Goal: Task Accomplishment & Management: Use online tool/utility

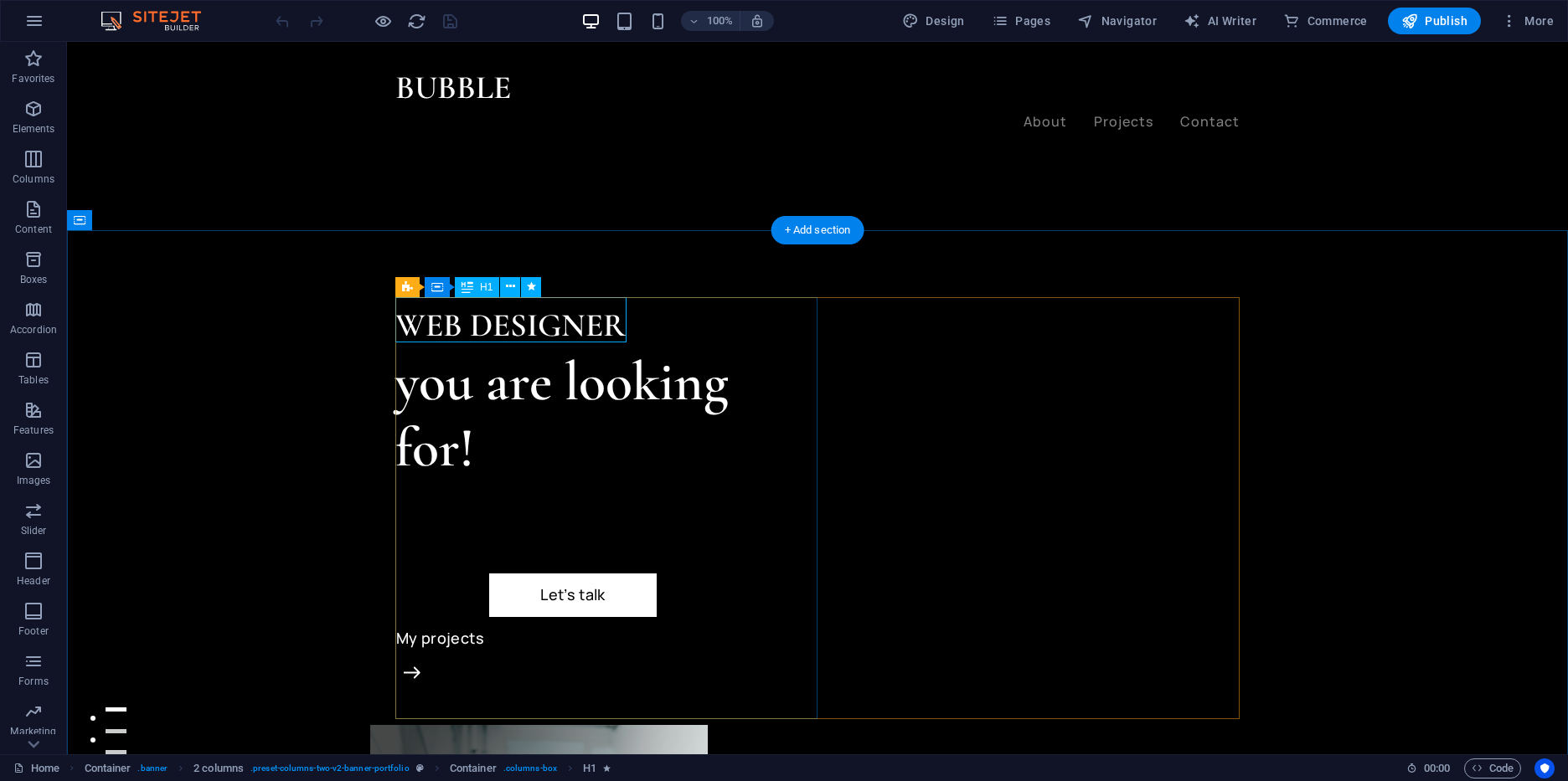
click at [613, 312] on div "WEB DESIGNER" at bounding box center [607, 325] width 423 height 46
drag, startPoint x: 613, startPoint y: 312, endPoint x: 460, endPoint y: 325, distance: 153.6
click at [460, 325] on div "WEB DESIGNER" at bounding box center [607, 325] width 423 height 46
click at [677, 390] on div "you are looking for!" at bounding box center [607, 415] width 423 height 132
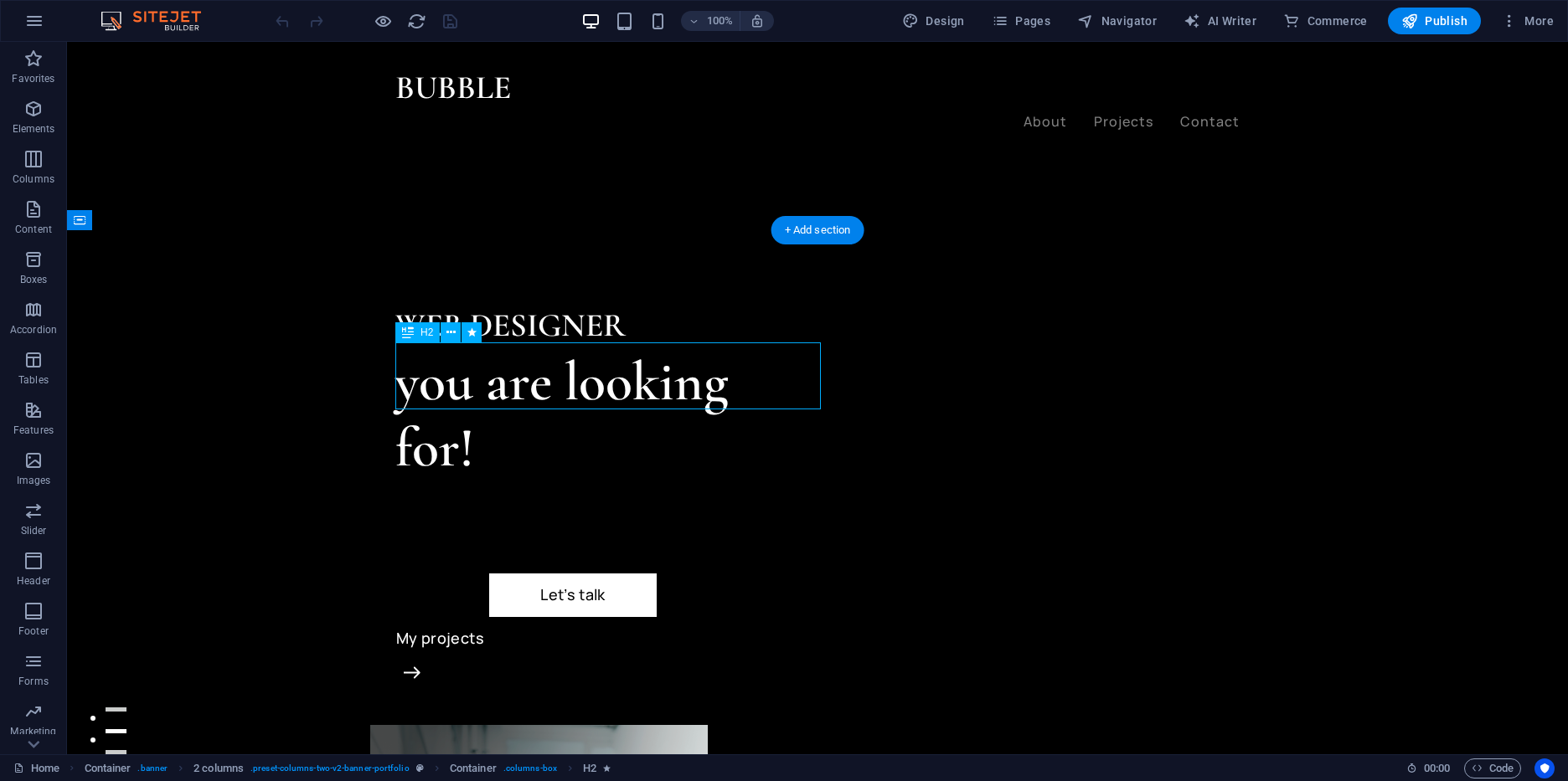
click at [677, 390] on div "you are looking for!" at bounding box center [607, 415] width 423 height 132
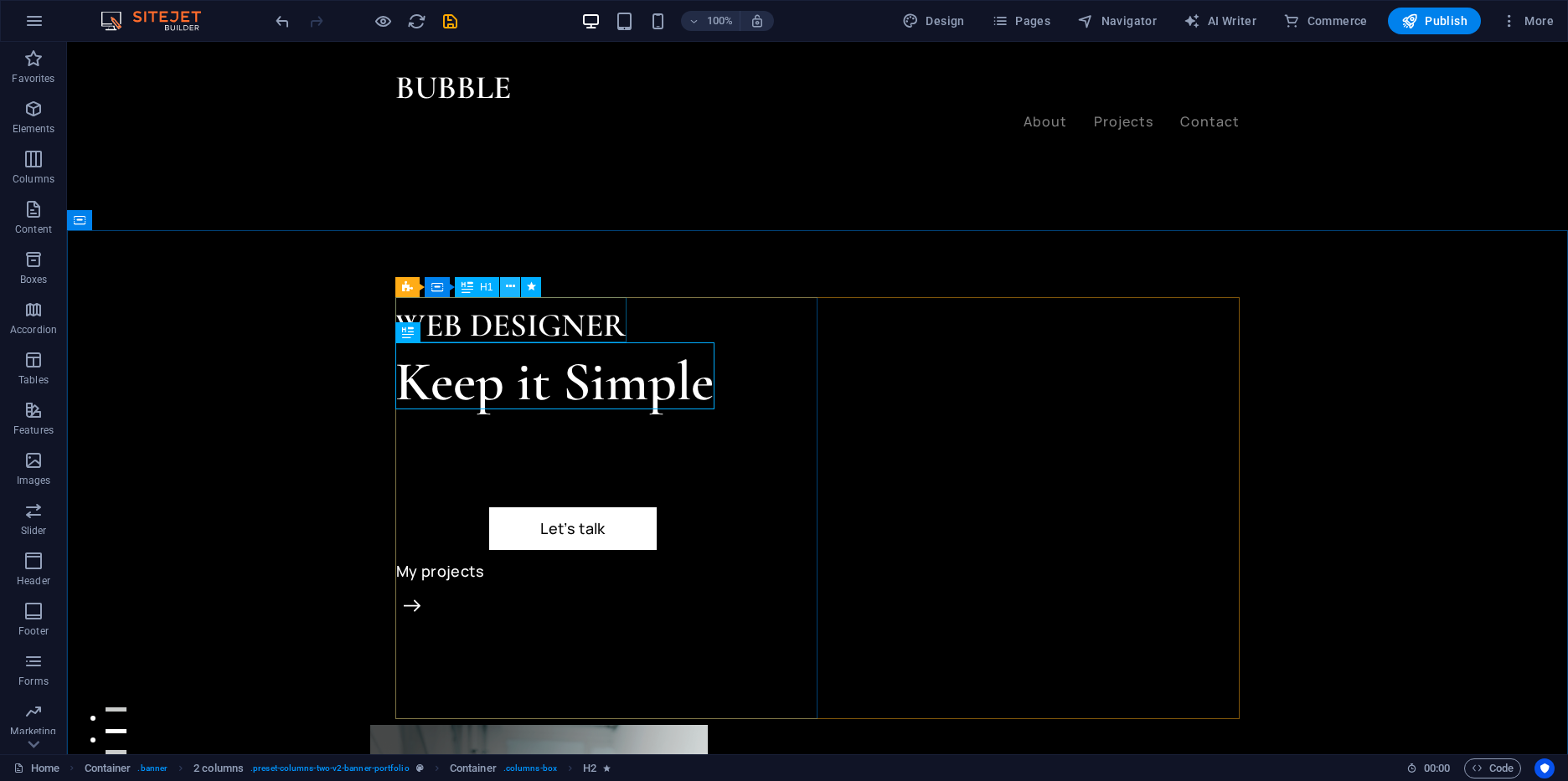
click at [504, 281] on button at bounding box center [510, 287] width 20 height 20
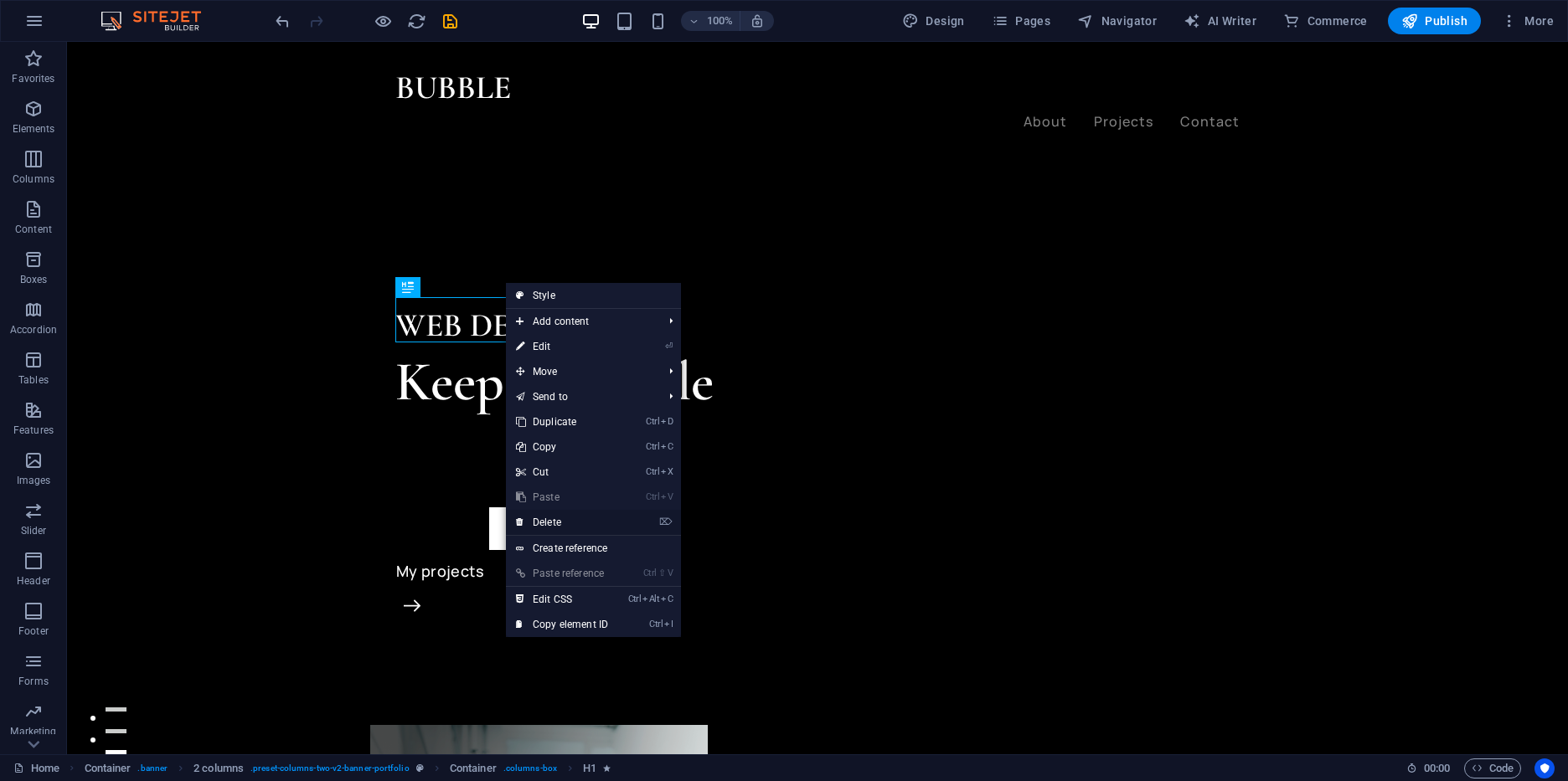
click at [593, 525] on link "⌦ Delete" at bounding box center [562, 522] width 112 height 25
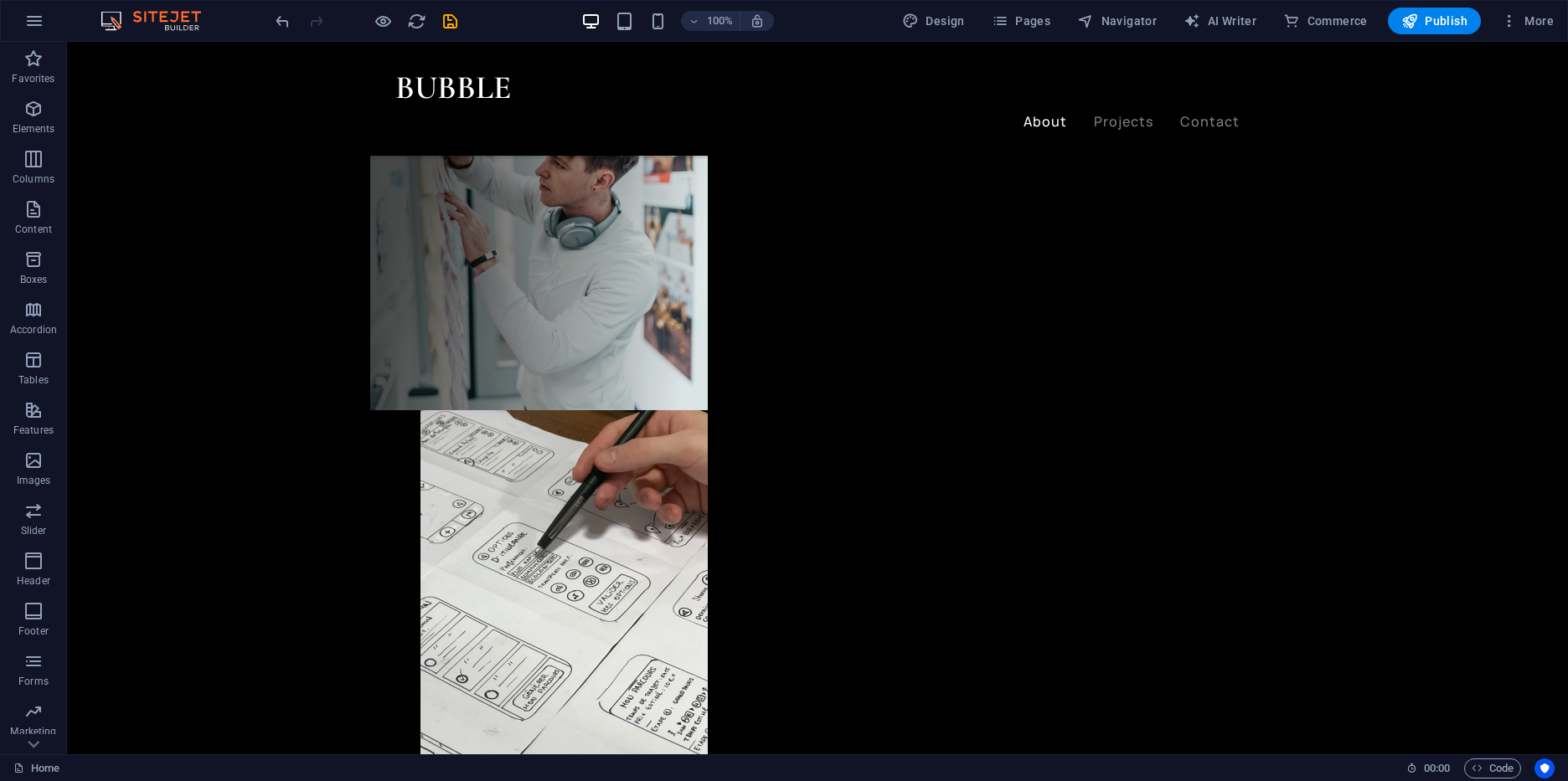
scroll to position [1073, 0]
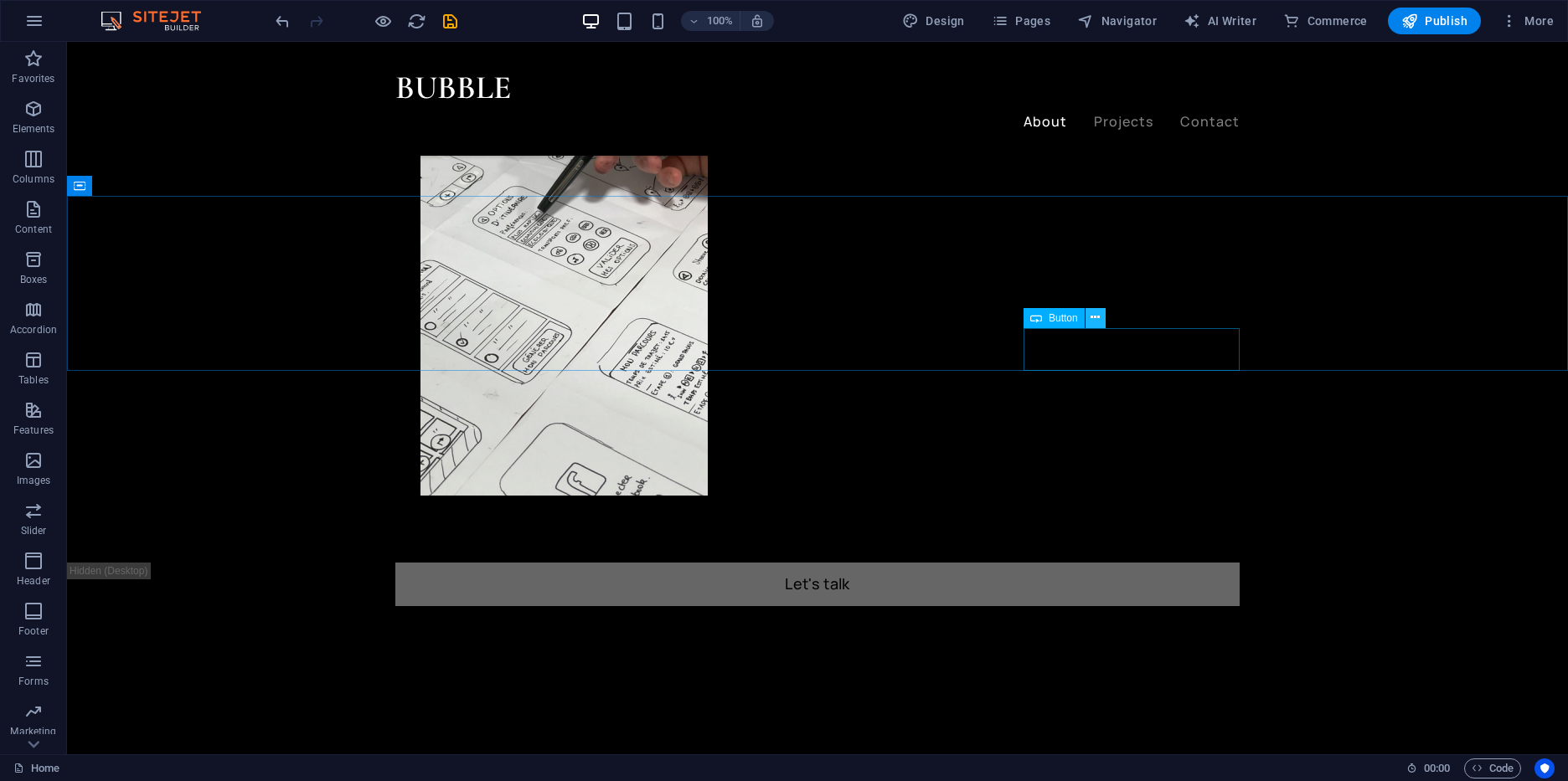
click at [1099, 322] on icon at bounding box center [1095, 318] width 9 height 18
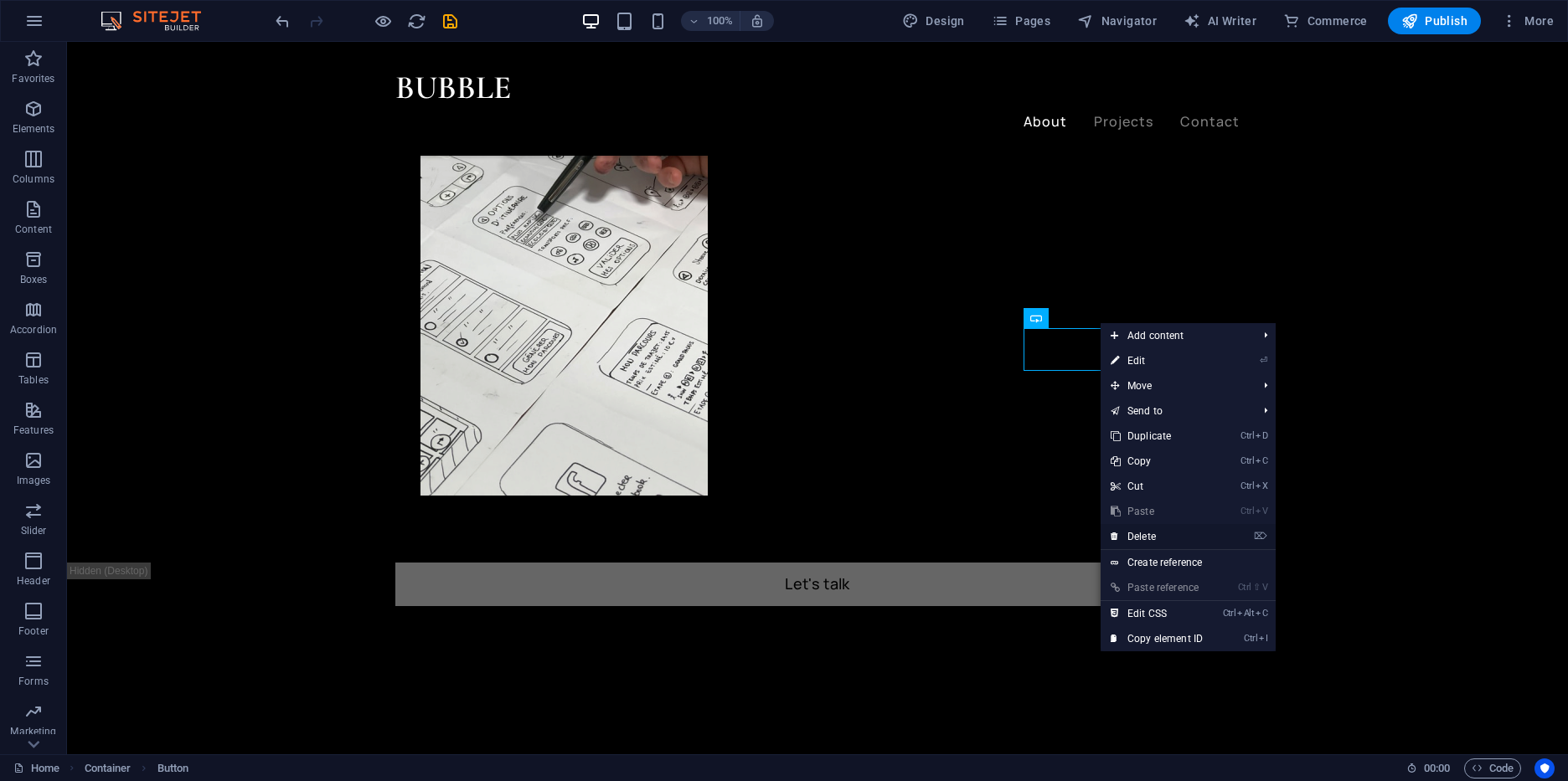
click at [1184, 546] on link "⌦ Delete" at bounding box center [1156, 537] width 112 height 25
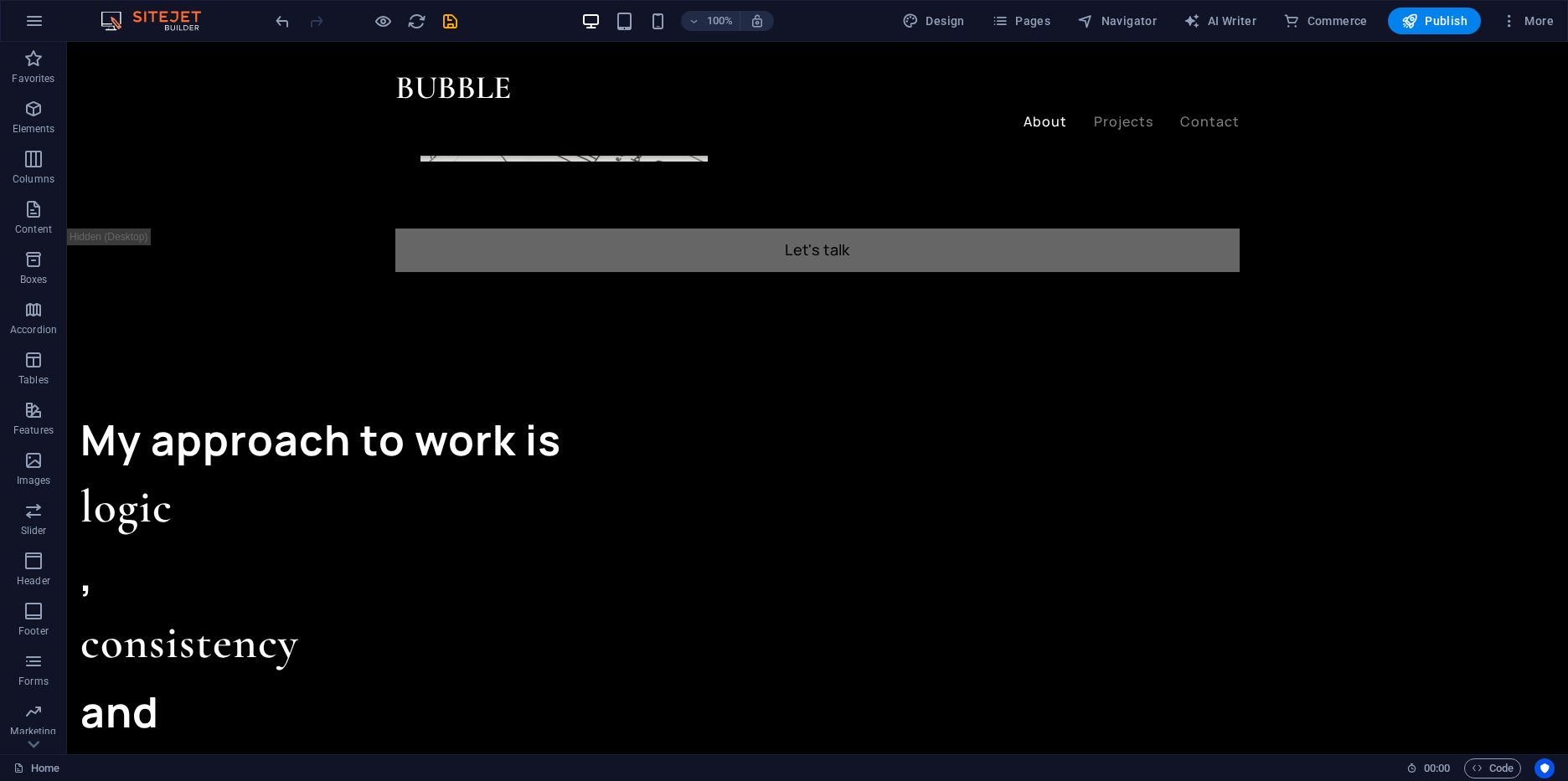
scroll to position [1354, 0]
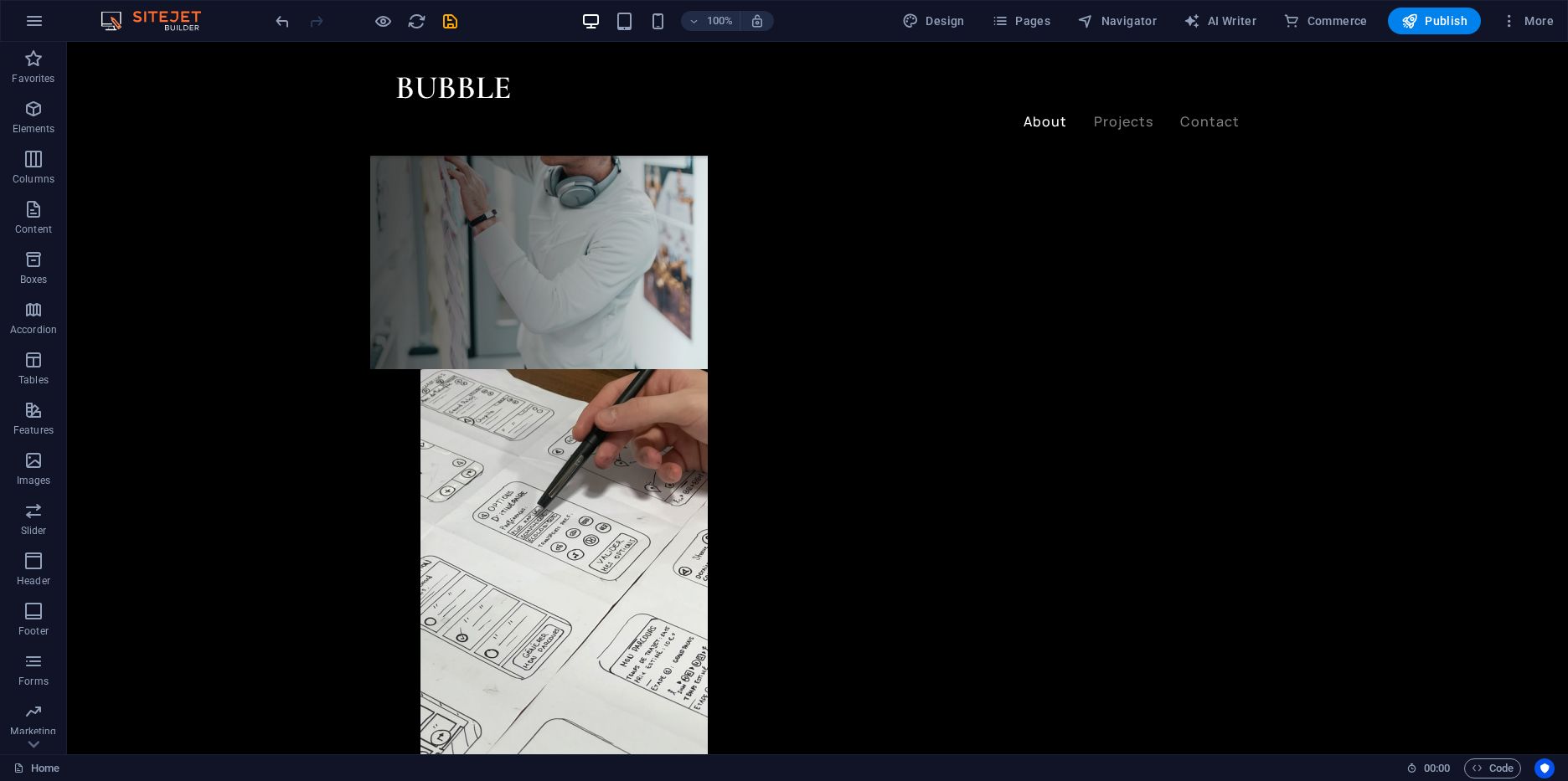
scroll to position [772, 0]
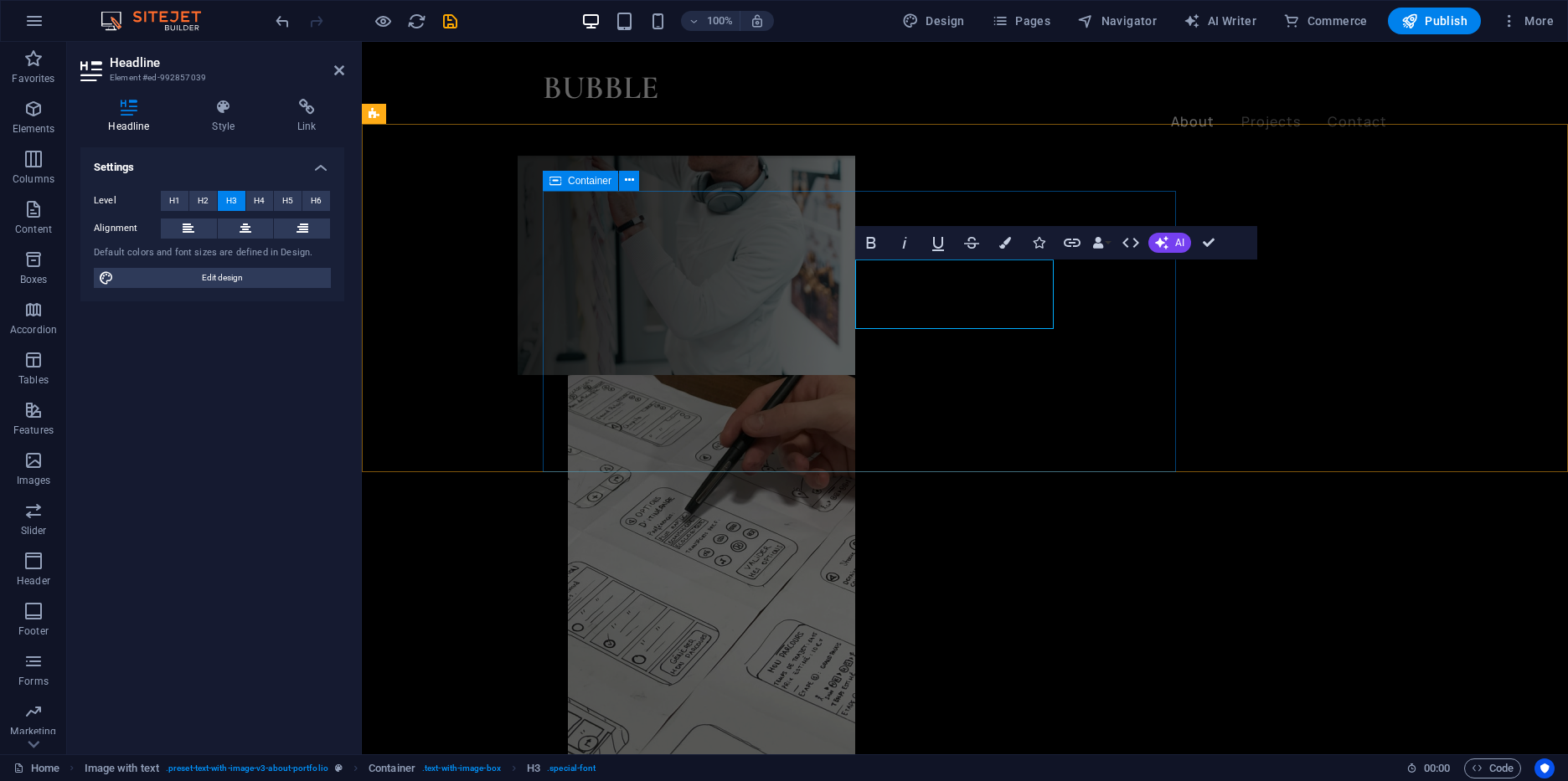
drag, startPoint x: 860, startPoint y: 263, endPoint x: 1018, endPoint y: 333, distance: 172.8
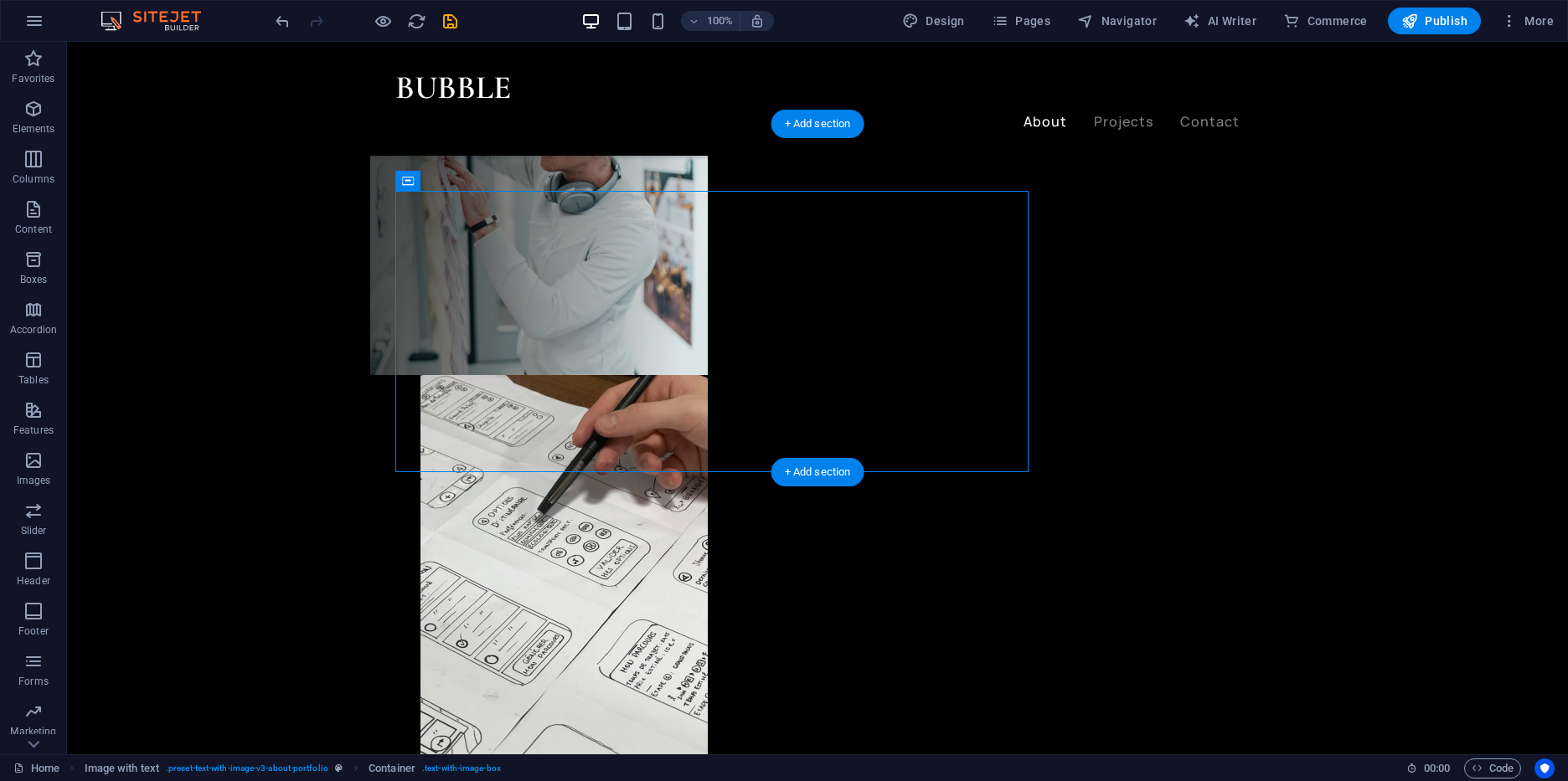
drag, startPoint x: 940, startPoint y: 307, endPoint x: 564, endPoint y: 231, distance: 383.6
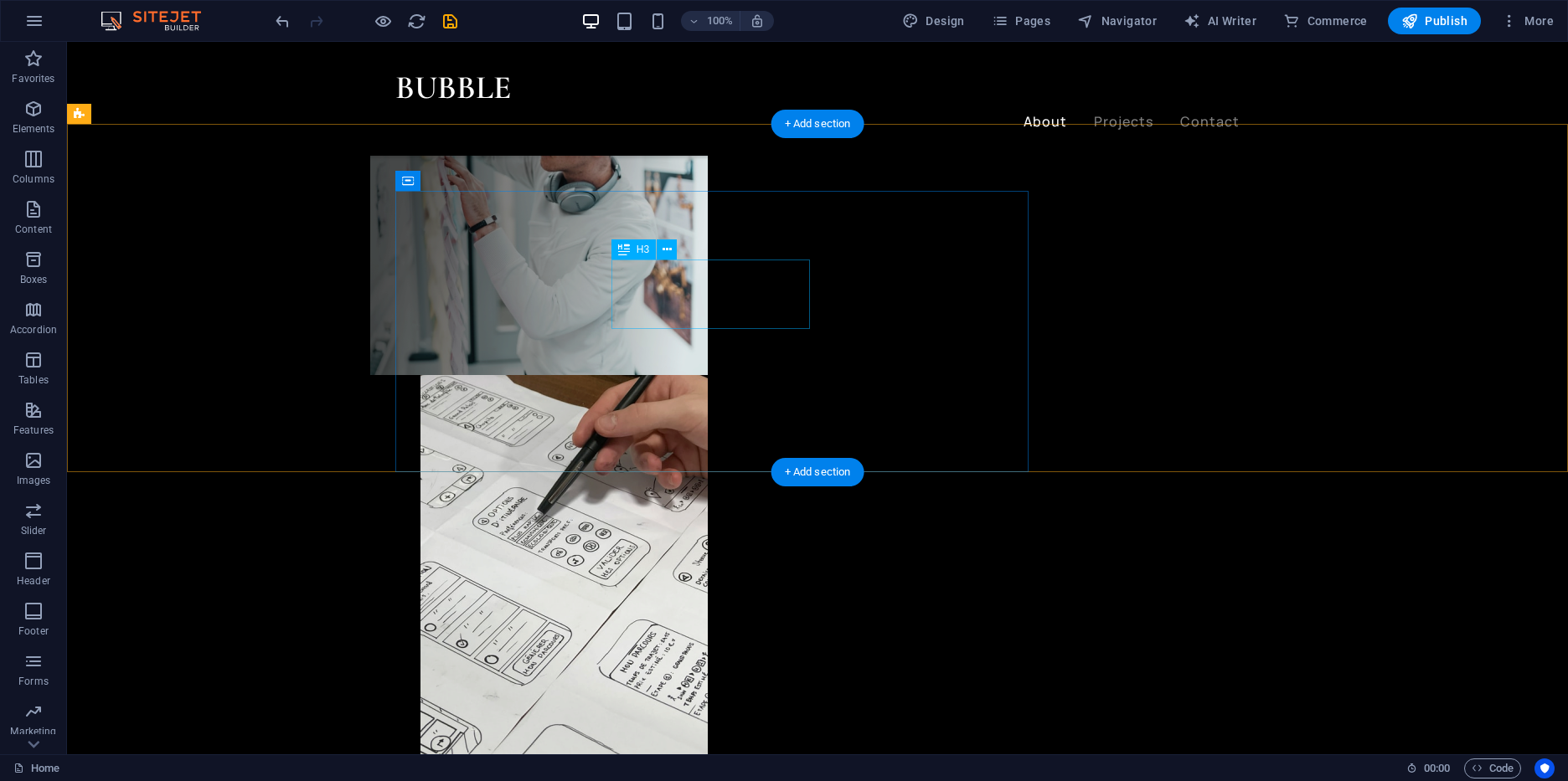
drag, startPoint x: 653, startPoint y: 295, endPoint x: 625, endPoint y: 300, distance: 28.4
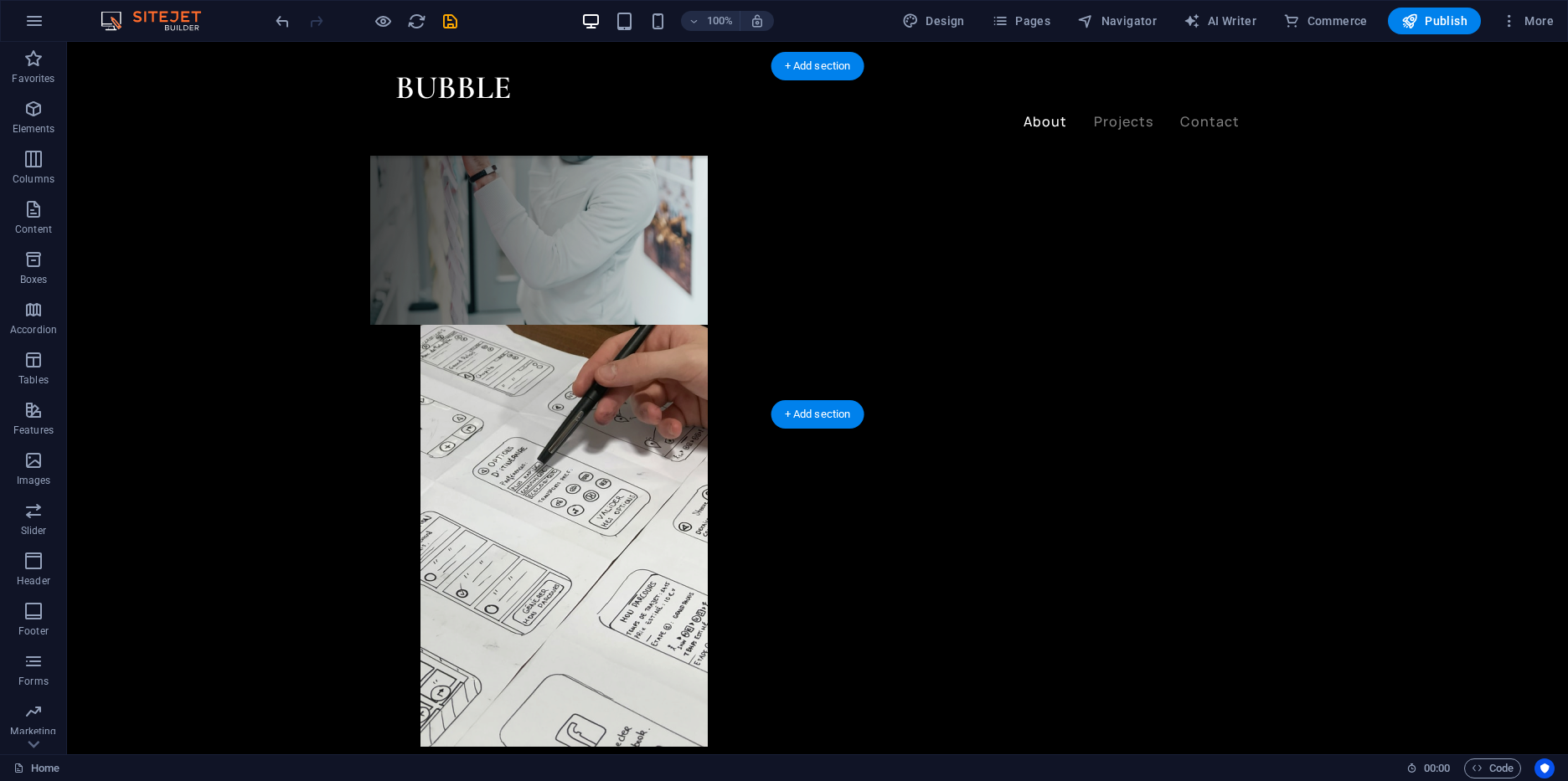
scroll to position [830, 0]
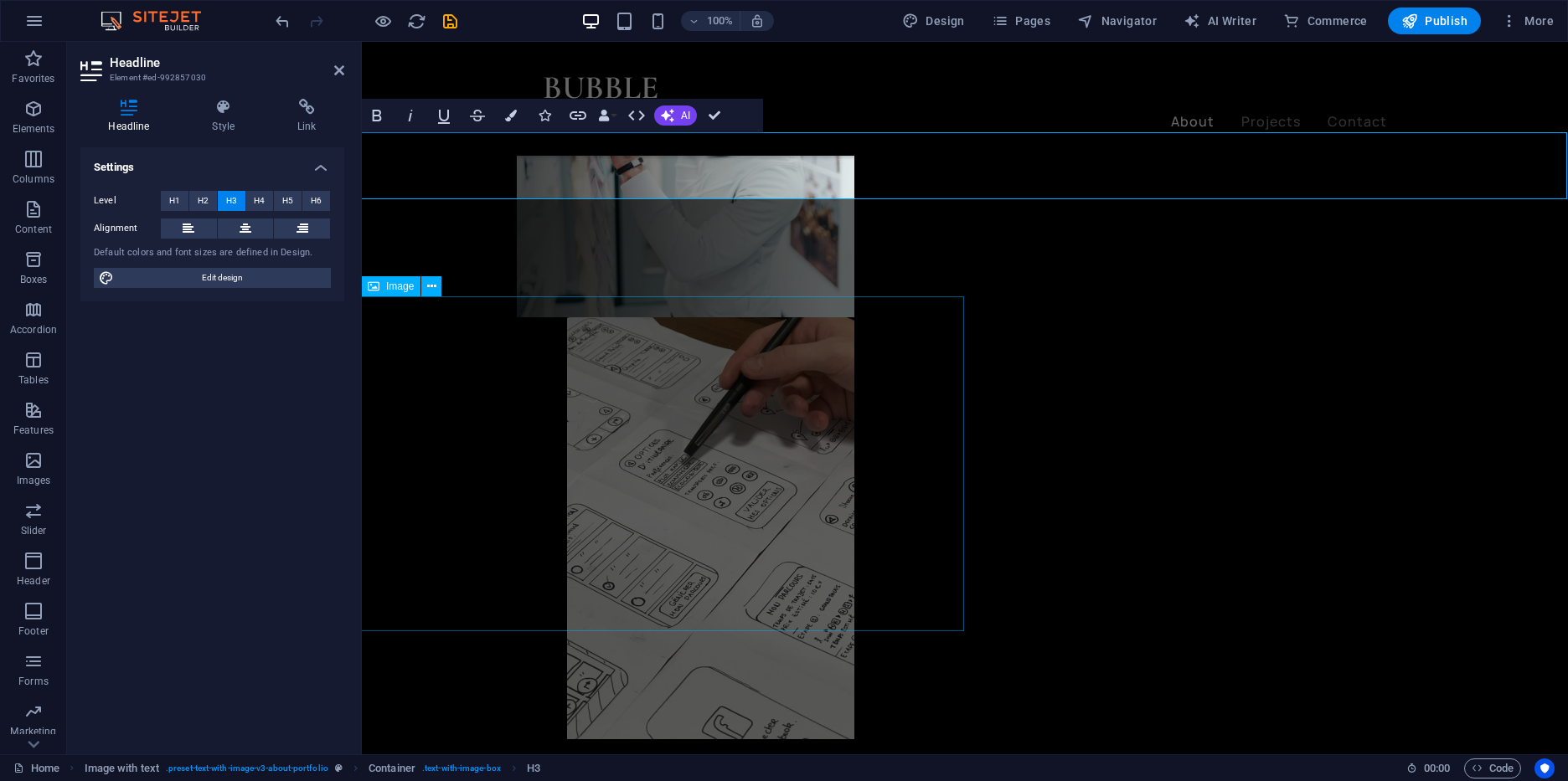
scroll to position [0, 804]
click at [239, 226] on icon at bounding box center [245, 228] width 12 height 20
click at [221, 285] on span "Edit design" at bounding box center [222, 278] width 207 height 20
select select "ease-in-out"
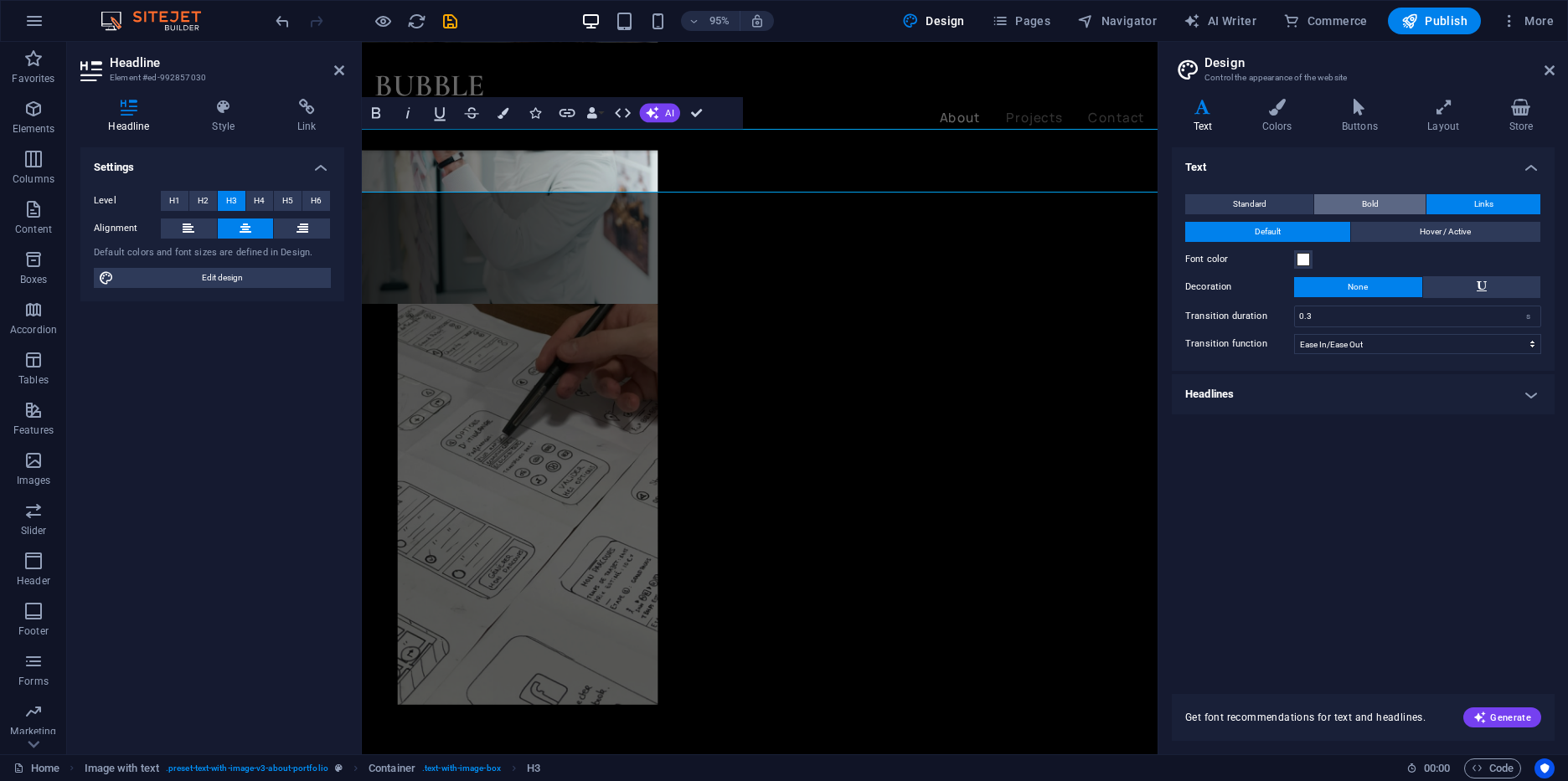
click at [1380, 206] on button "Bold" at bounding box center [1370, 204] width 111 height 20
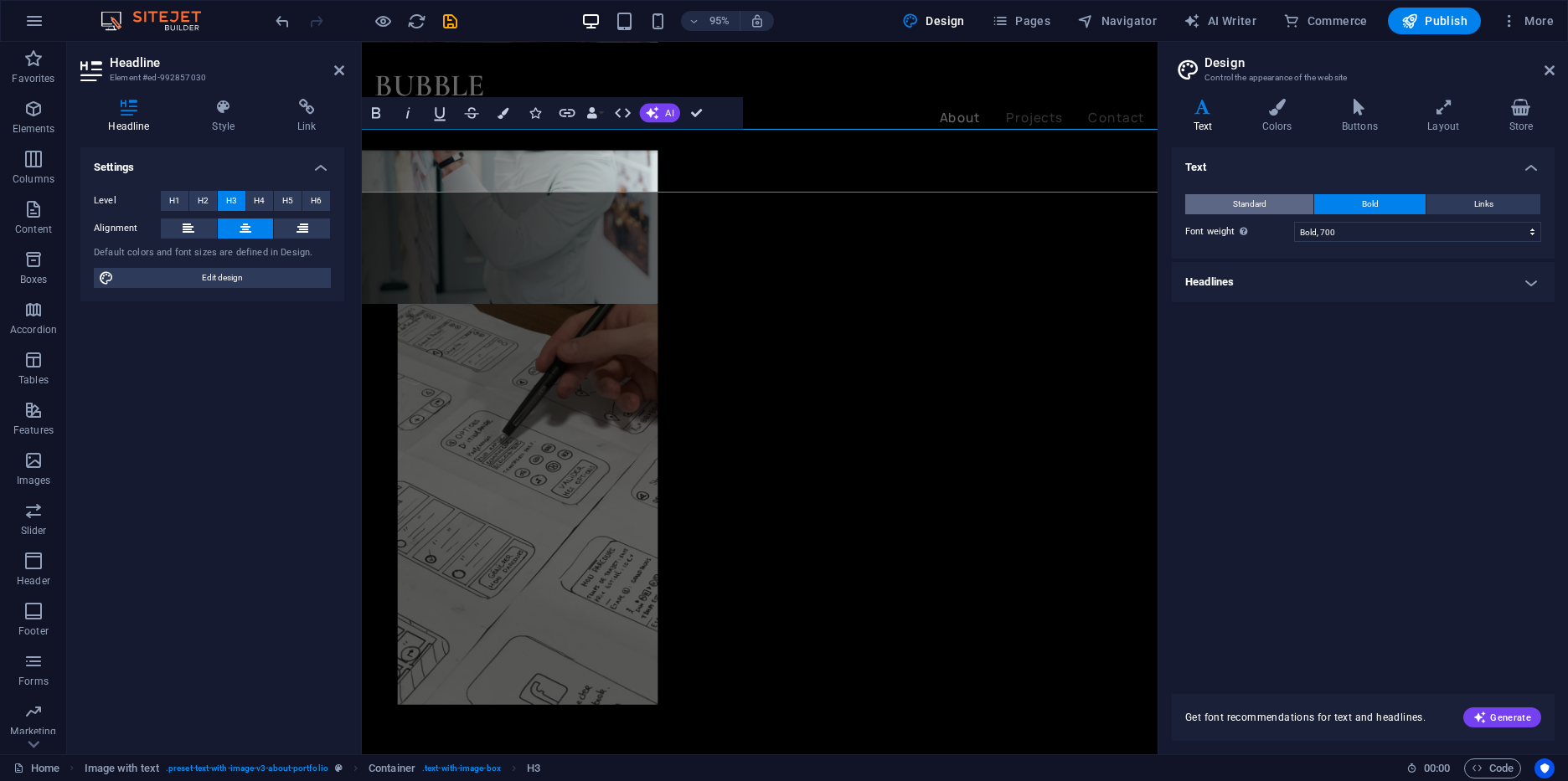
click at [1270, 208] on button "Standard" at bounding box center [1249, 204] width 129 height 20
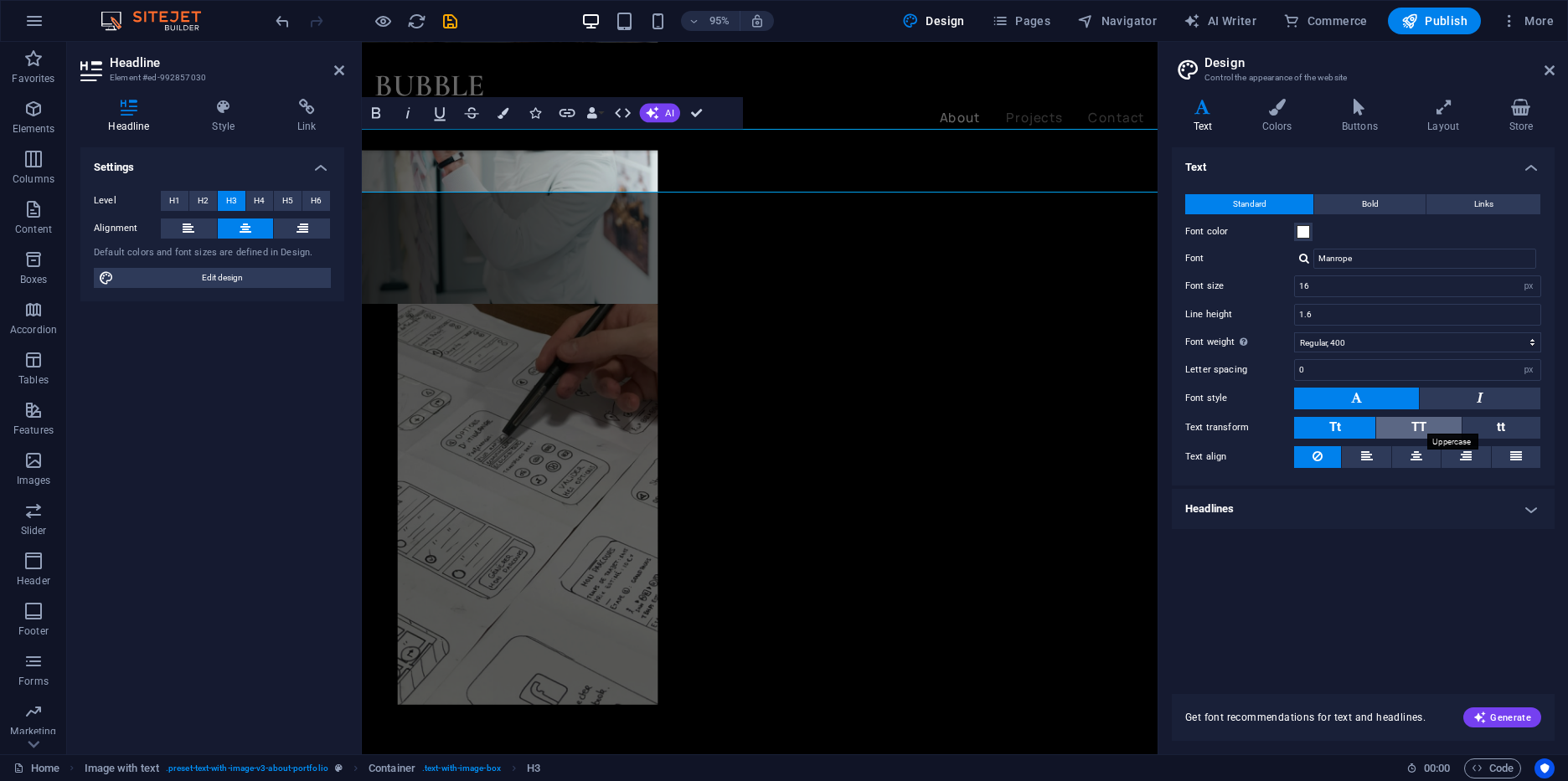
click at [1419, 422] on span "TT" at bounding box center [1419, 427] width 15 height 15
click at [1357, 465] on button at bounding box center [1367, 457] width 49 height 22
click at [1458, 113] on icon at bounding box center [1443, 107] width 75 height 17
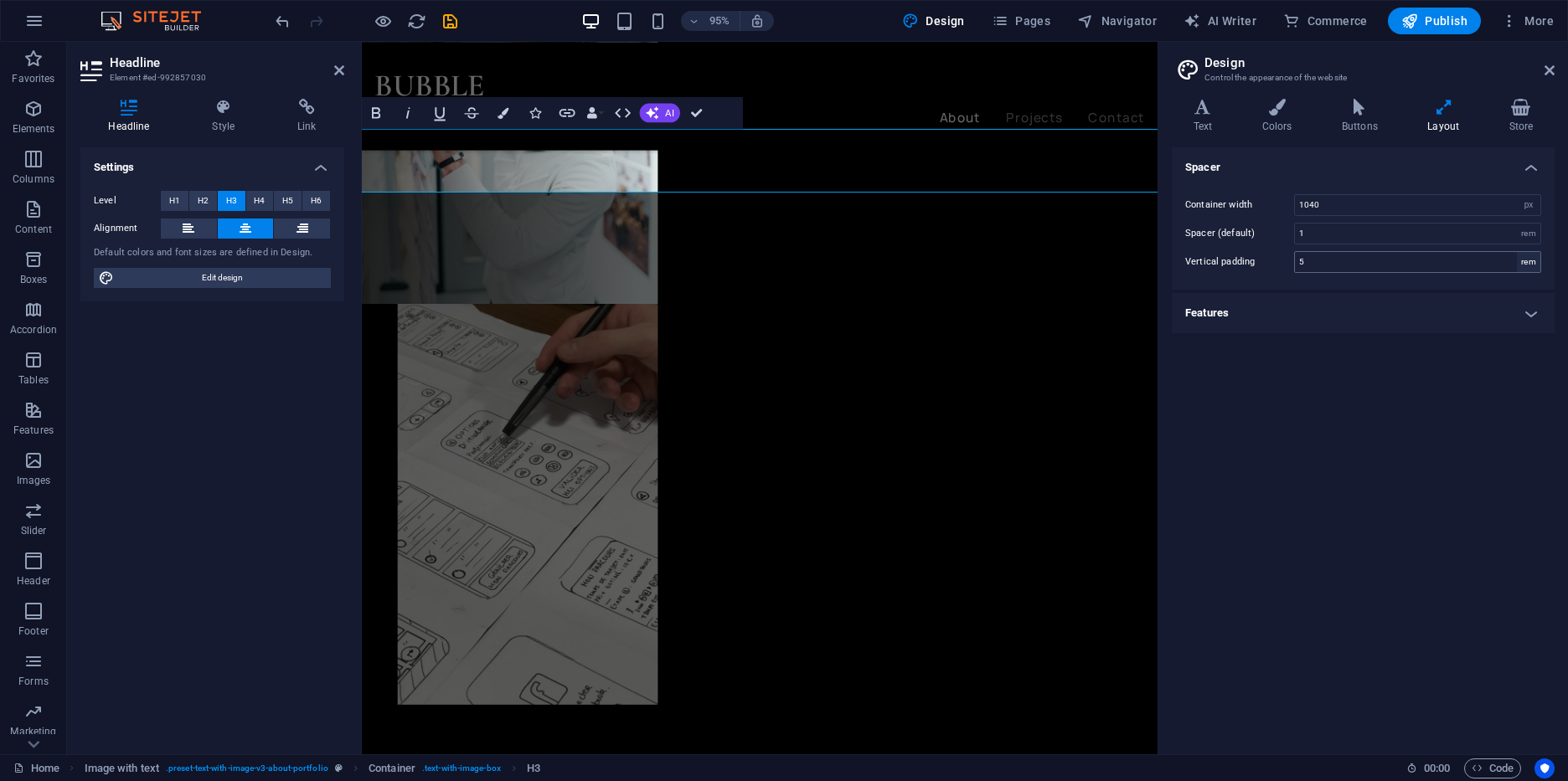
click at [1524, 262] on div "rem" at bounding box center [1528, 262] width 23 height 20
click at [1492, 261] on input "5" at bounding box center [1417, 262] width 245 height 20
type input "3.9375"
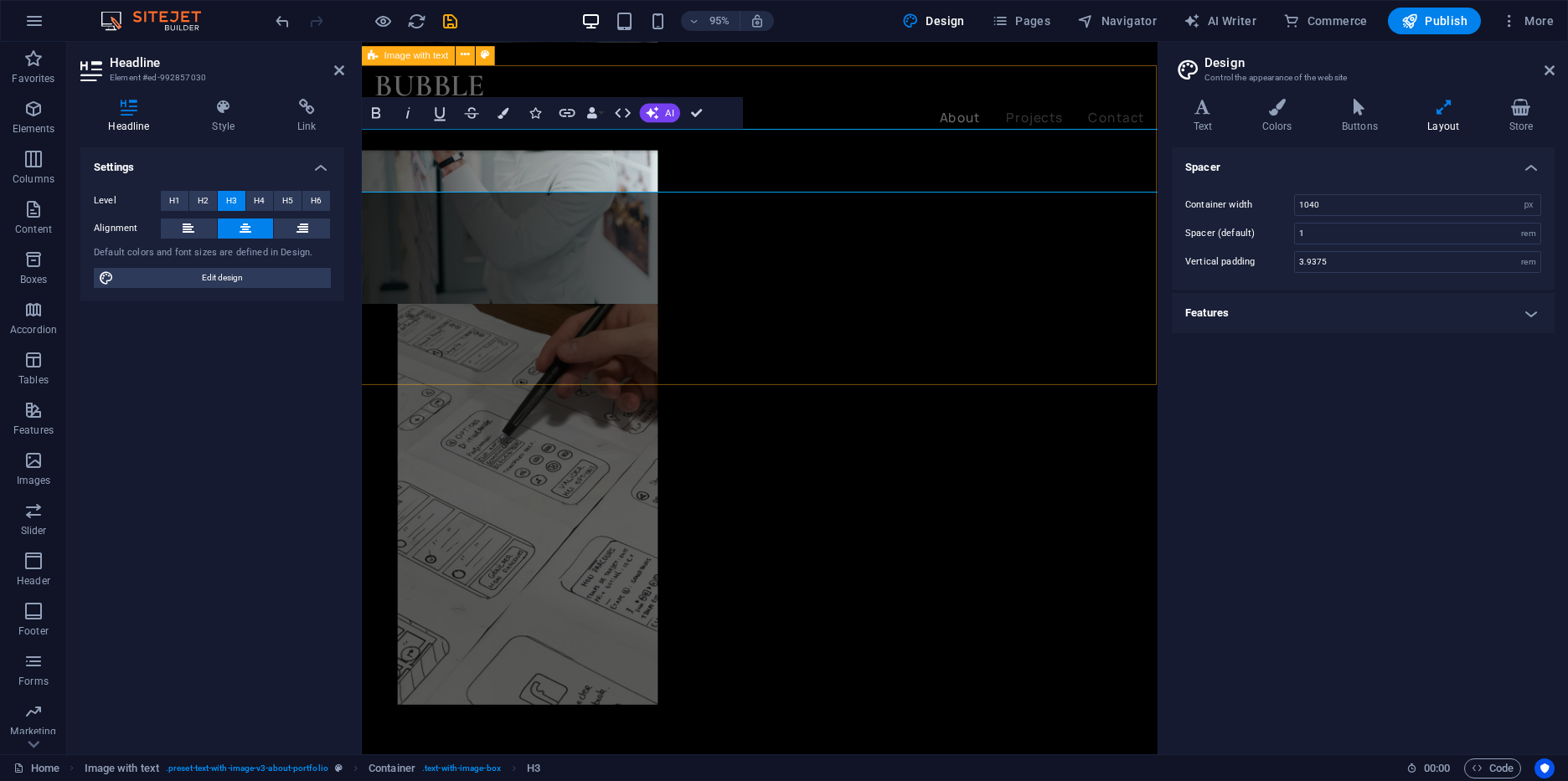
drag, startPoint x: 496, startPoint y: 200, endPoint x: 512, endPoint y: 356, distance: 156.8
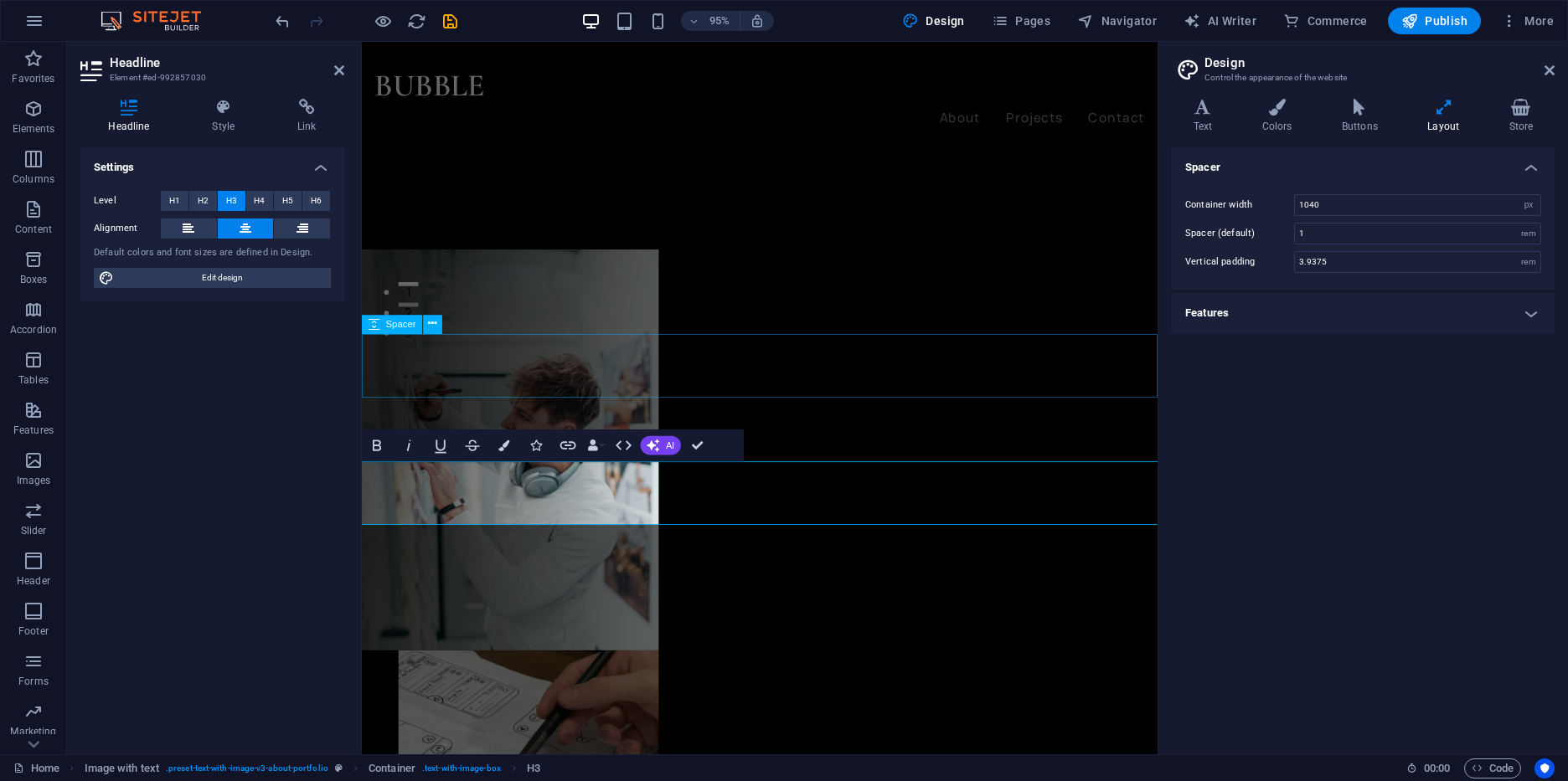
scroll to position [451, 0]
click at [628, 448] on icon "button" at bounding box center [624, 445] width 16 height 9
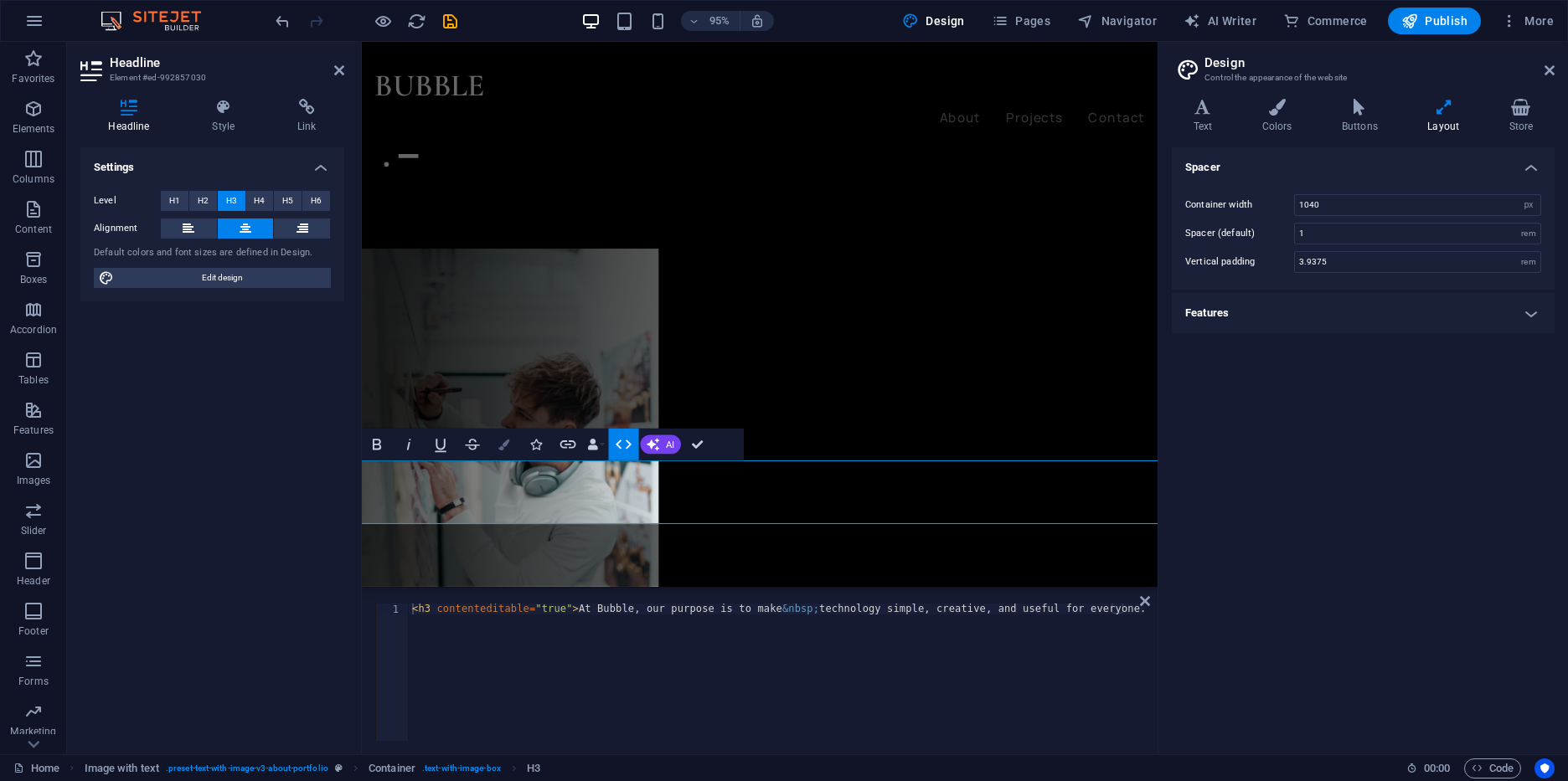
click at [501, 448] on icon "button" at bounding box center [503, 444] width 11 height 11
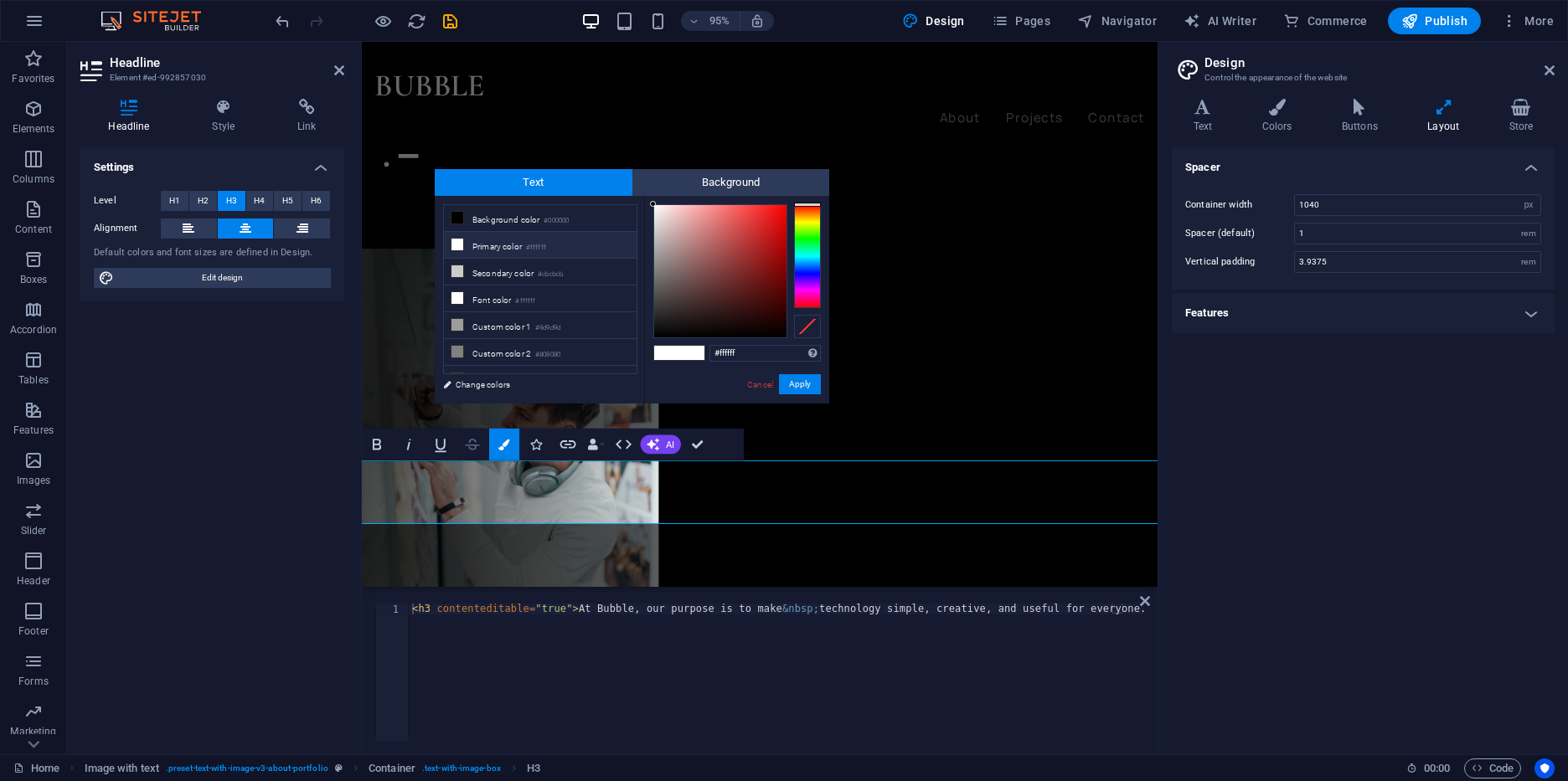
click at [470, 444] on icon "button" at bounding box center [472, 444] width 19 height 19
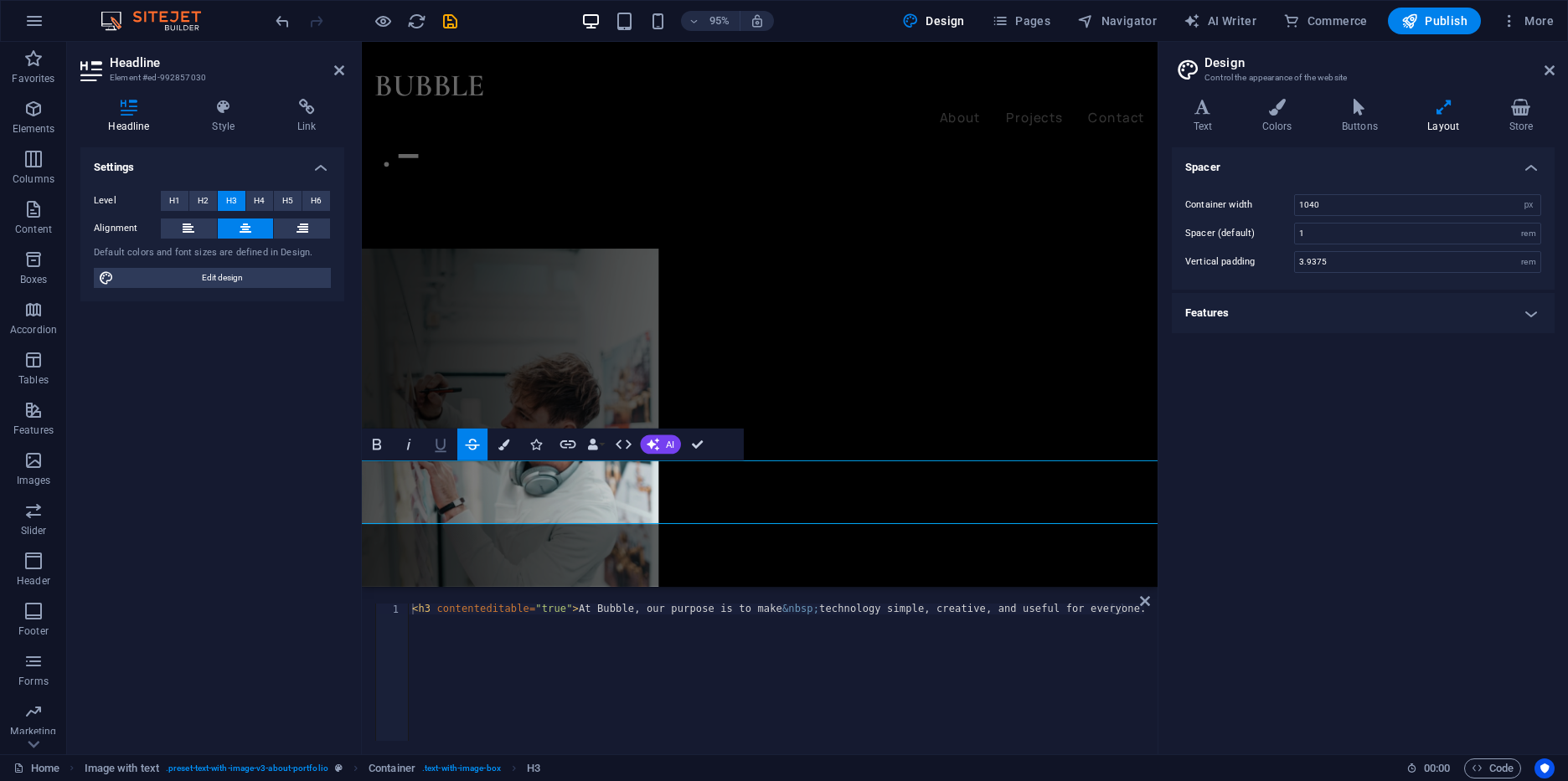
click at [438, 444] on icon "button" at bounding box center [441, 444] width 19 height 19
click at [403, 448] on icon "button" at bounding box center [408, 444] width 19 height 19
click at [632, 444] on icon "button" at bounding box center [623, 444] width 19 height 19
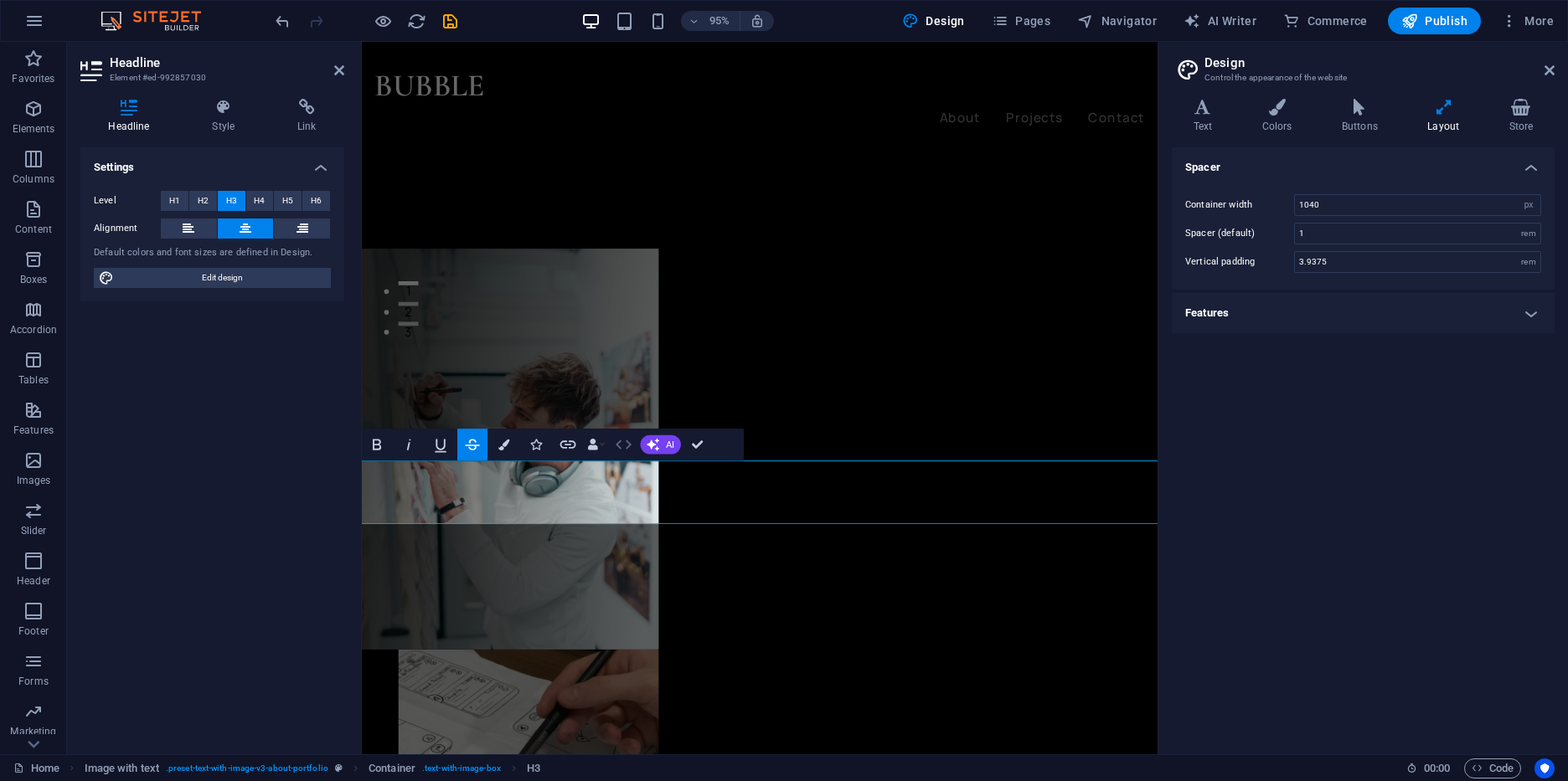
click at [632, 444] on icon "button" at bounding box center [623, 444] width 19 height 19
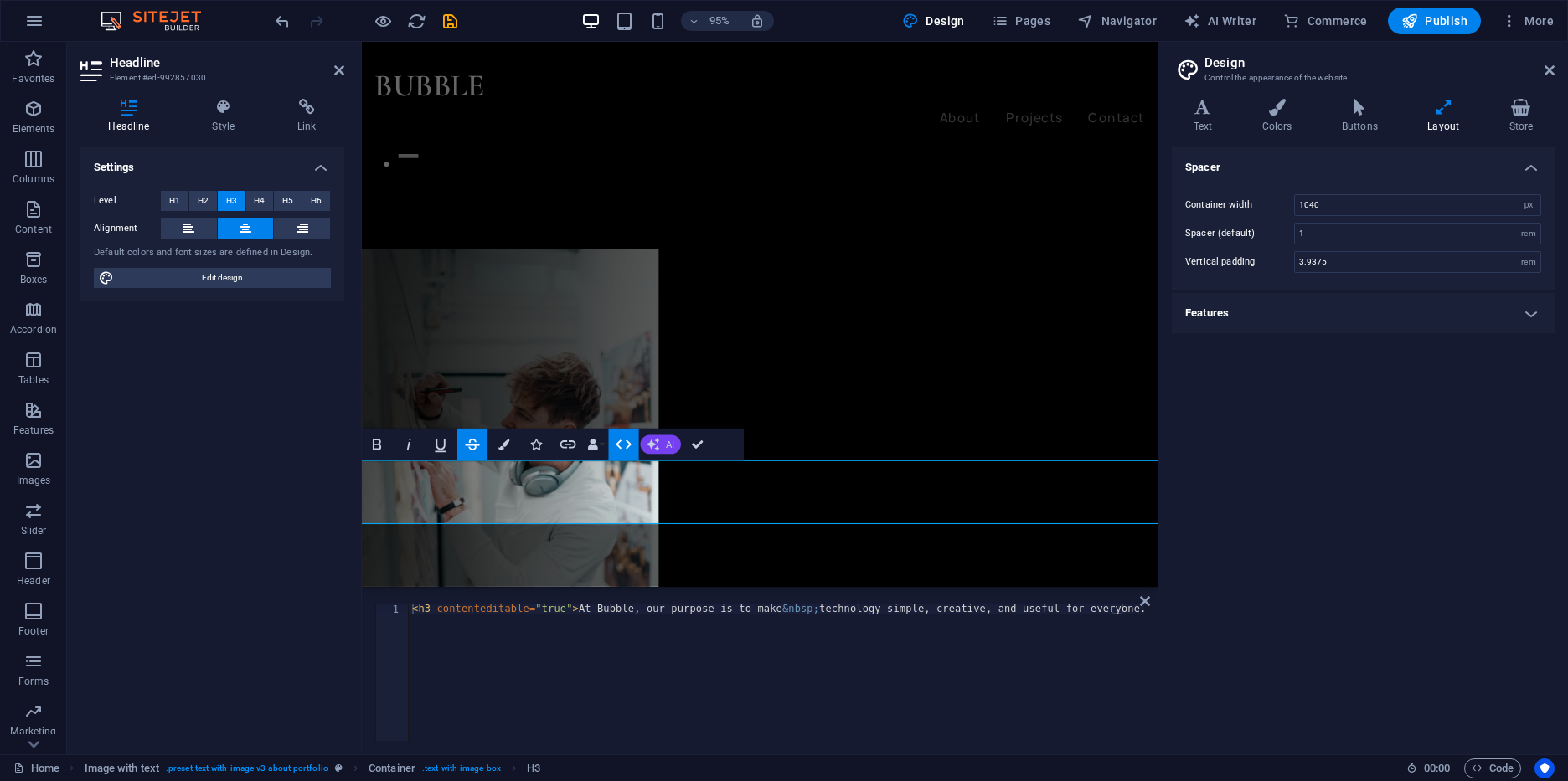
click at [655, 446] on icon "button" at bounding box center [653, 444] width 13 height 13
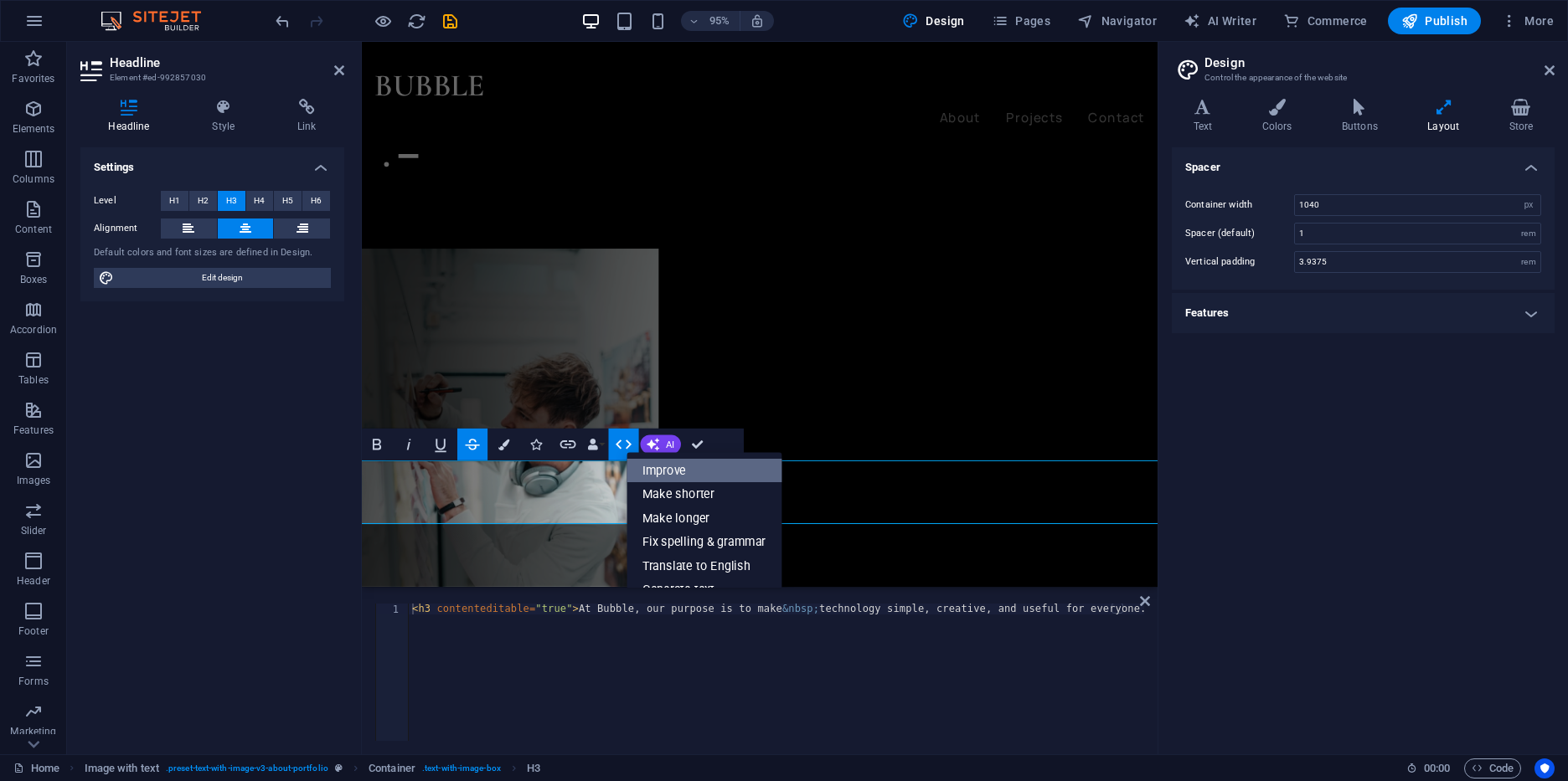
click at [771, 473] on link "Improve" at bounding box center [704, 470] width 155 height 24
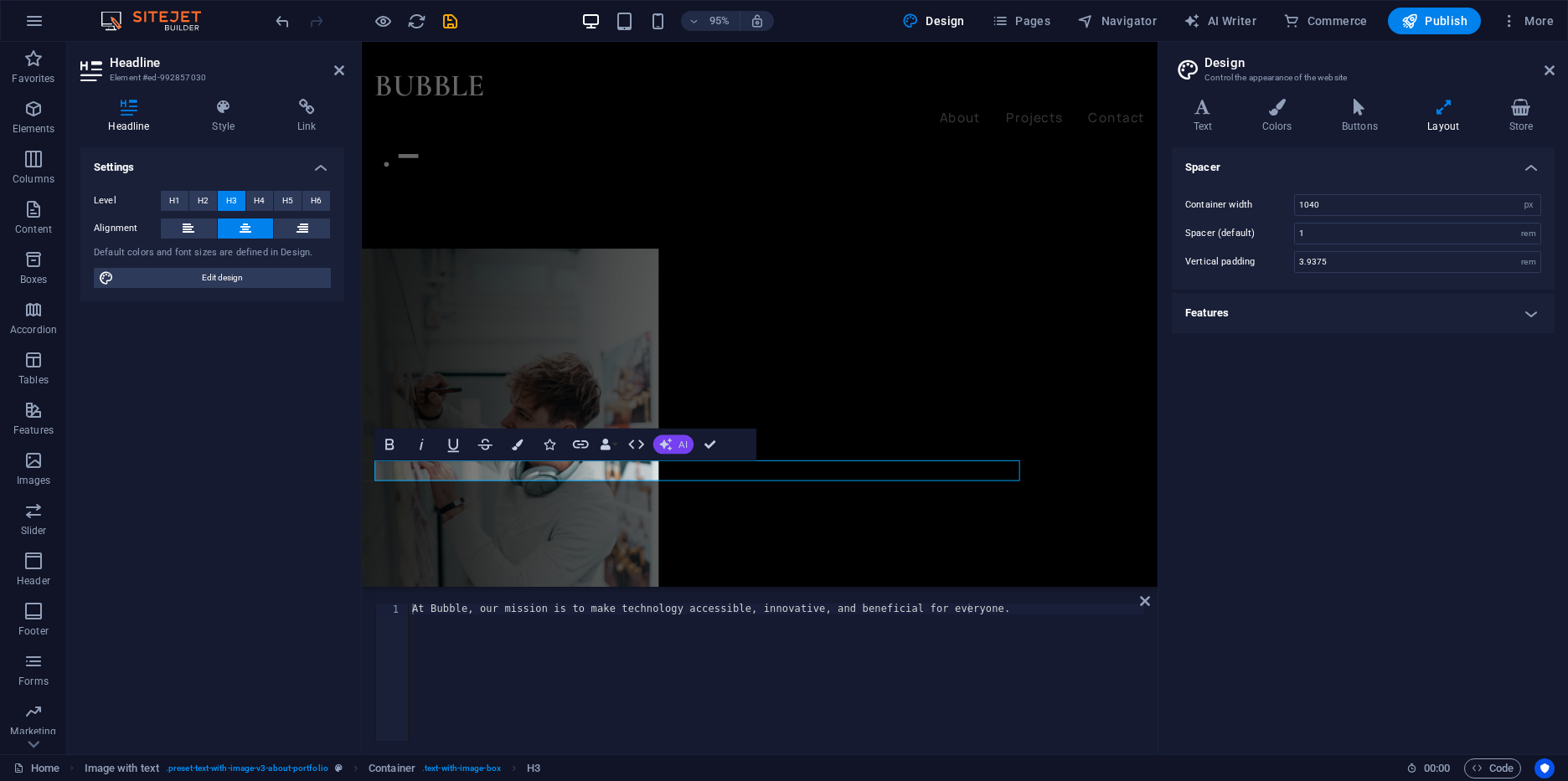
scroll to position [0, 0]
click at [1143, 611] on div "At Bubble, our mission is to make technology accessible, innovative, and benefi…" at bounding box center [777, 683] width 735 height 159
drag, startPoint x: 768, startPoint y: 503, endPoint x: 782, endPoint y: 602, distance: 100.0
click at [727, 613] on div "At Bubble, our mission is to make technology accessible, innovative, and benefi…" at bounding box center [777, 683] width 735 height 159
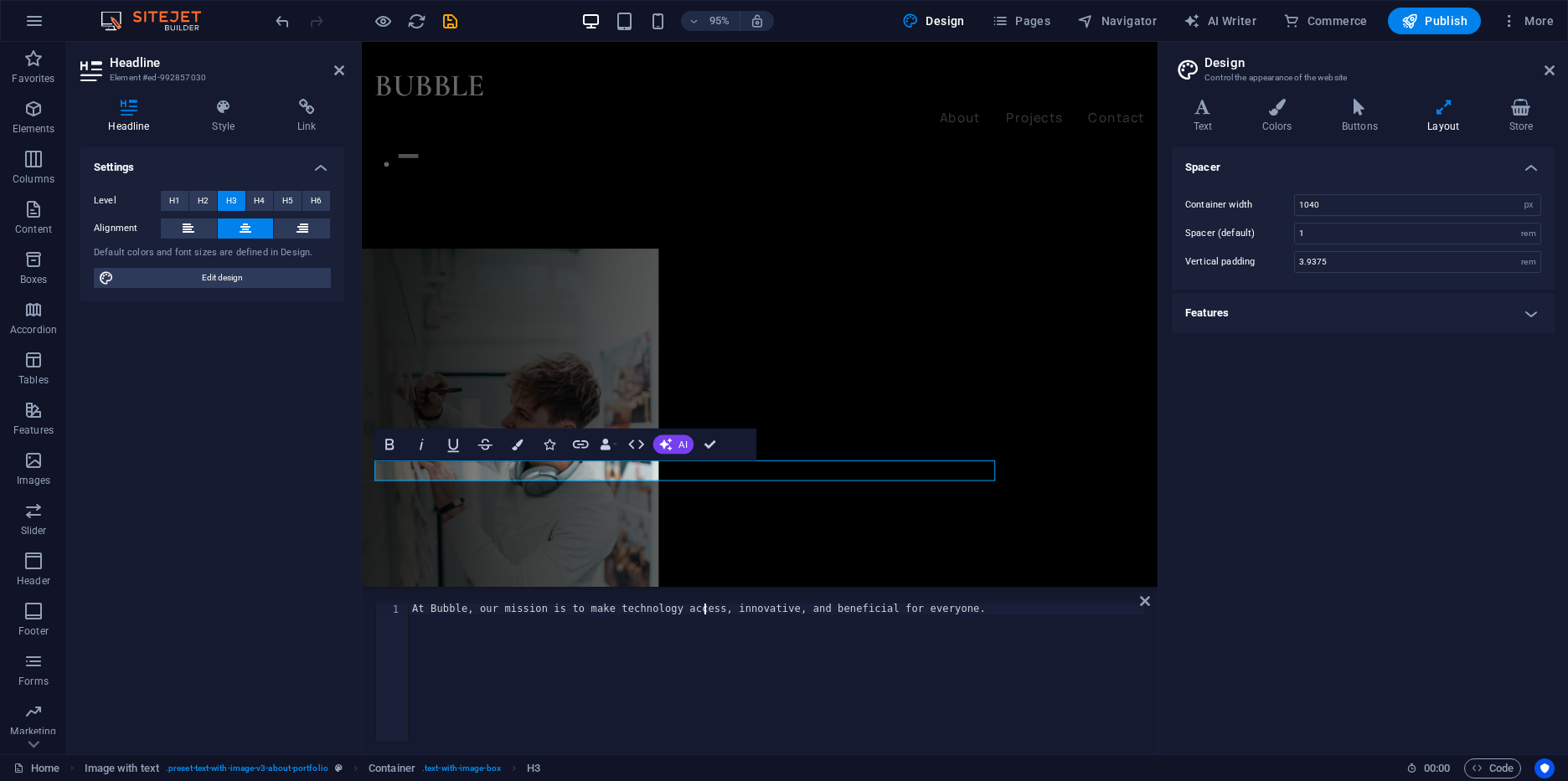
type textarea "At Bubble, our mission is to make technology acce, innovative, and beneficial f…"
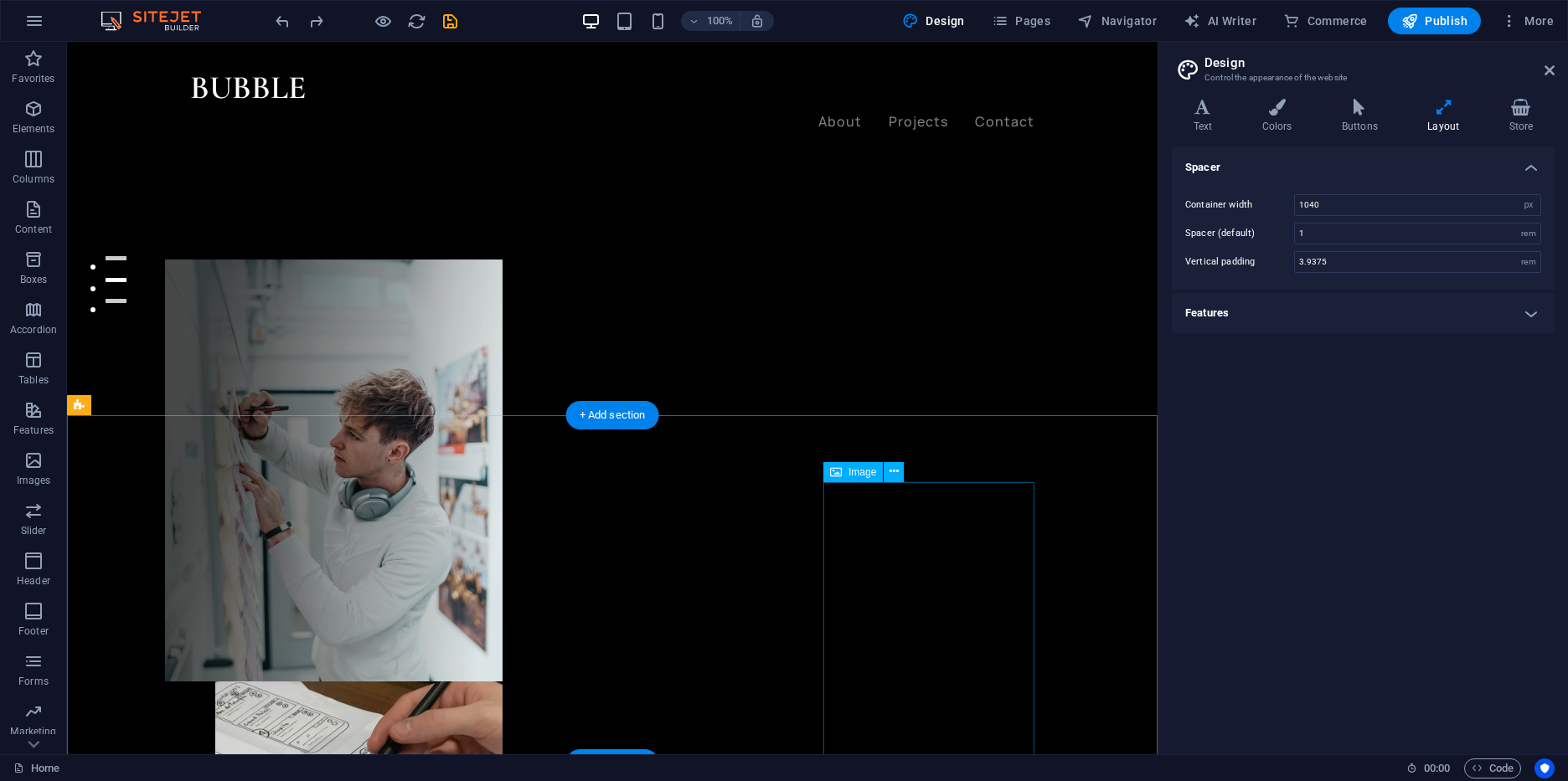
type input "5"
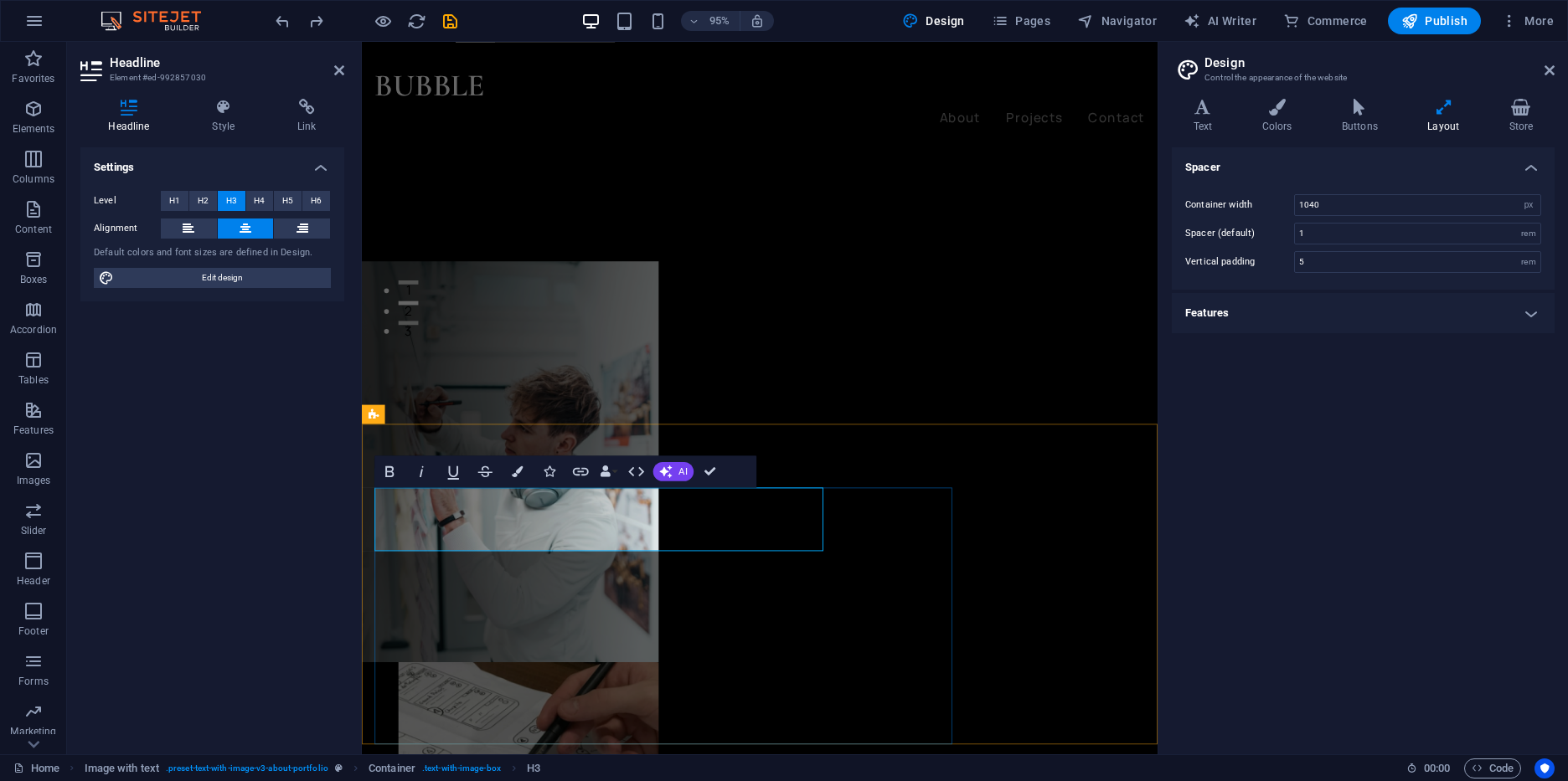
drag, startPoint x: 841, startPoint y: 540, endPoint x: 664, endPoint y: 564, distance: 178.6
click at [304, 129] on h4 "Link" at bounding box center [307, 116] width 75 height 35
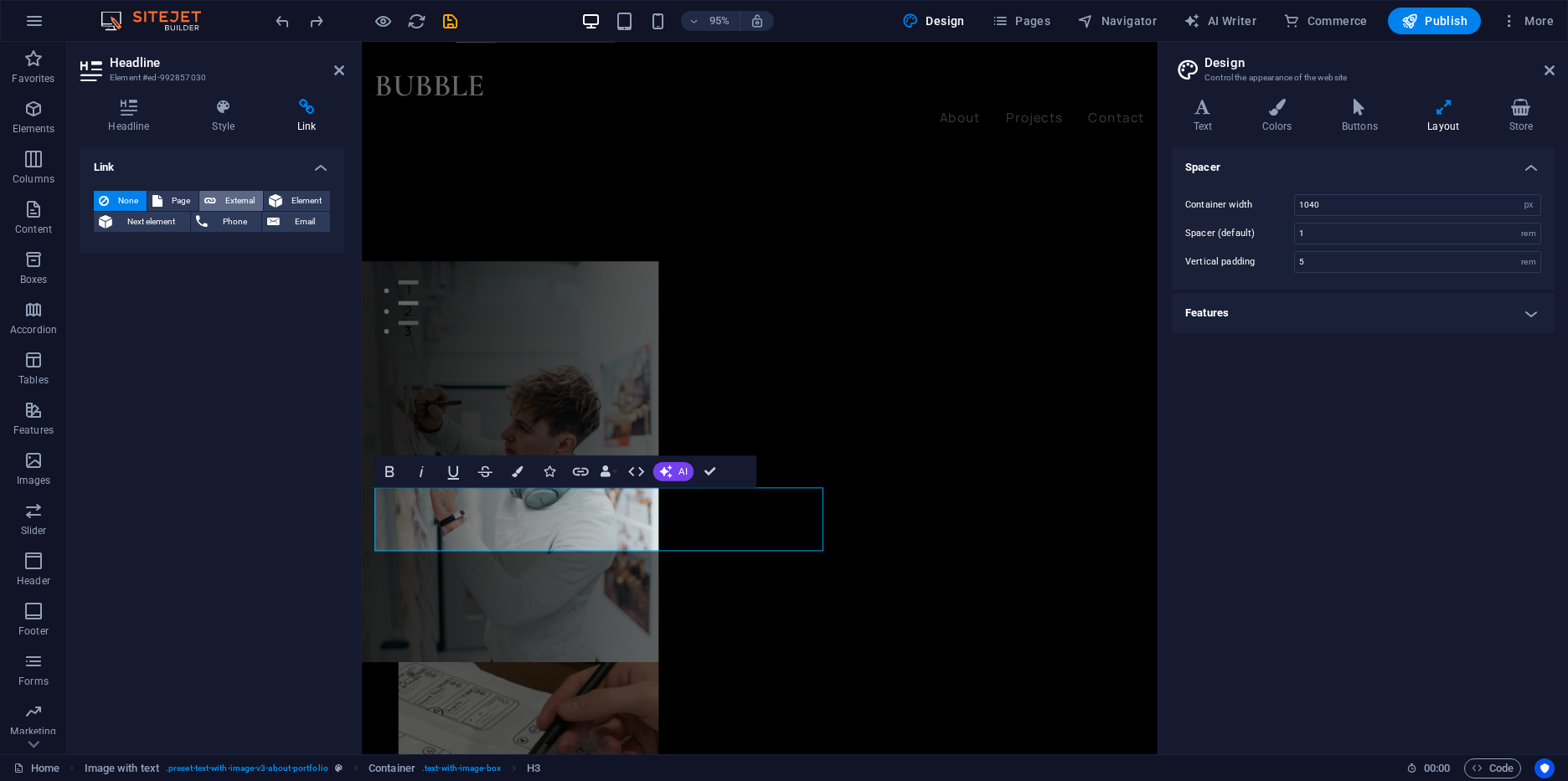
click at [235, 201] on span "External" at bounding box center [239, 200] width 37 height 20
select select "blank"
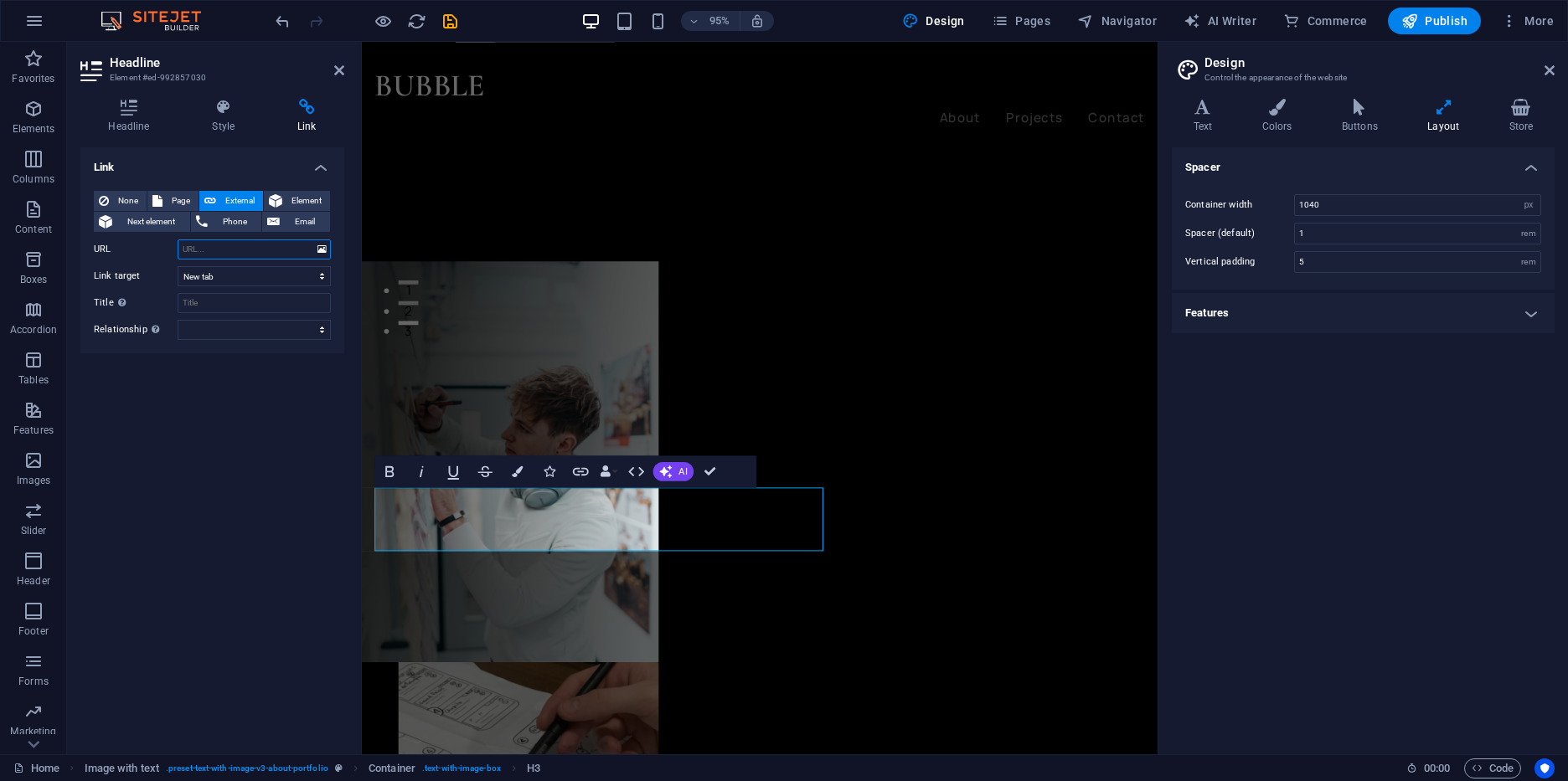
click at [232, 254] on input "URL" at bounding box center [254, 249] width 154 height 20
paste input "[URL][DOMAIN_NAME]"
type input "[URL][DOMAIN_NAME]"
click at [178, 266] on select "New tab Same tab Overlay" at bounding box center [254, 276] width 154 height 20
select select
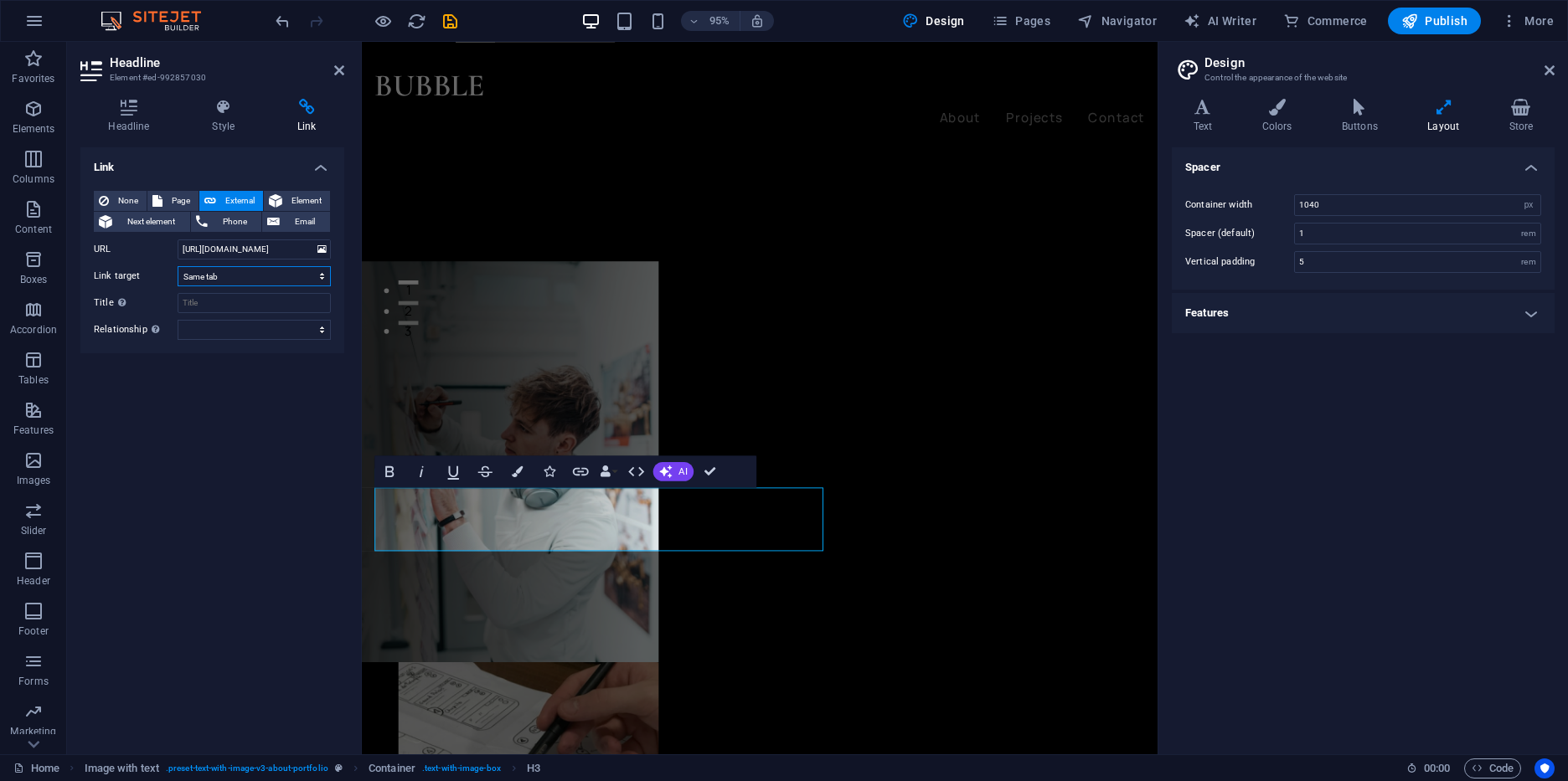
click option "Same tab" at bounding box center [0, 0] width 0 height 0
click at [269, 309] on input "Title Additional link description, should not be the same as the link text. The…" at bounding box center [254, 303] width 154 height 20
type input "Bubble"
click at [629, 475] on icon "button" at bounding box center [636, 471] width 19 height 19
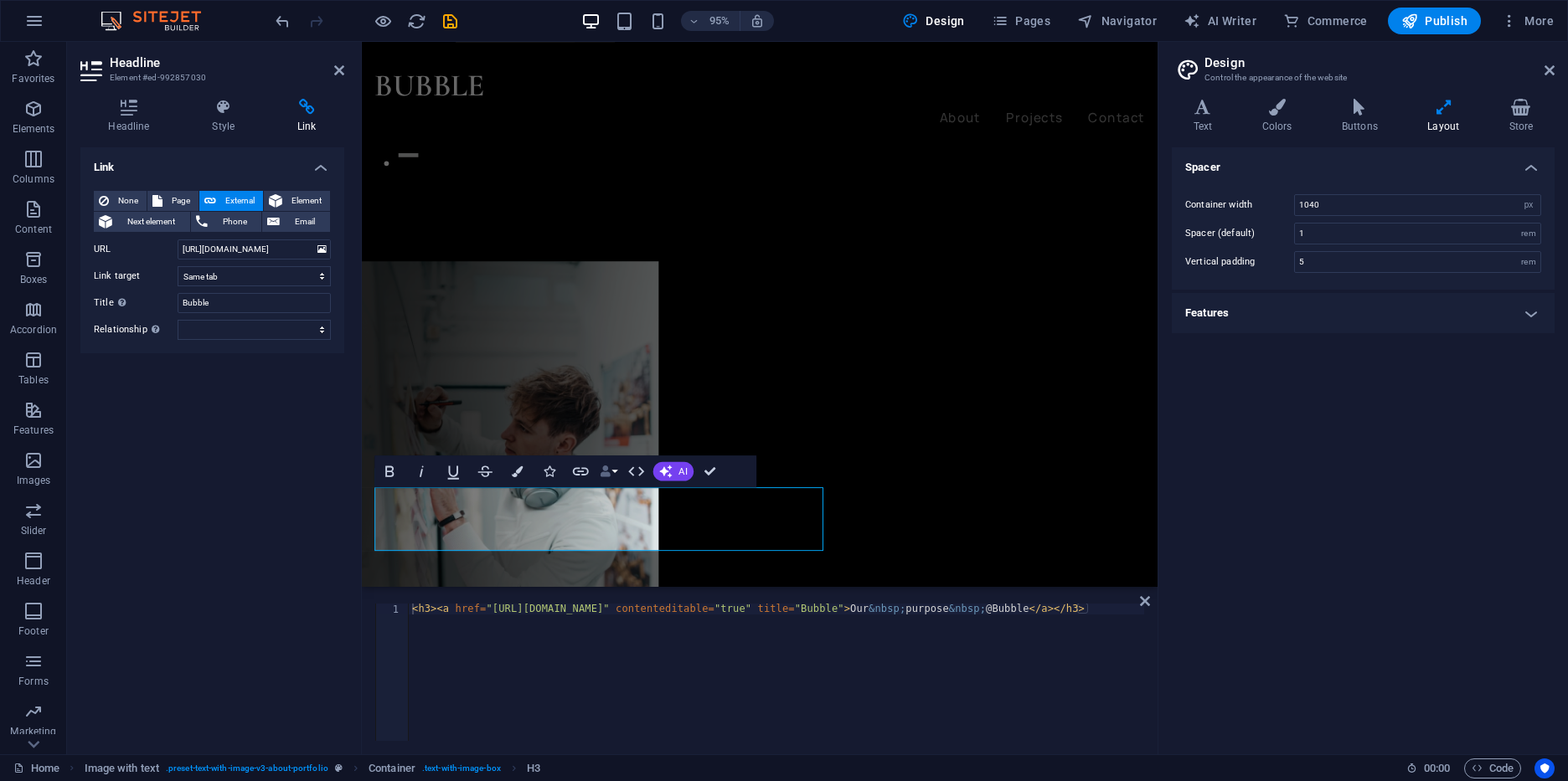
click at [605, 472] on icon "button" at bounding box center [605, 471] width 11 height 11
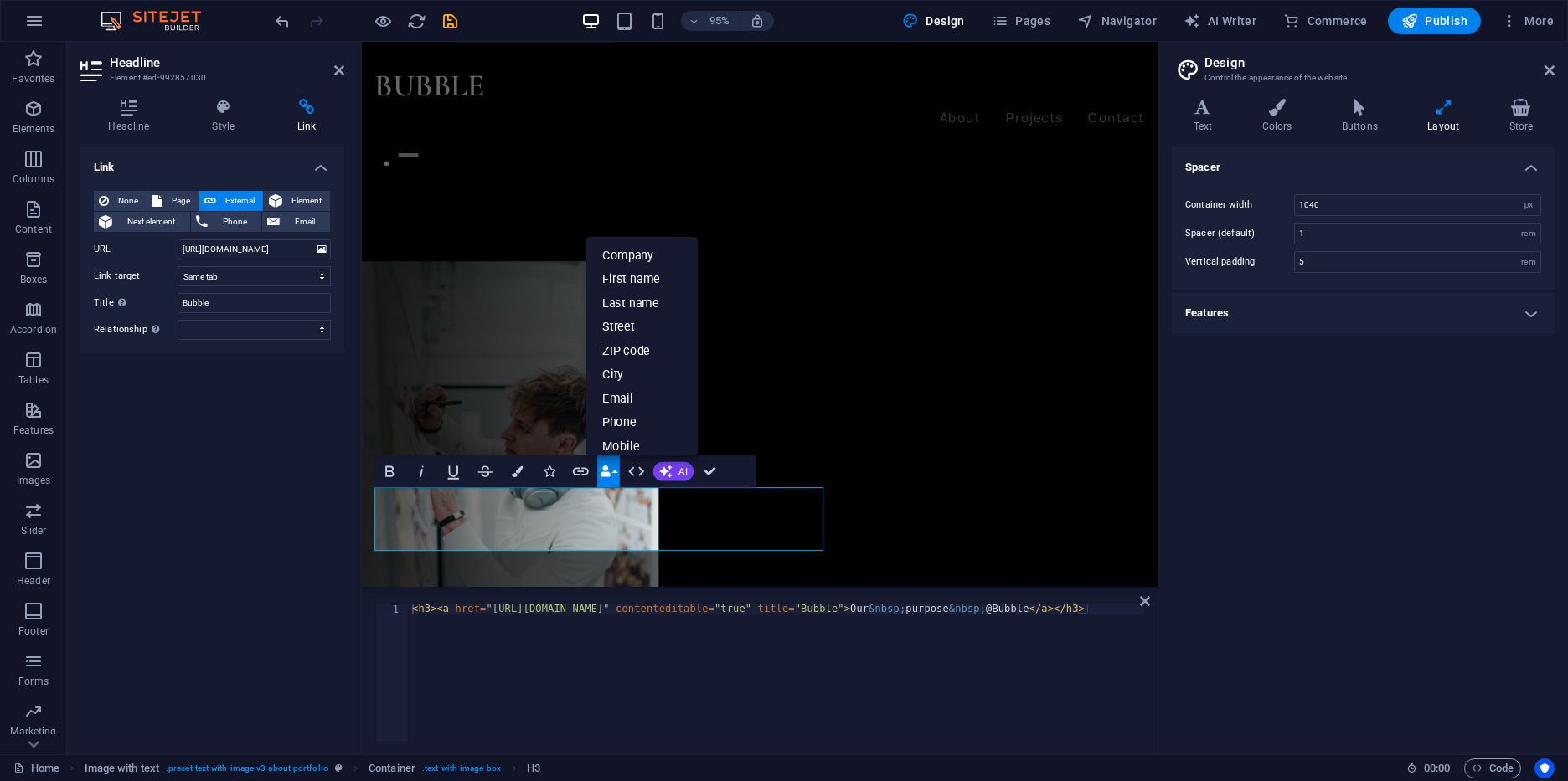
click at [605, 472] on icon "button" at bounding box center [605, 471] width 11 height 11
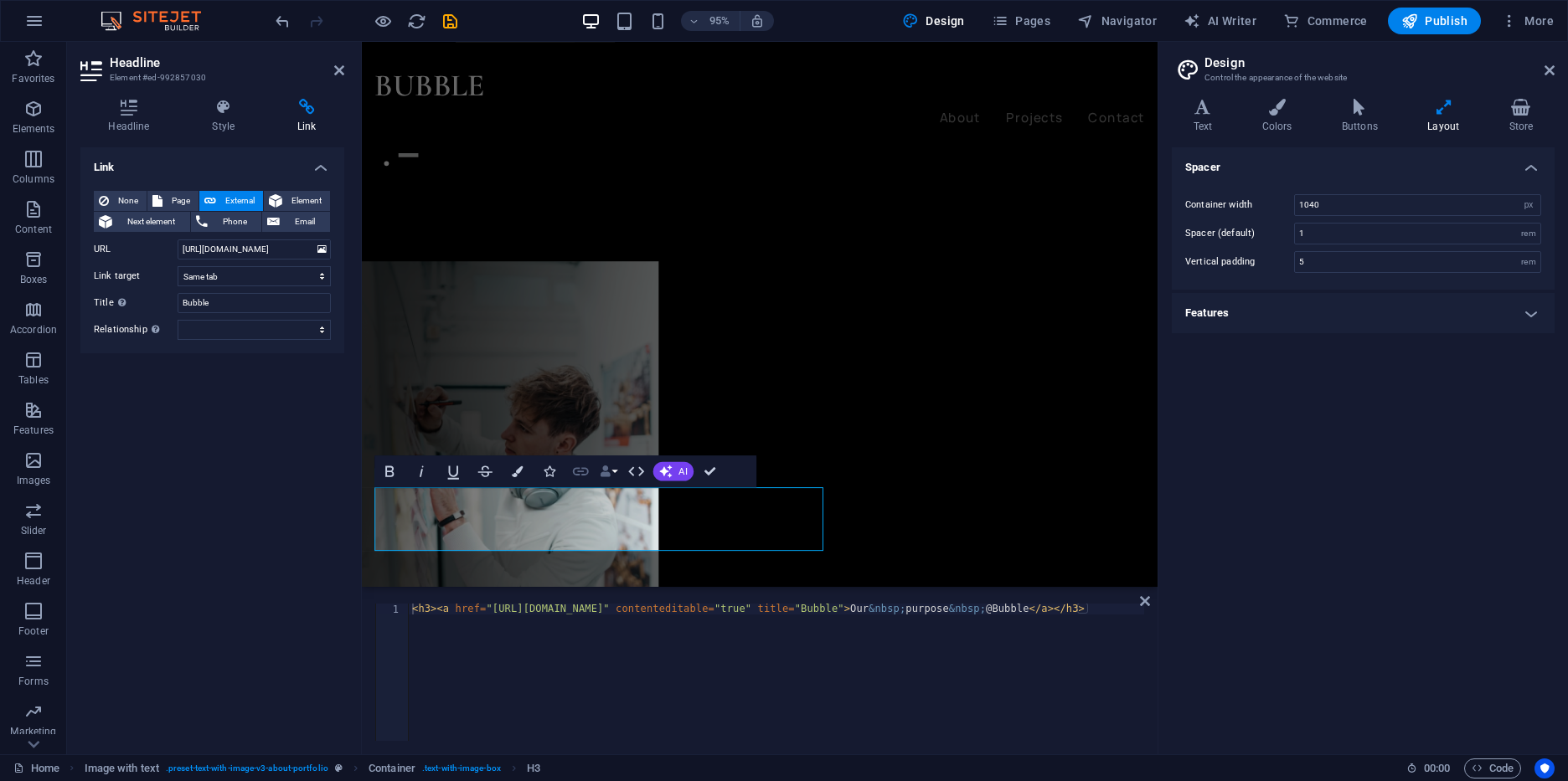
click at [576, 473] on icon "button" at bounding box center [580, 470] width 19 height 19
click at [485, 669] on div "< h3 > < a href = "[URL][DOMAIN_NAME]" contenteditable = "true" title = "Bubble…" at bounding box center [777, 683] width 735 height 159
type textarea "<h3><a href="[URL][DOMAIN_NAME]" contenteditable="true" title="Bubble">Our &nbs…"
click at [334, 74] on header "Headline Element #ed-992857030" at bounding box center [211, 64] width 263 height 43
click at [463, 413] on icon at bounding box center [465, 413] width 8 height 17
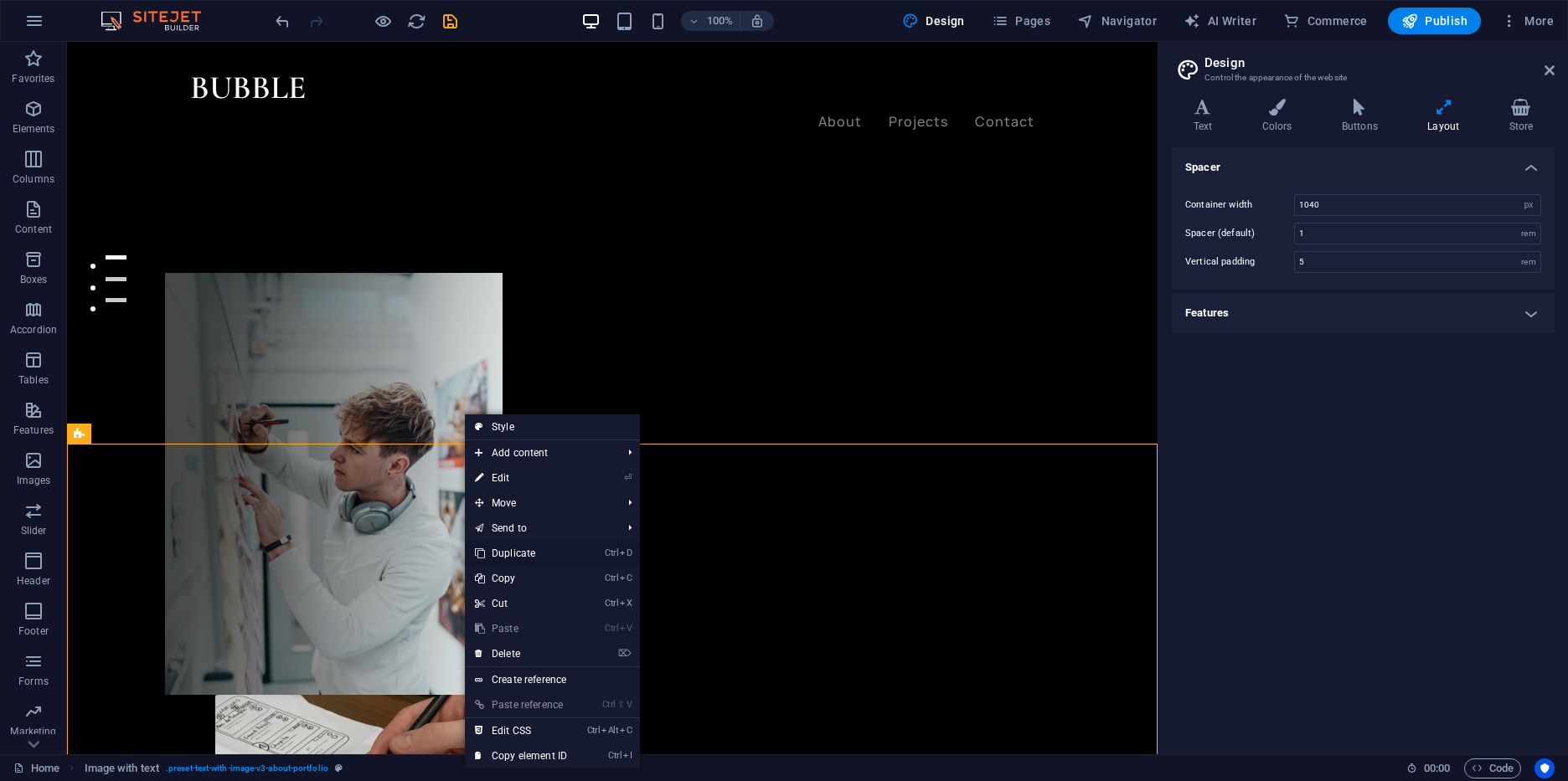
click at [534, 546] on link "Ctrl D Duplicate" at bounding box center [521, 554] width 112 height 25
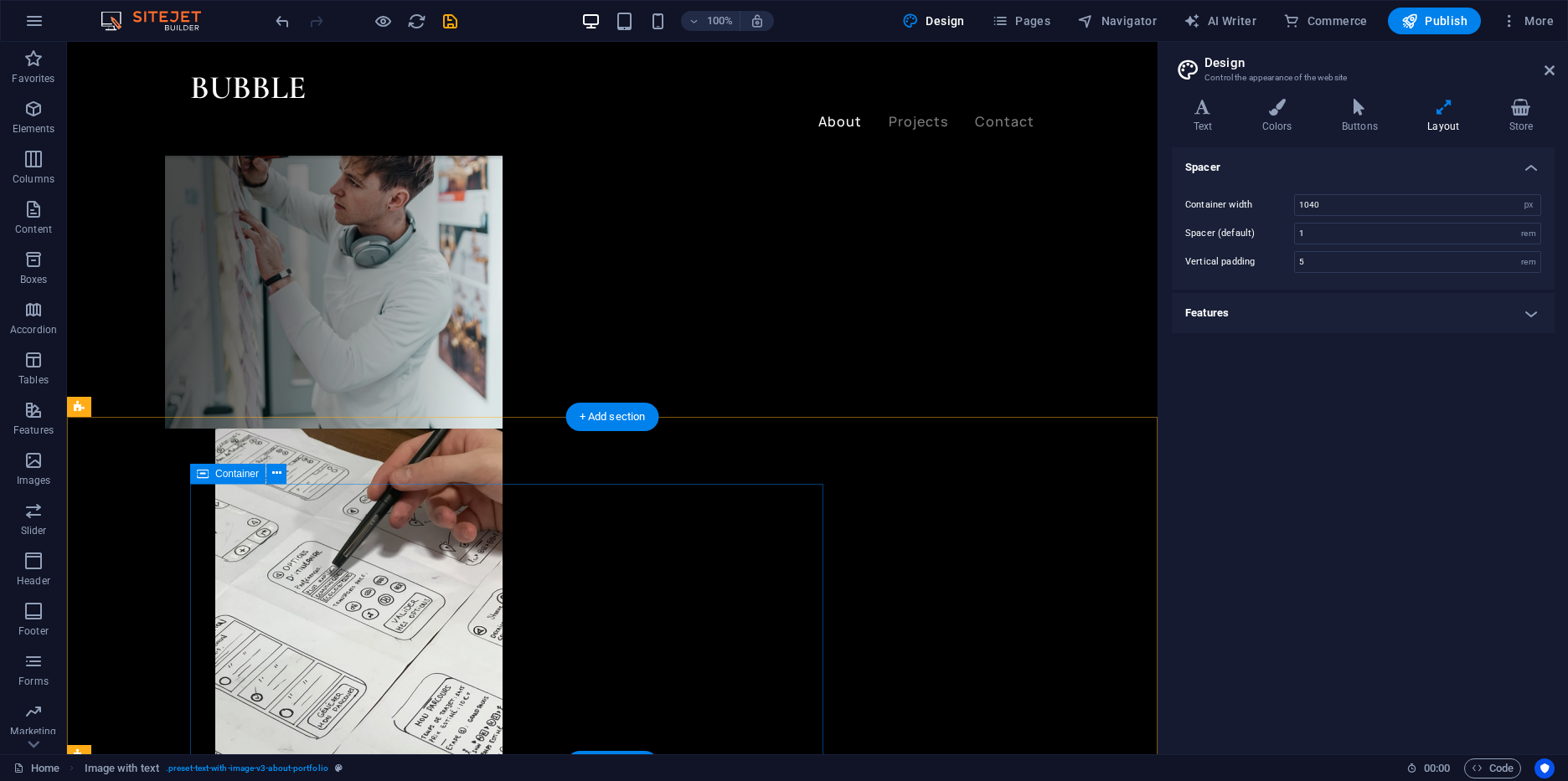
scroll to position [1020, 0]
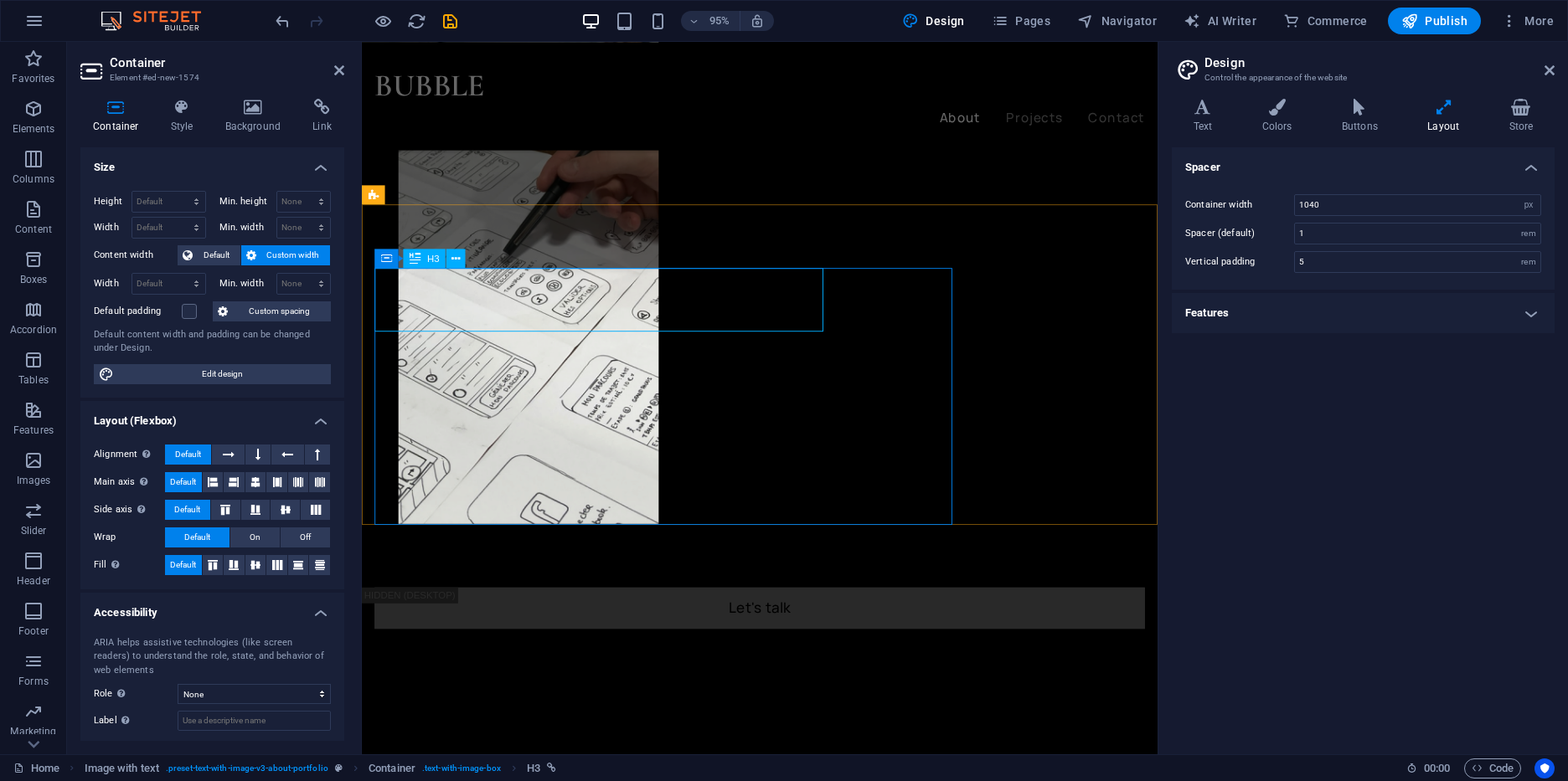
click at [455, 253] on icon at bounding box center [455, 259] width 8 height 17
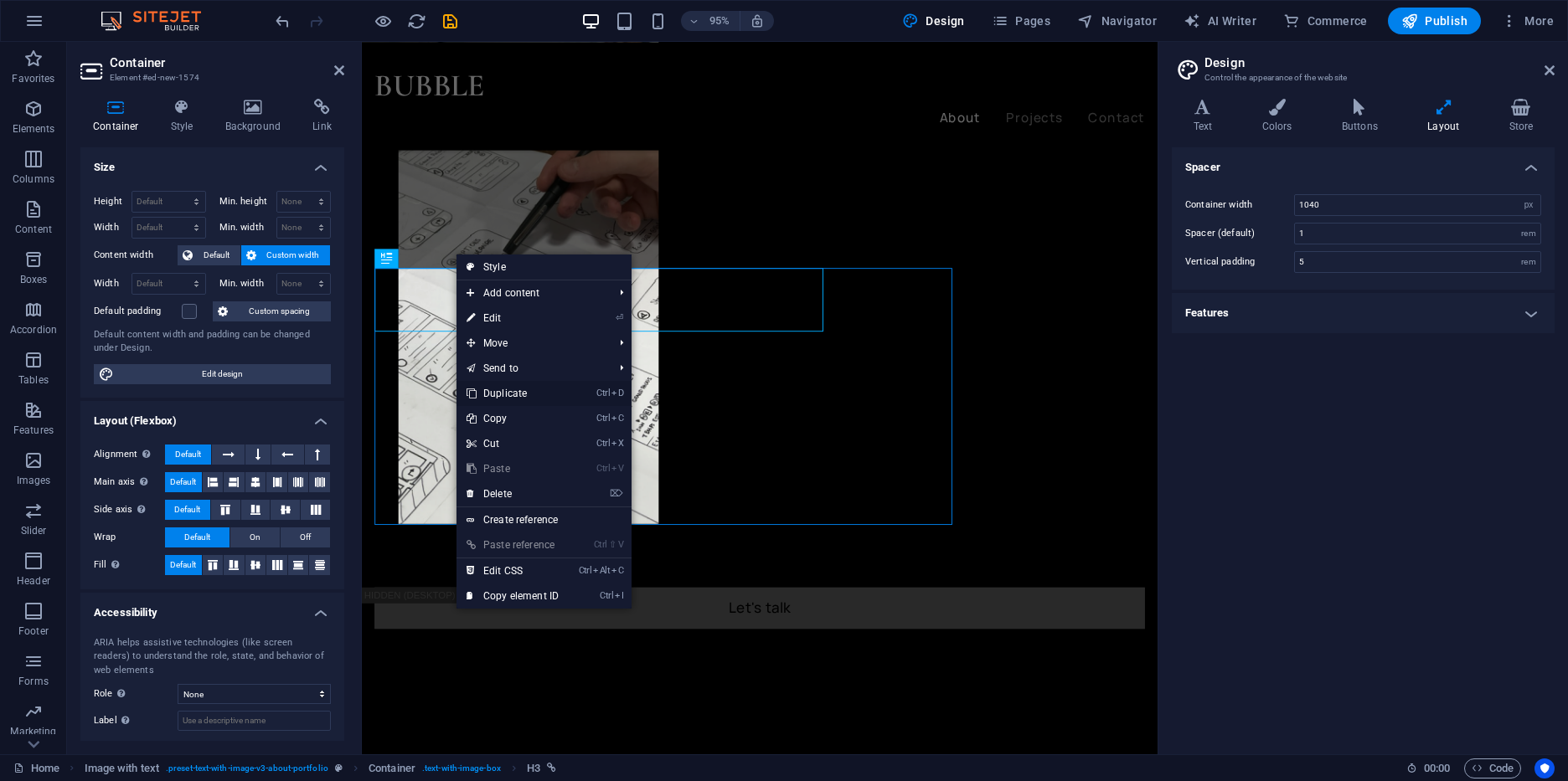
click at [576, 399] on li "Ctrl D Duplicate" at bounding box center [544, 394] width 175 height 25
click at [566, 399] on link "Ctrl D Duplicate" at bounding box center [512, 394] width 112 height 25
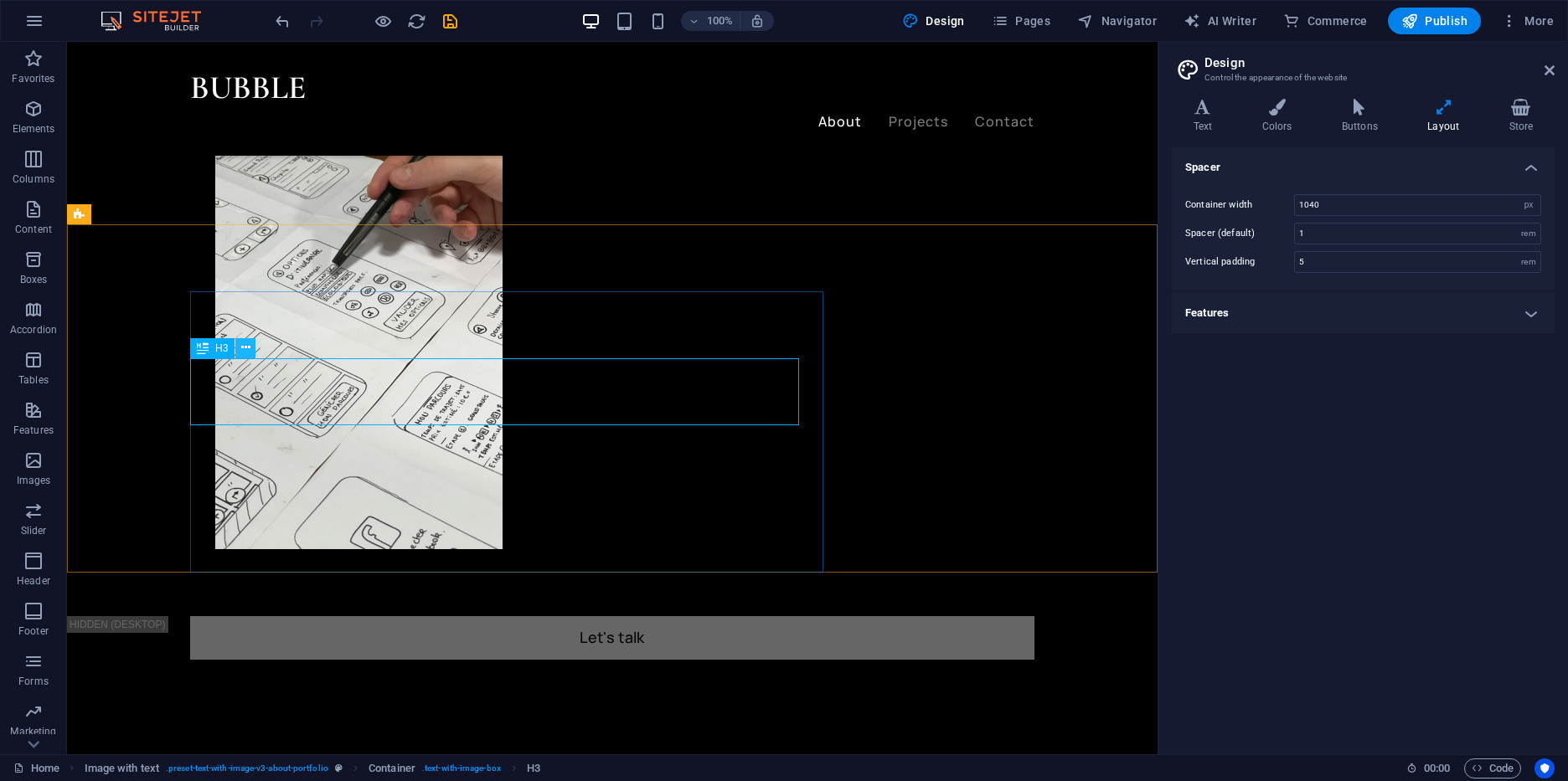
click at [245, 347] on icon at bounding box center [245, 348] width 9 height 18
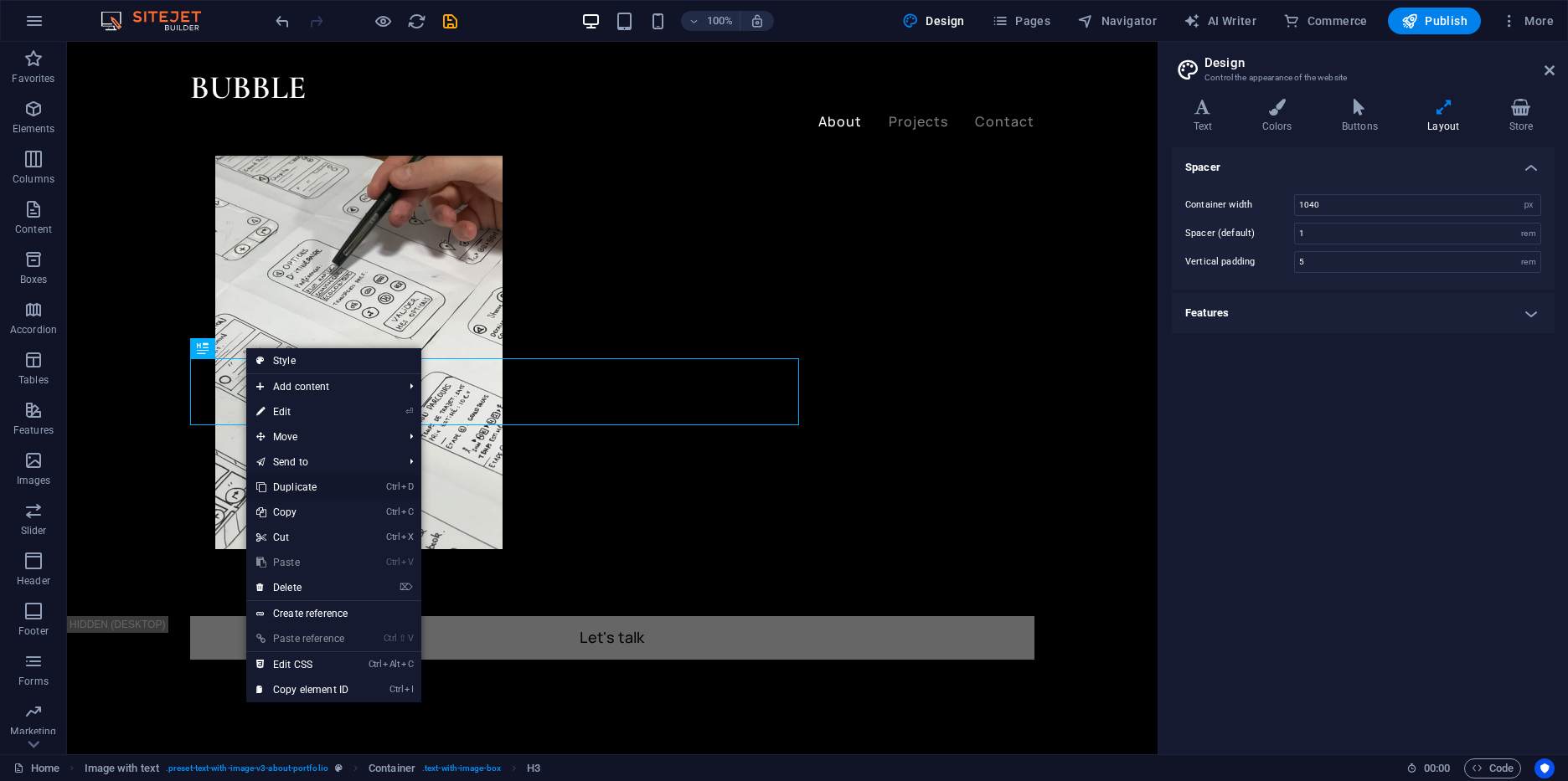
click at [339, 498] on link "Ctrl D Duplicate" at bounding box center [302, 487] width 112 height 25
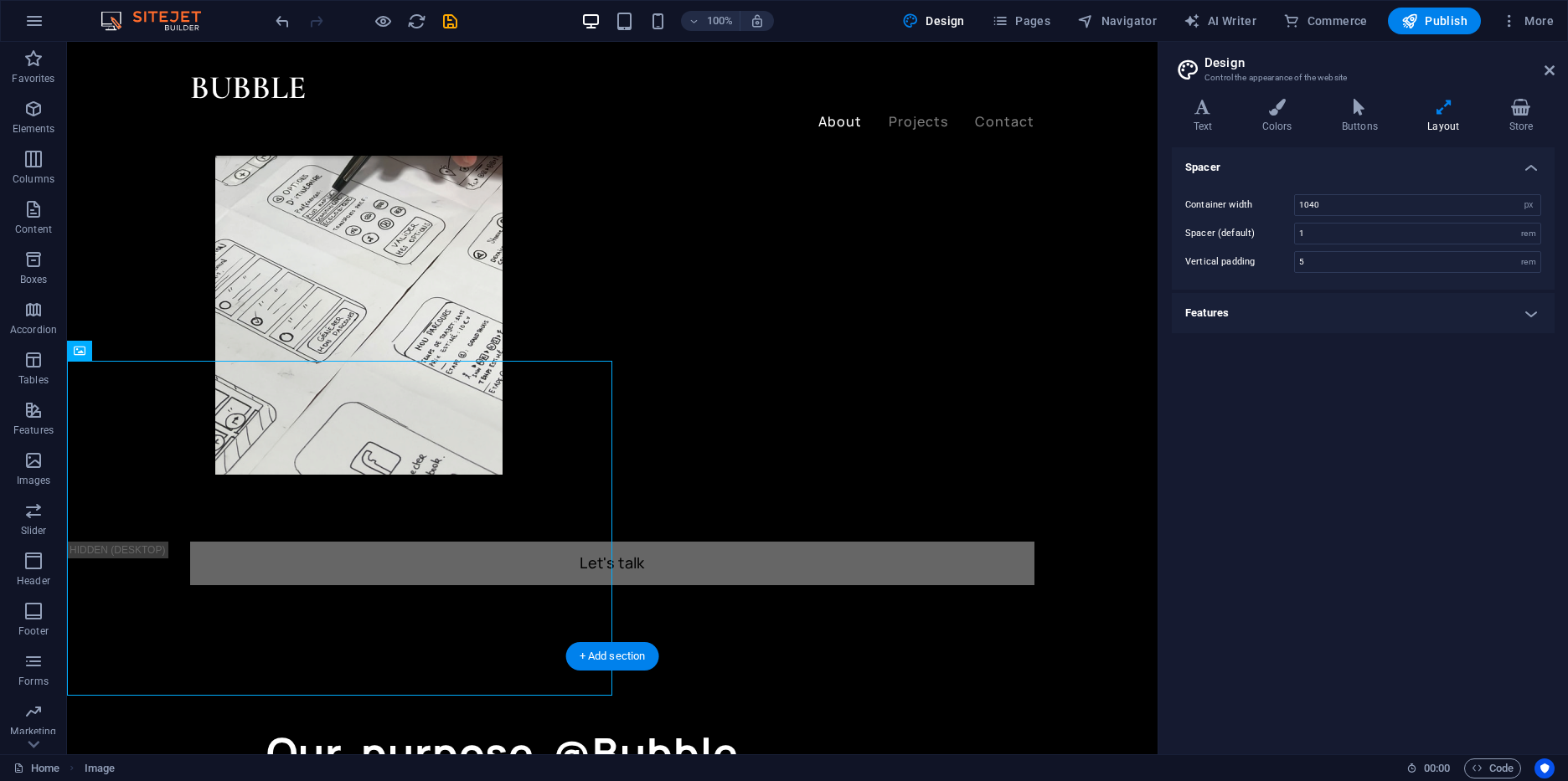
scroll to position [1215, 0]
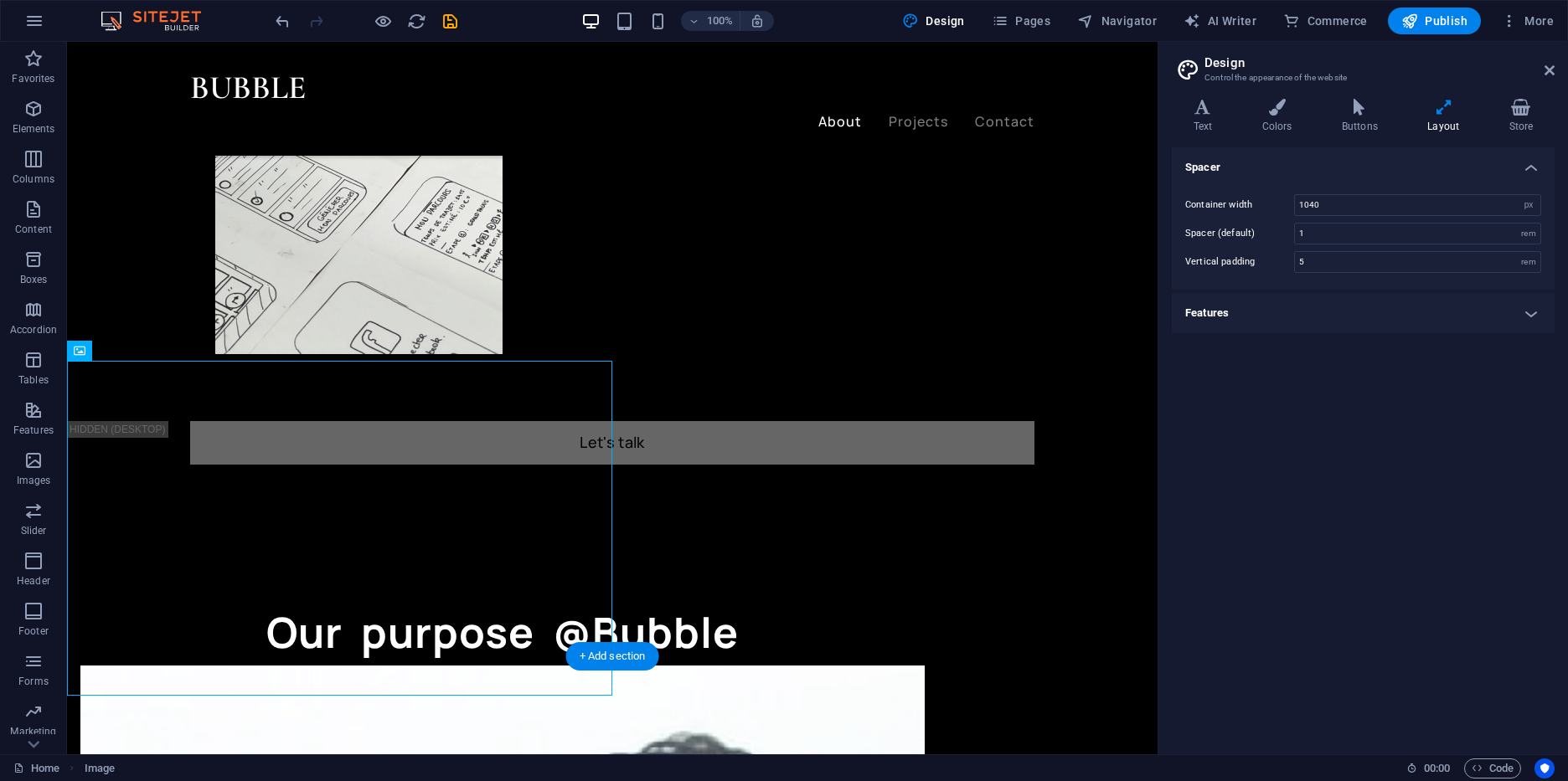
drag, startPoint x: 325, startPoint y: 476, endPoint x: 369, endPoint y: 704, distance: 232.2
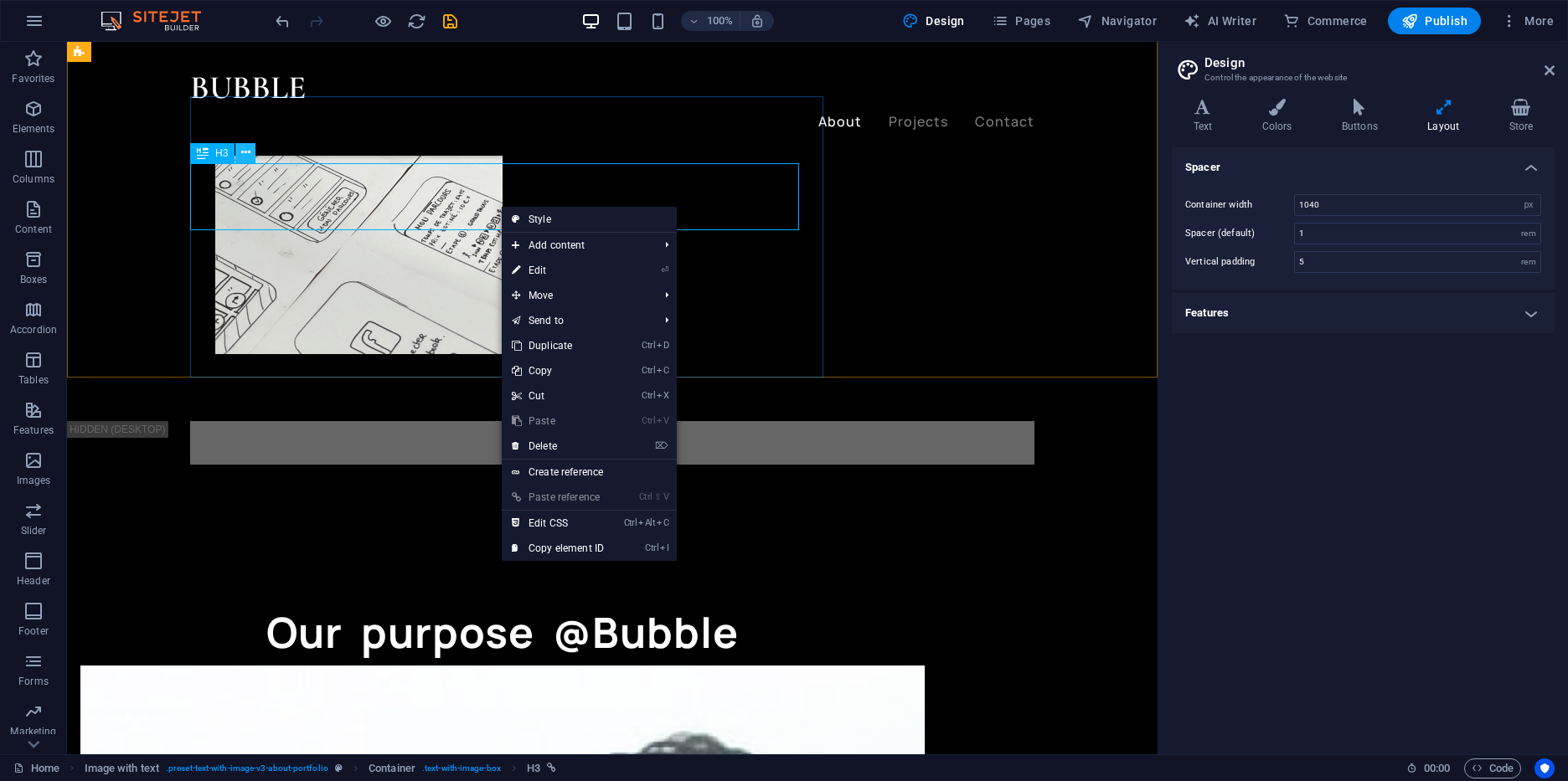
click at [243, 155] on icon at bounding box center [245, 153] width 9 height 18
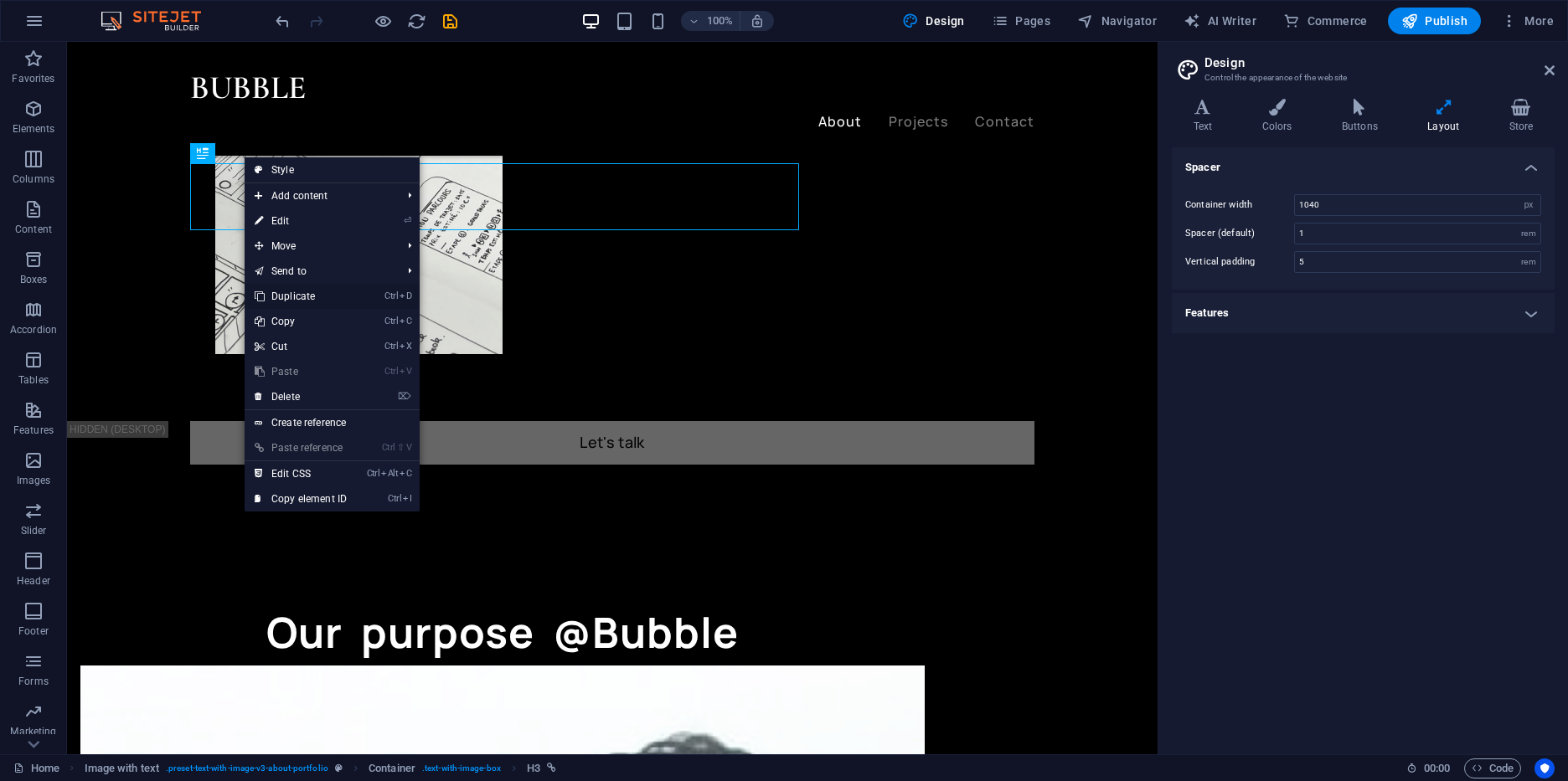
click at [330, 291] on link "Ctrl D Duplicate" at bounding box center [300, 297] width 112 height 25
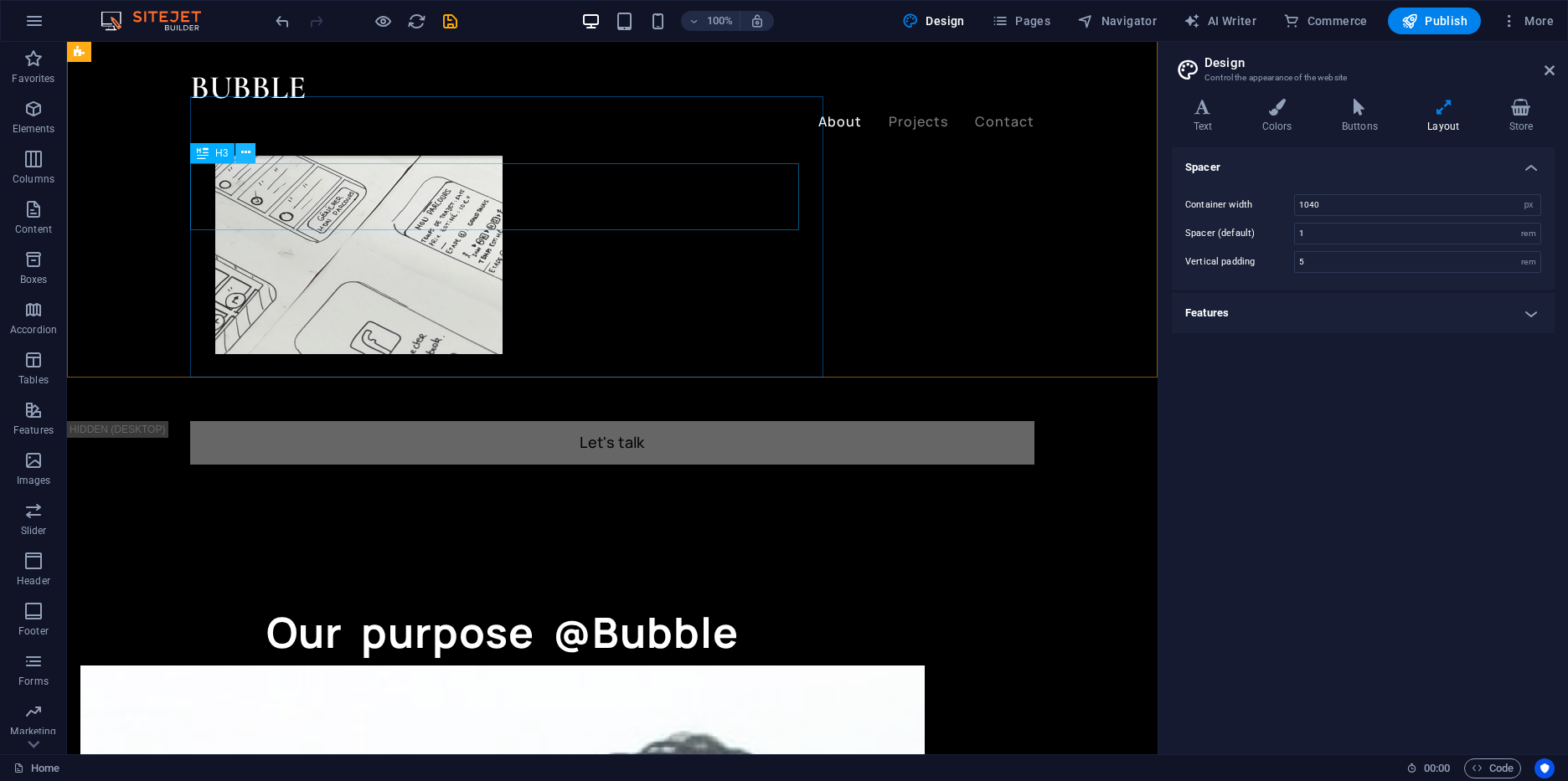
click at [242, 158] on icon at bounding box center [245, 153] width 9 height 18
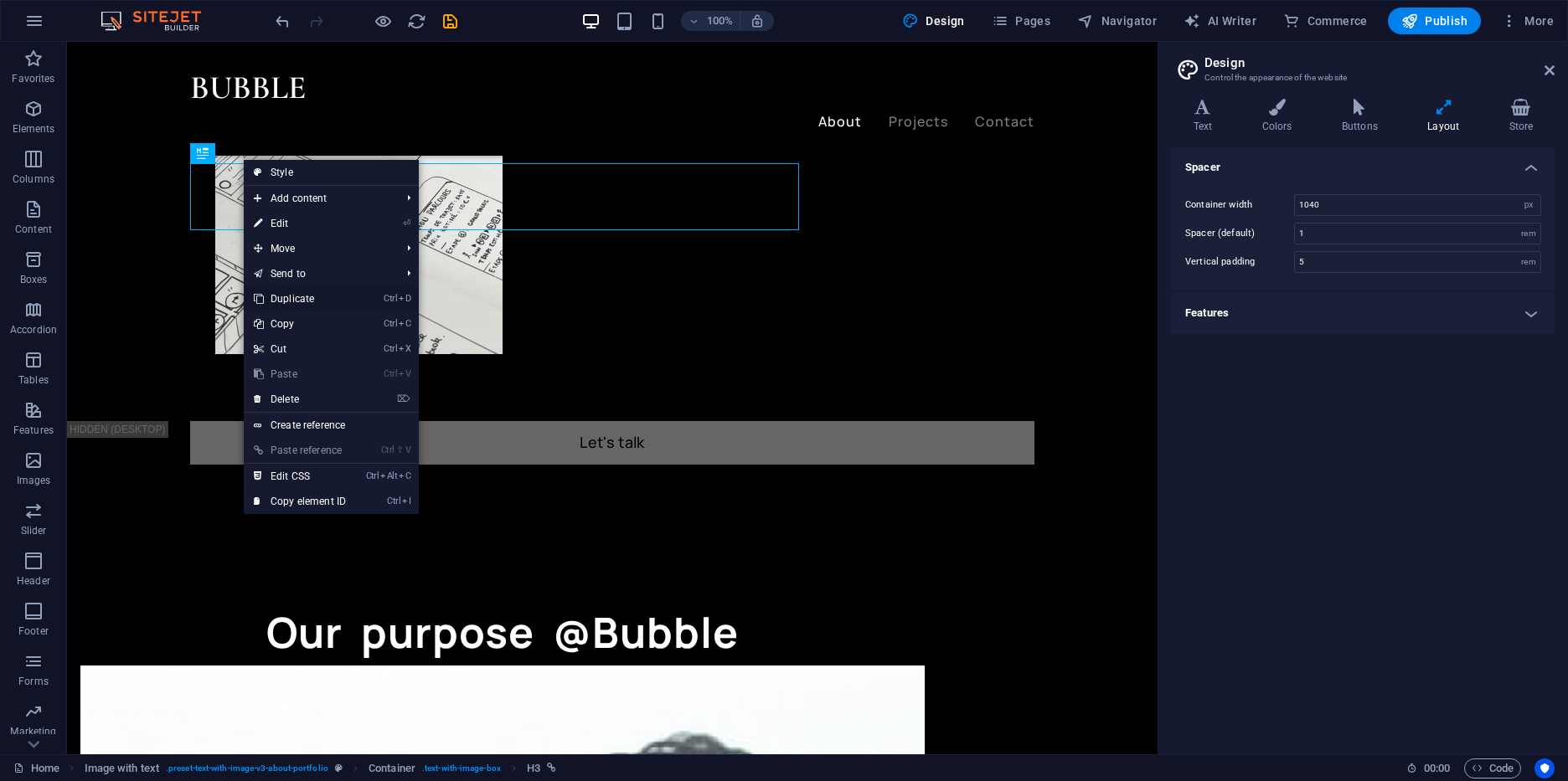
click at [340, 306] on link "Ctrl D Duplicate" at bounding box center [299, 299] width 112 height 25
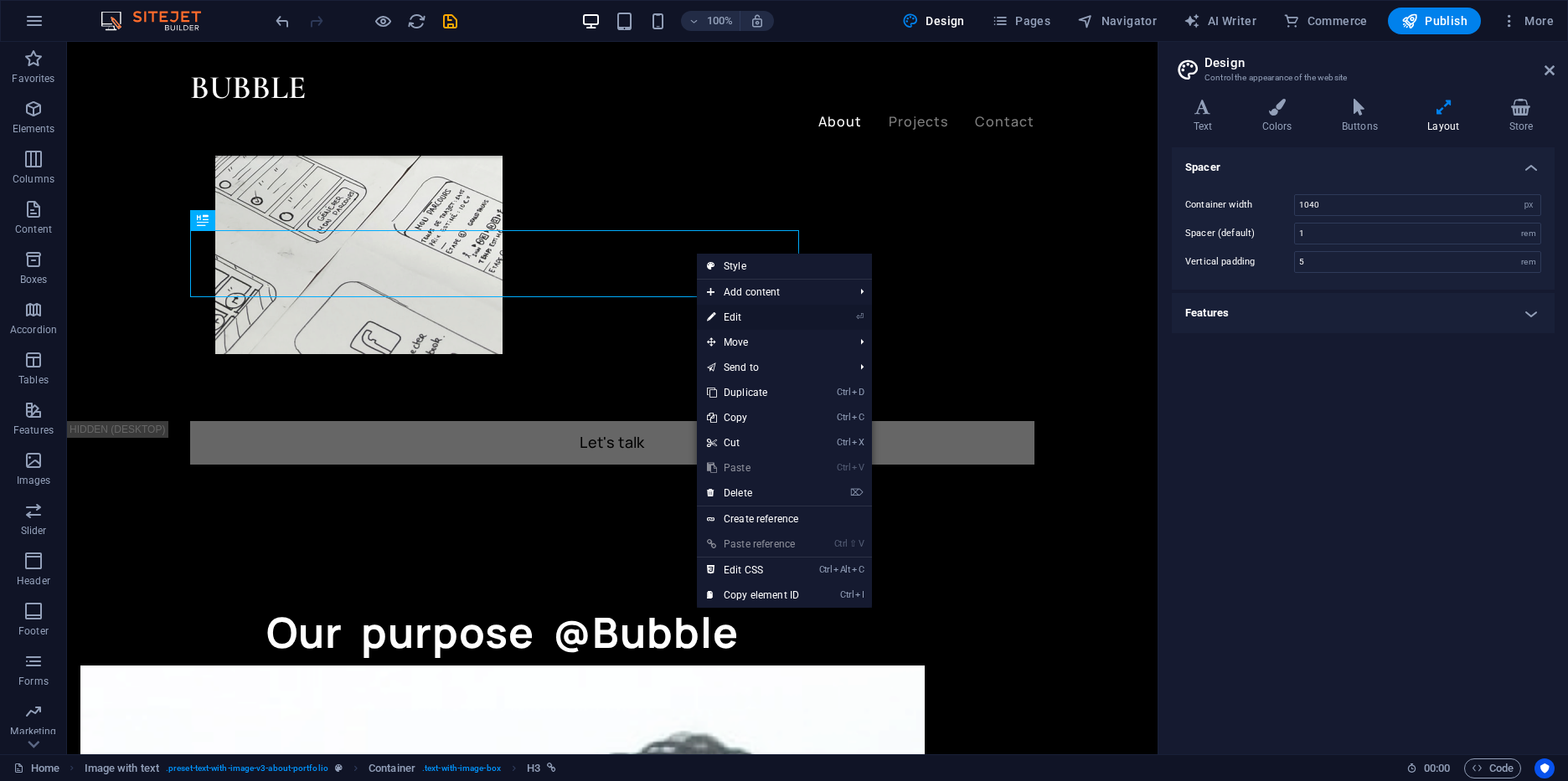
click at [770, 323] on link "⏎ Edit" at bounding box center [753, 317] width 112 height 25
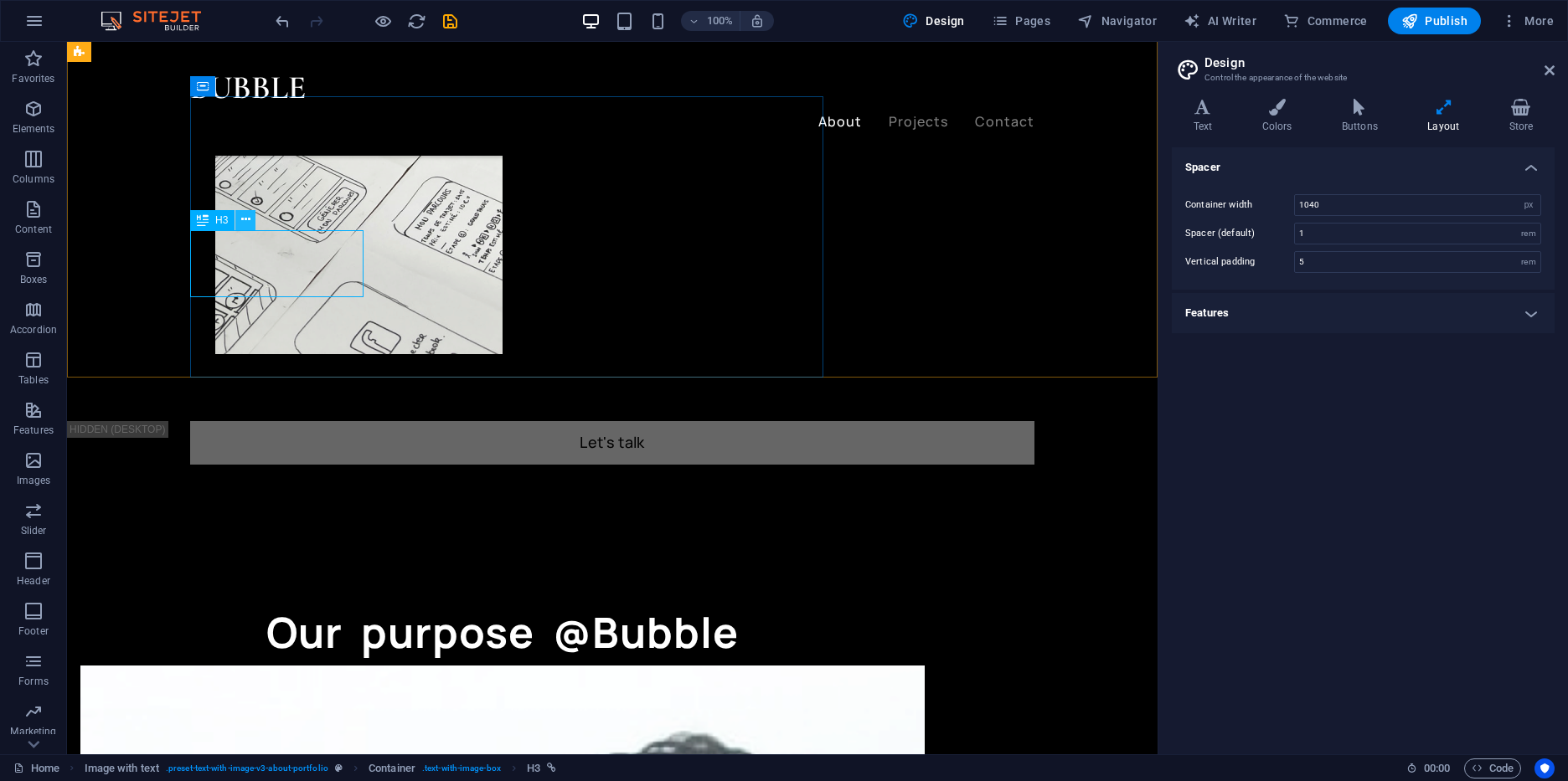
click at [245, 227] on icon at bounding box center [245, 220] width 9 height 18
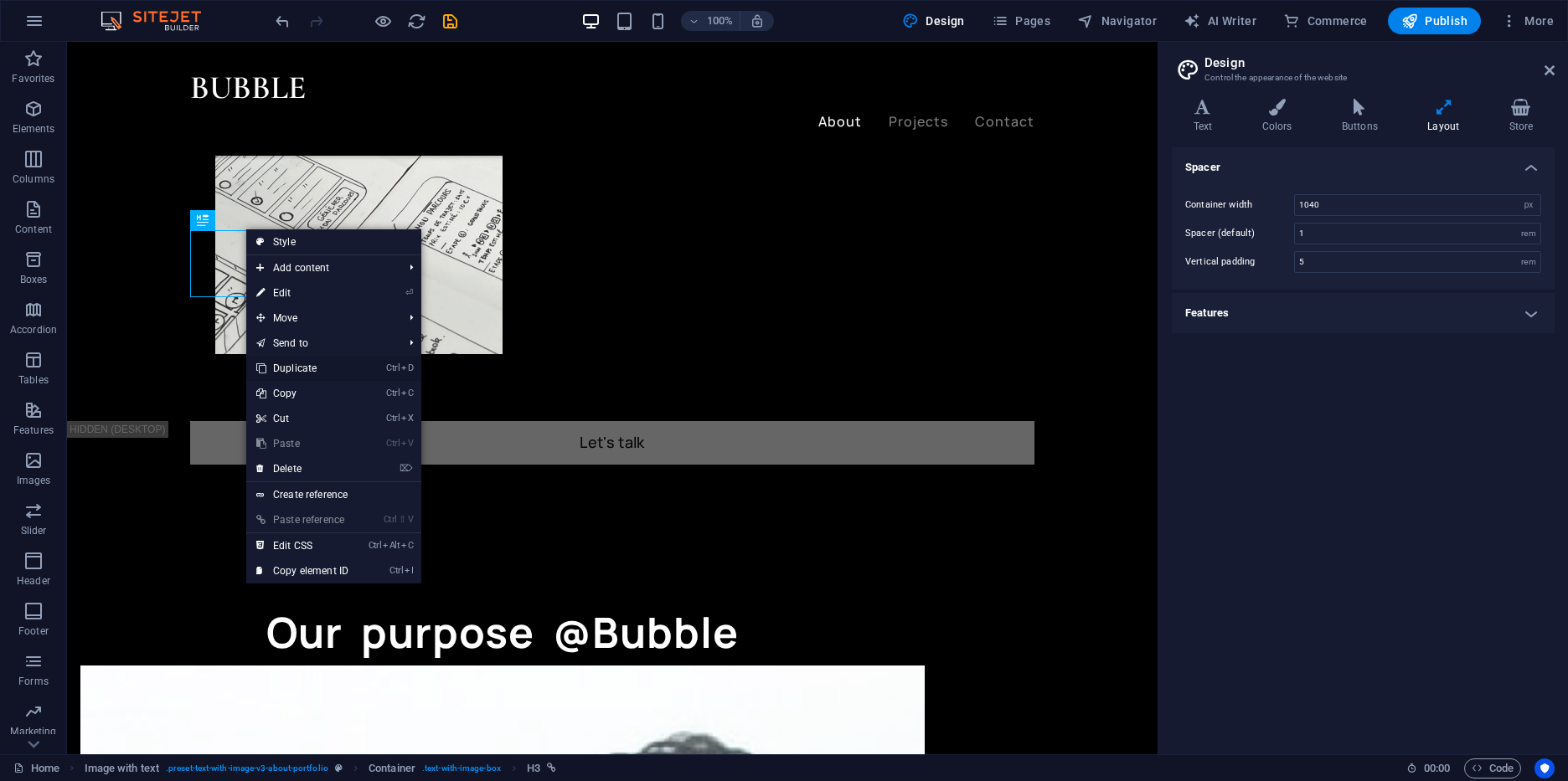
click at [330, 363] on link "Ctrl D Duplicate" at bounding box center [302, 368] width 112 height 25
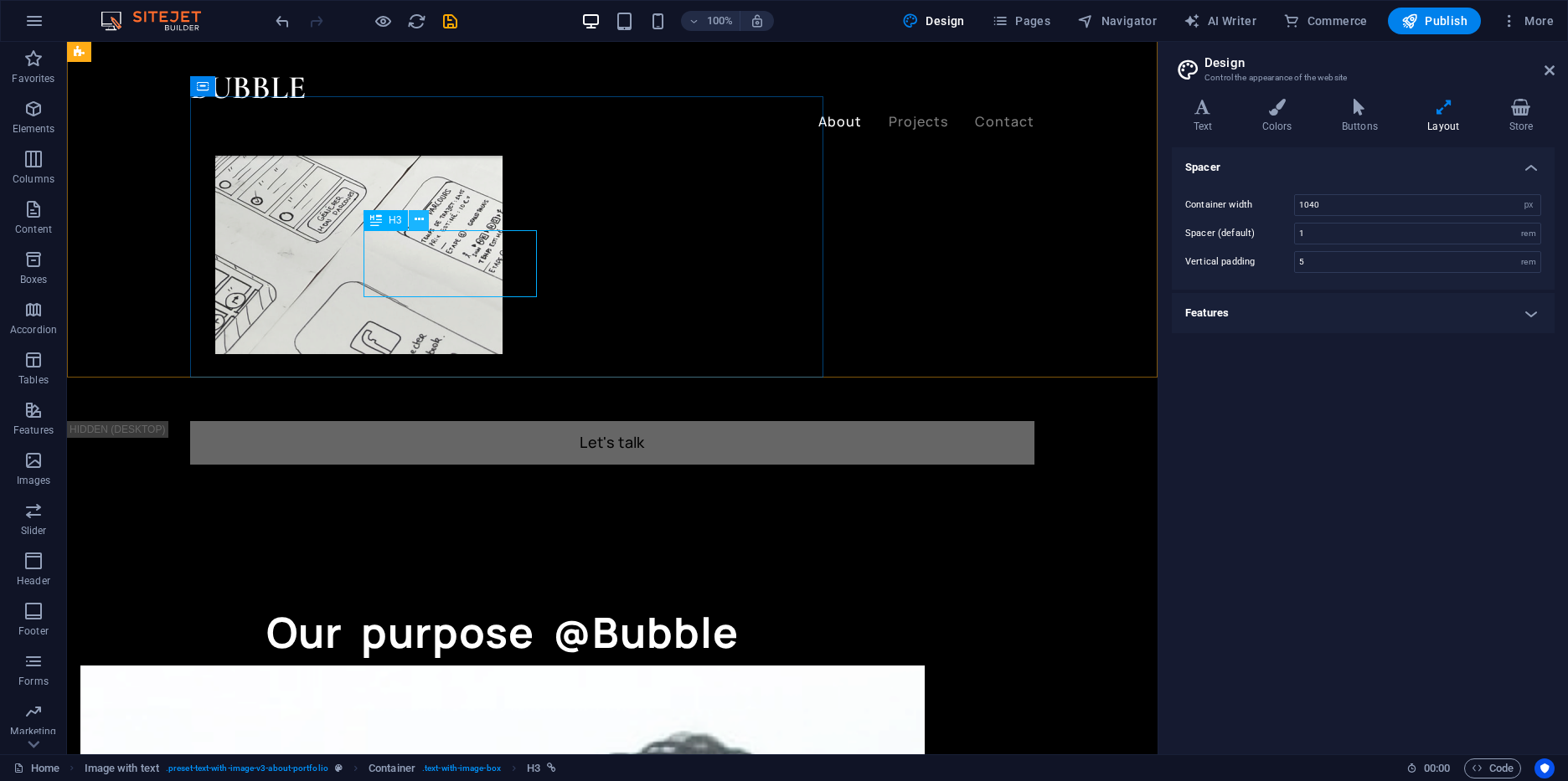
click at [416, 216] on icon at bounding box center [419, 220] width 9 height 18
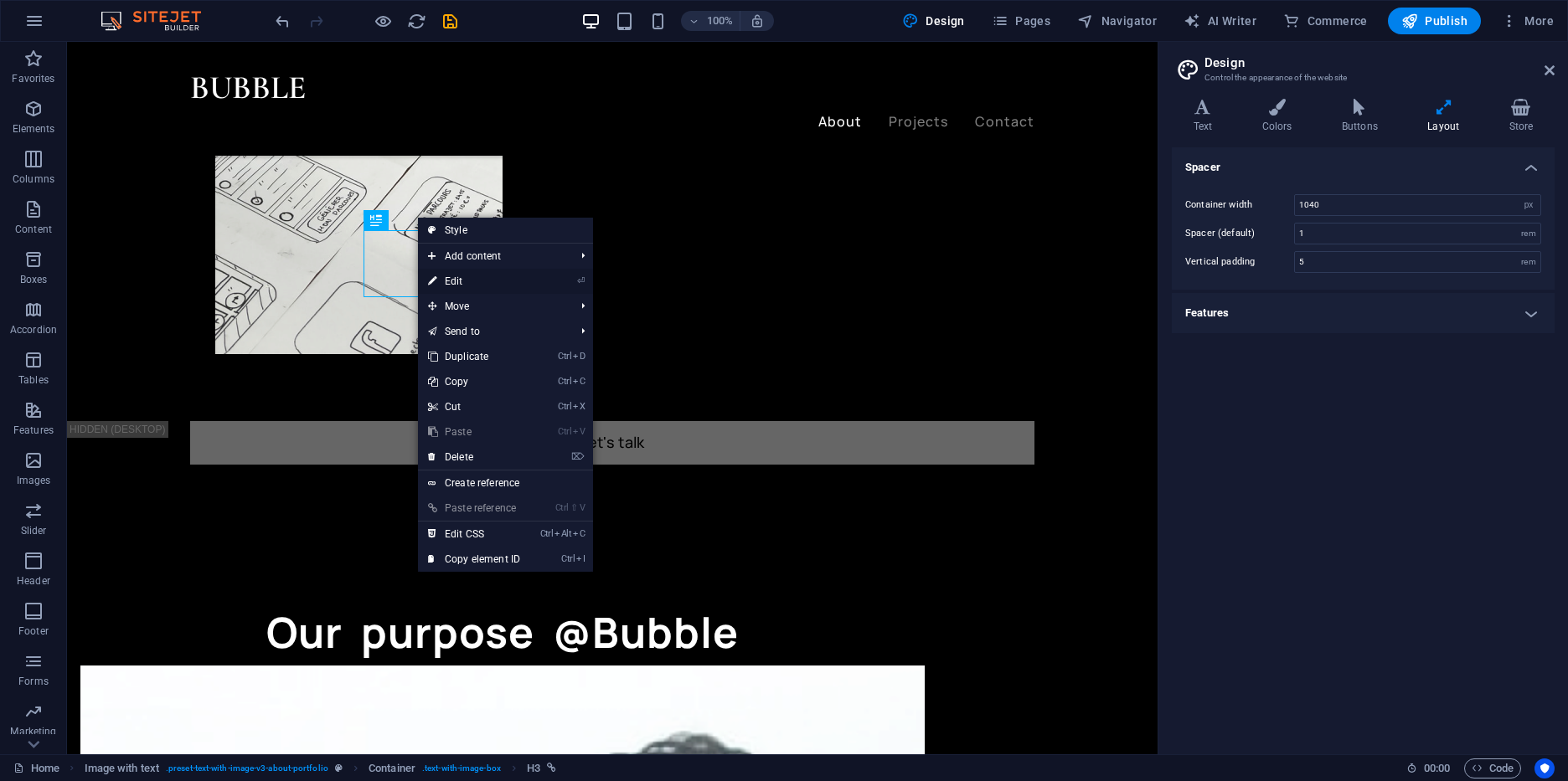
click at [459, 277] on link "⏎ Edit" at bounding box center [474, 281] width 112 height 25
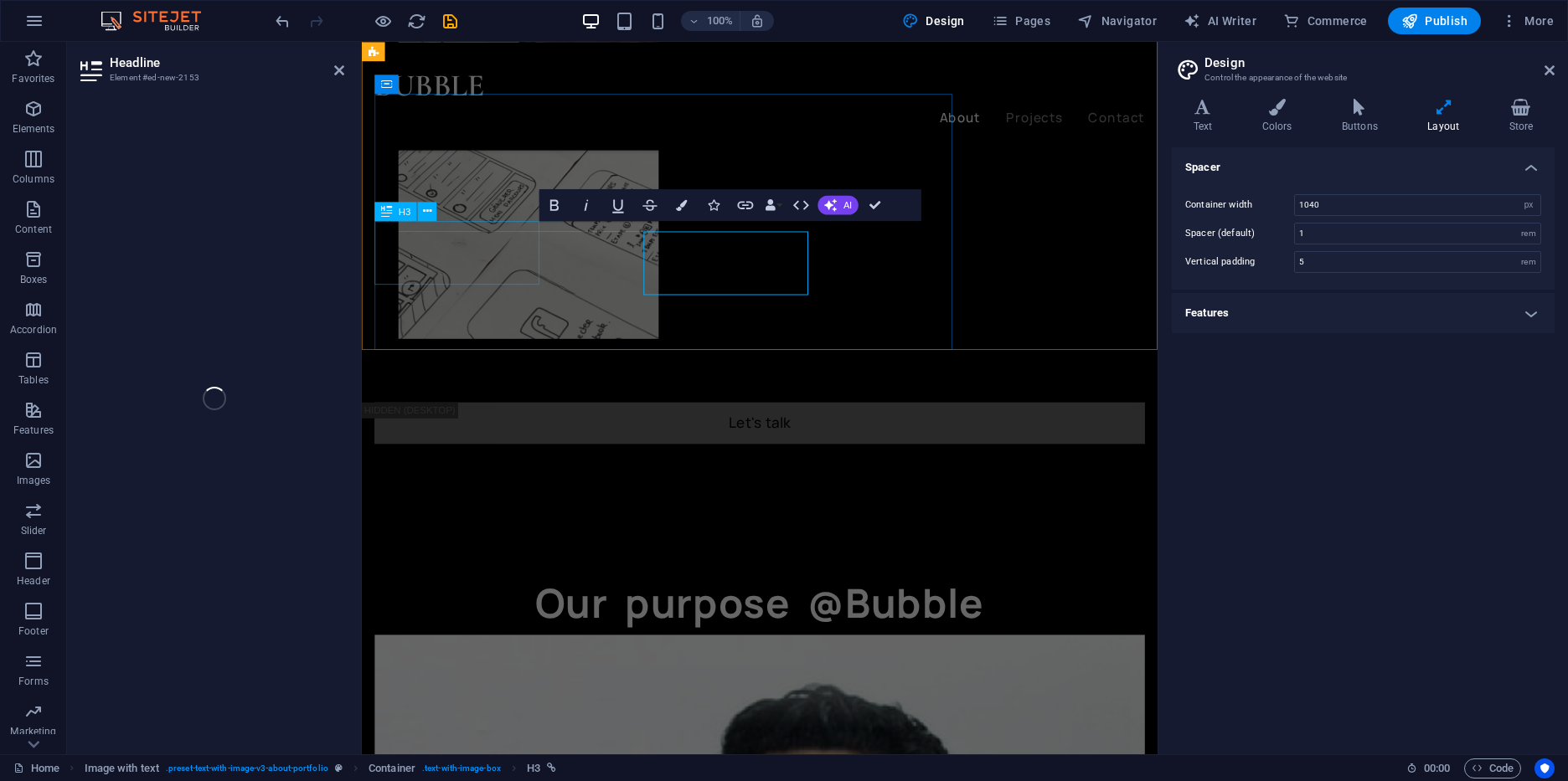
scroll to position [1204, 0]
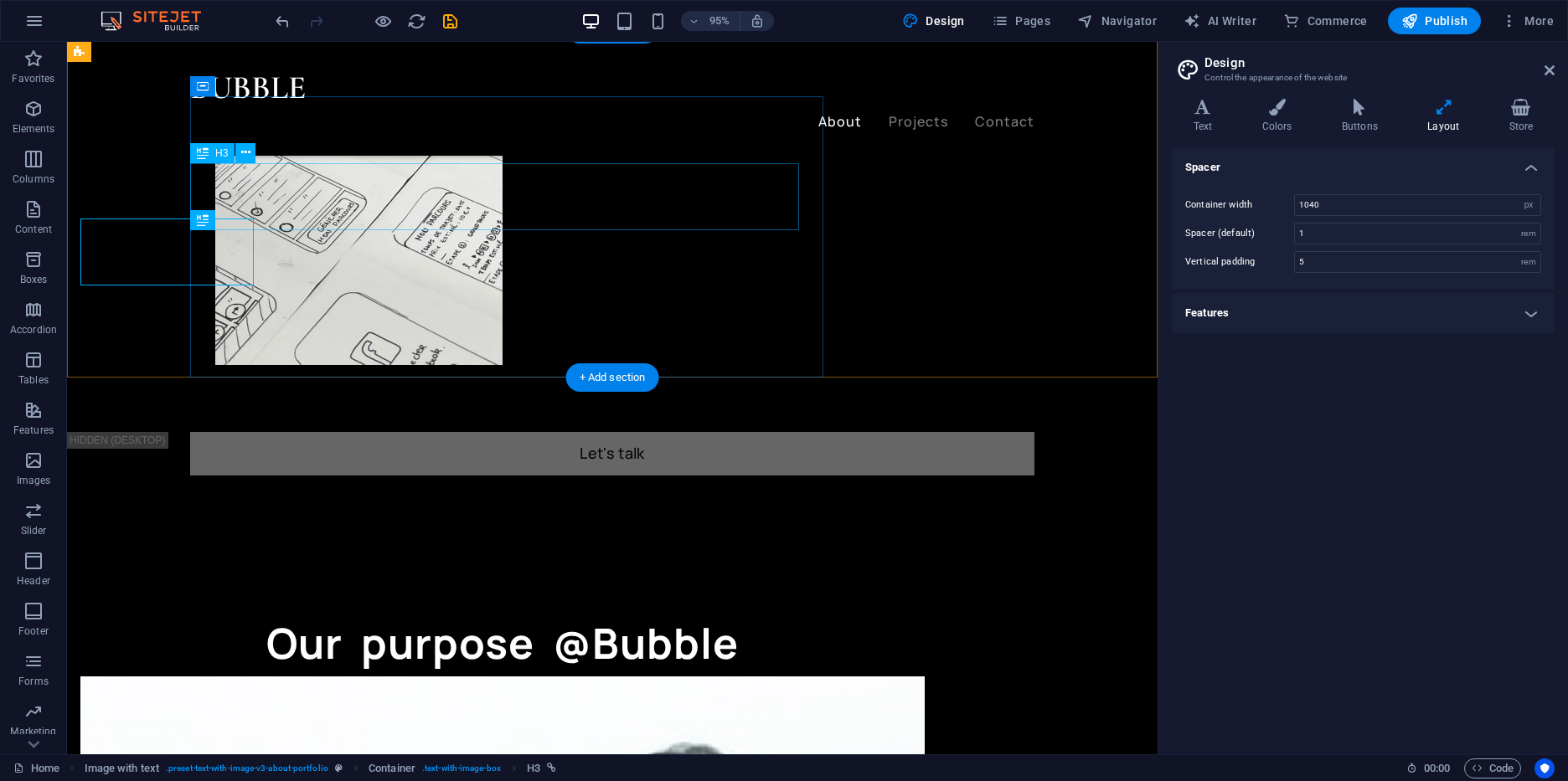
scroll to position [1215, 0]
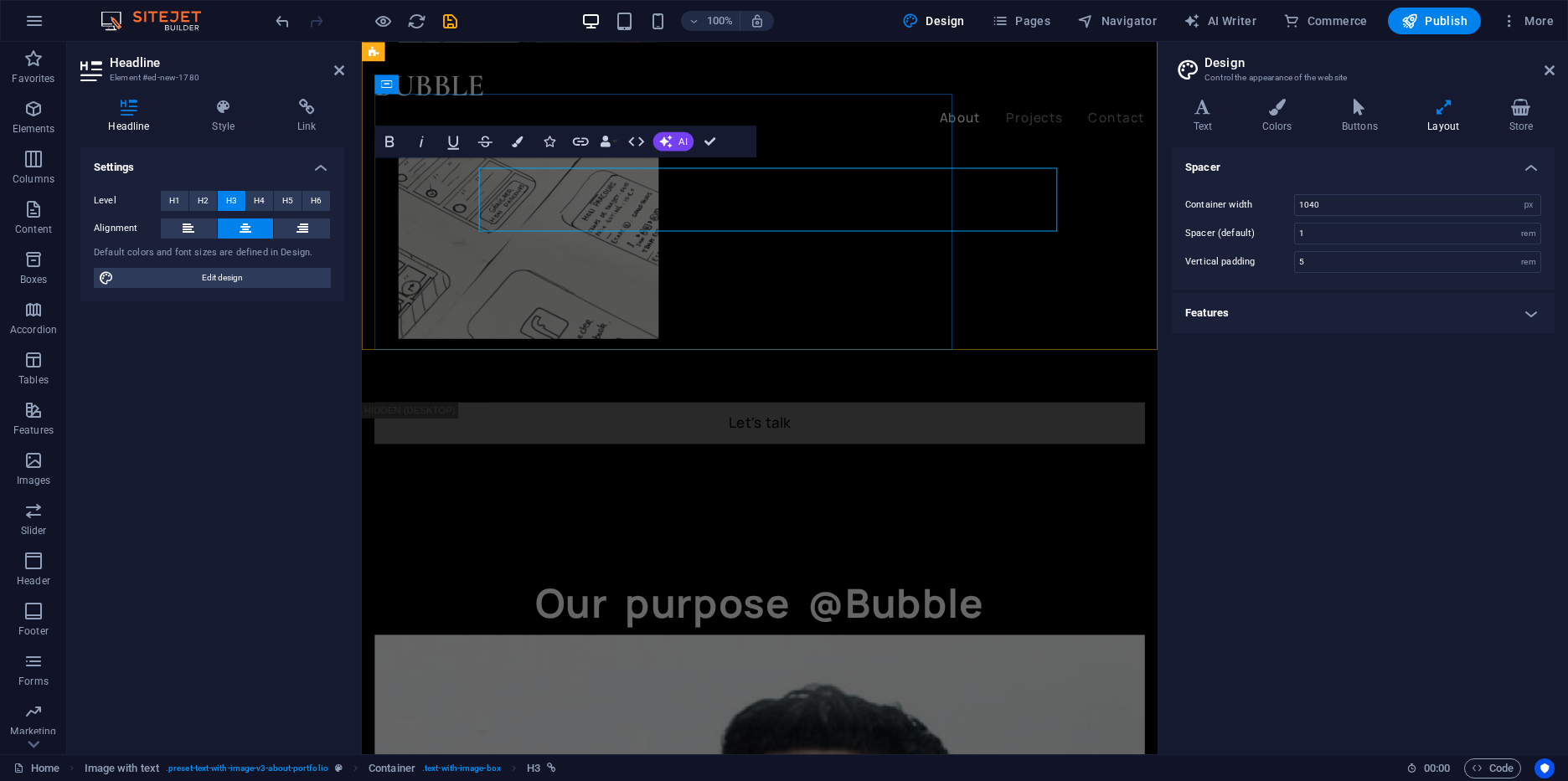
scroll to position [1204, 0]
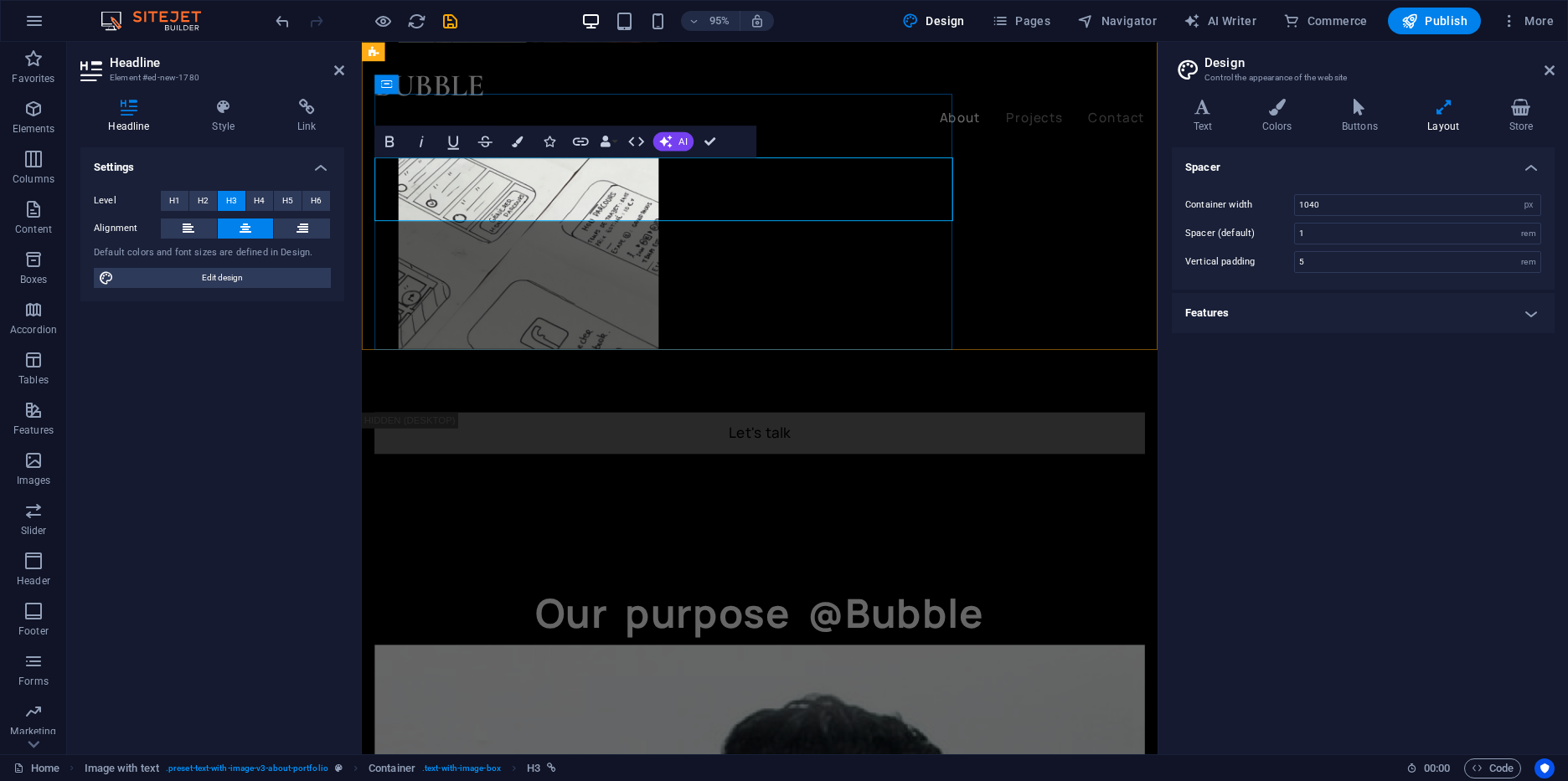
click at [682, 146] on span "AI" at bounding box center [682, 141] width 8 height 9
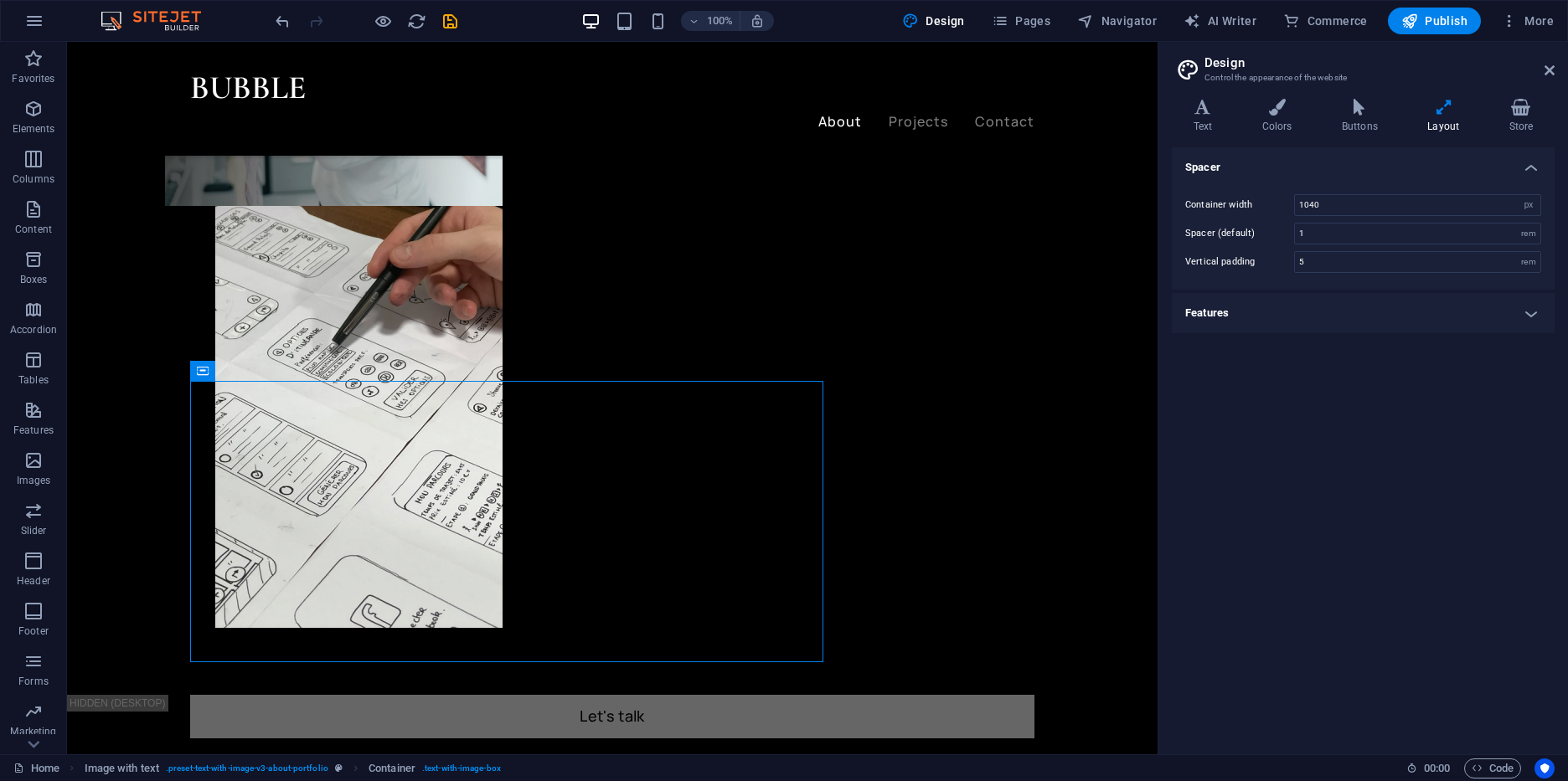
scroll to position [924, 0]
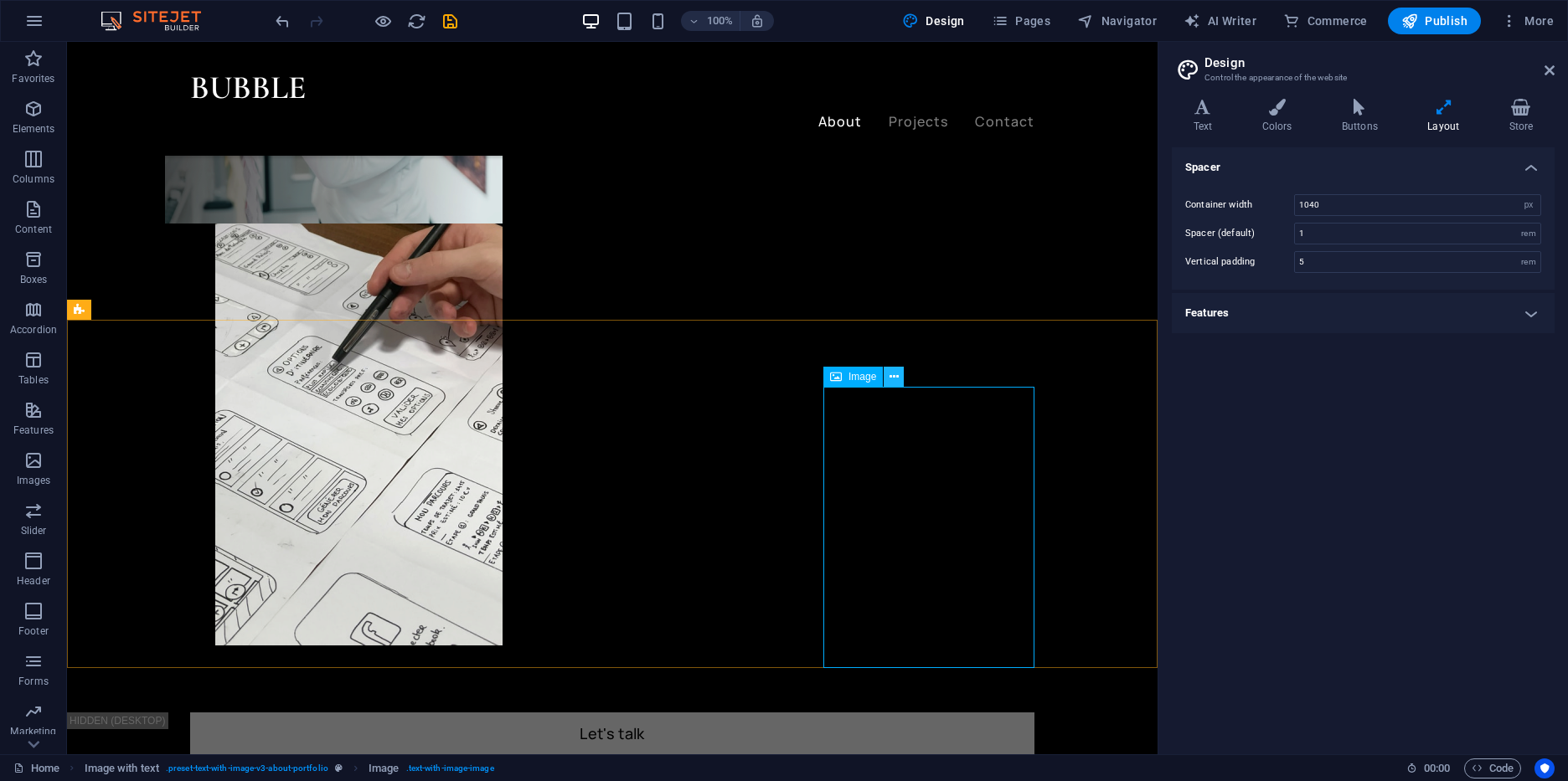
click at [893, 373] on icon at bounding box center [894, 377] width 9 height 18
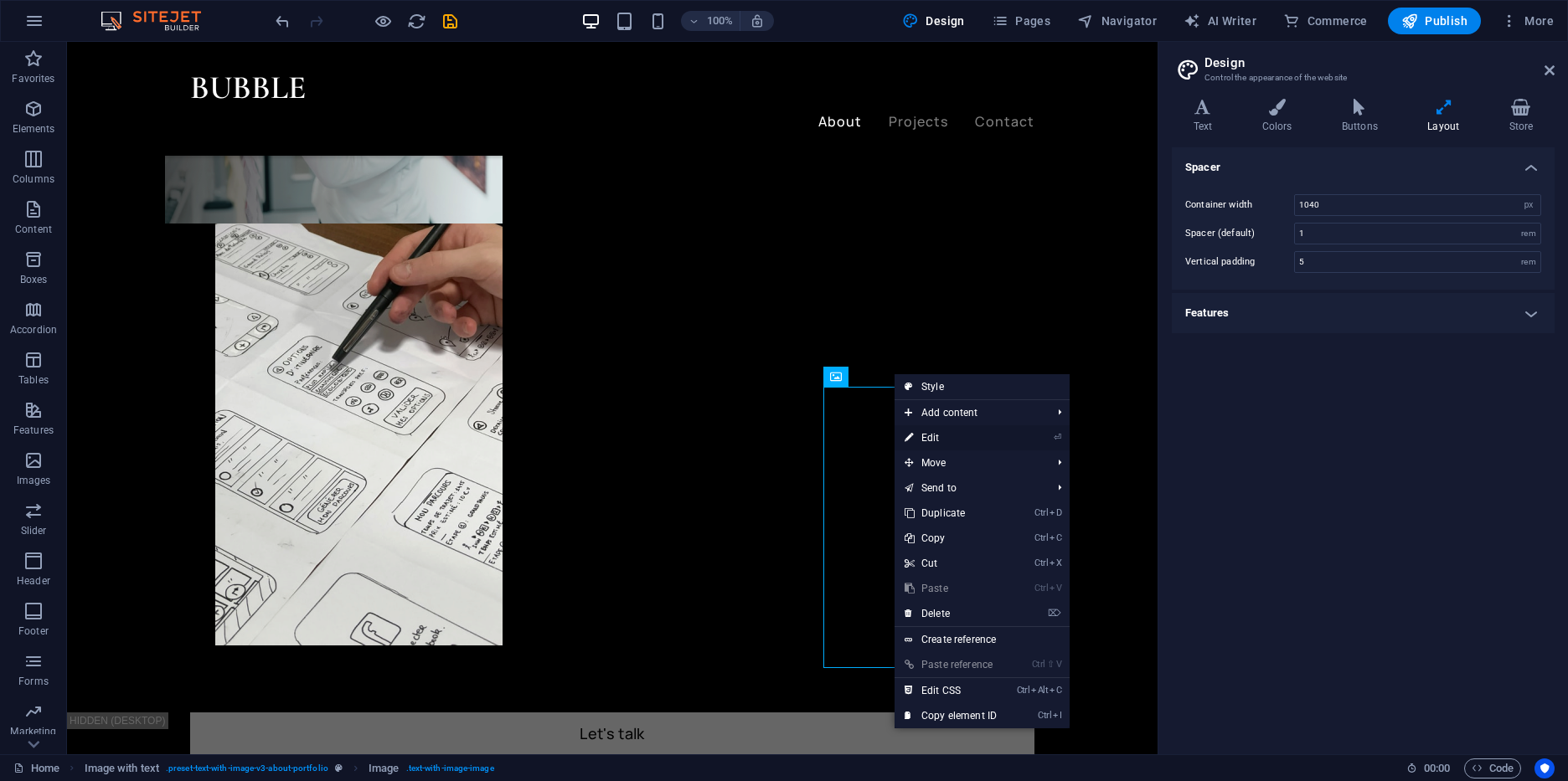
click at [931, 431] on link "⏎ Edit" at bounding box center [950, 438] width 112 height 25
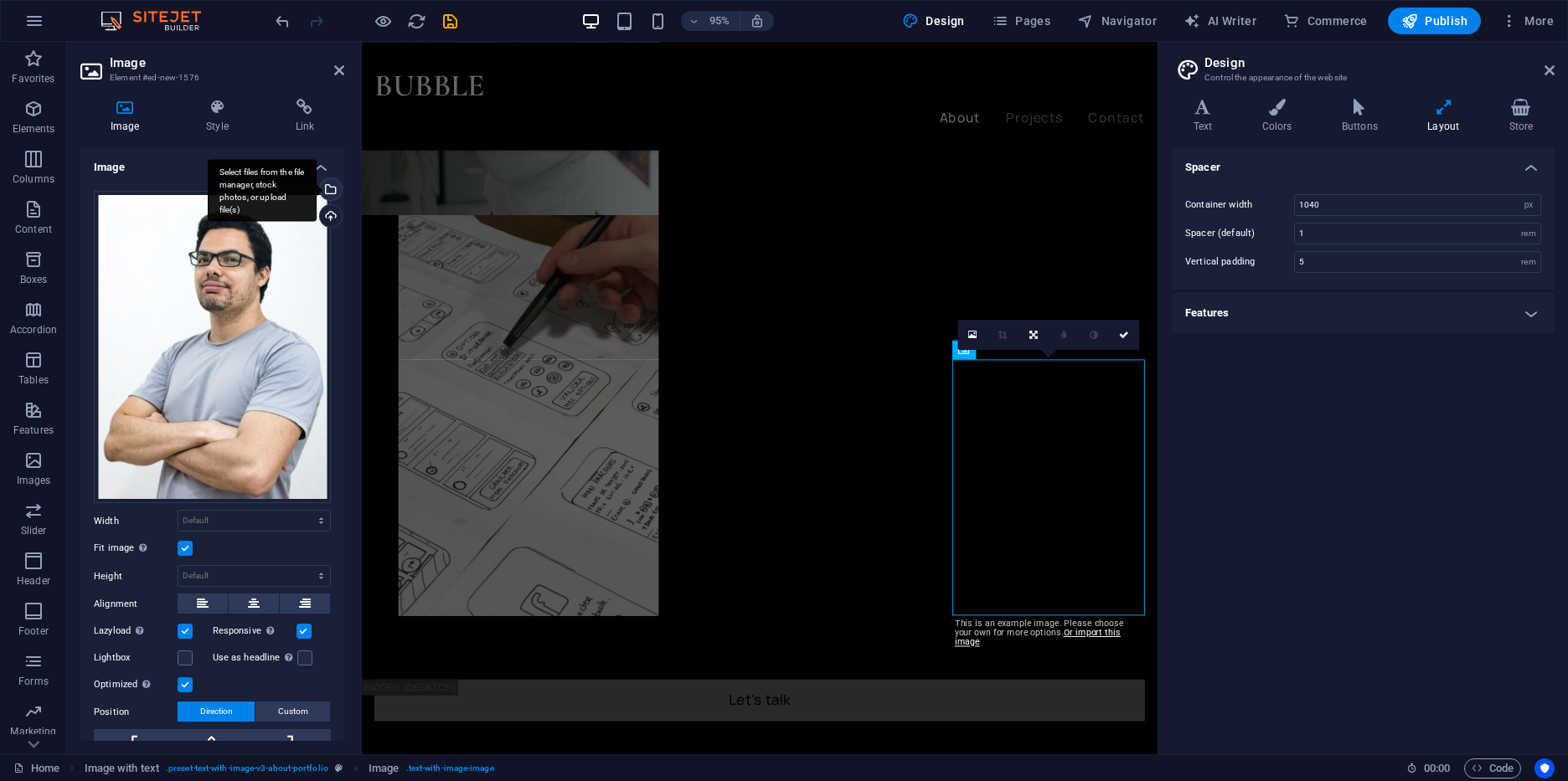
click at [331, 192] on div "Select files from the file manager, stock photos, or upload file(s)" at bounding box center [329, 191] width 25 height 25
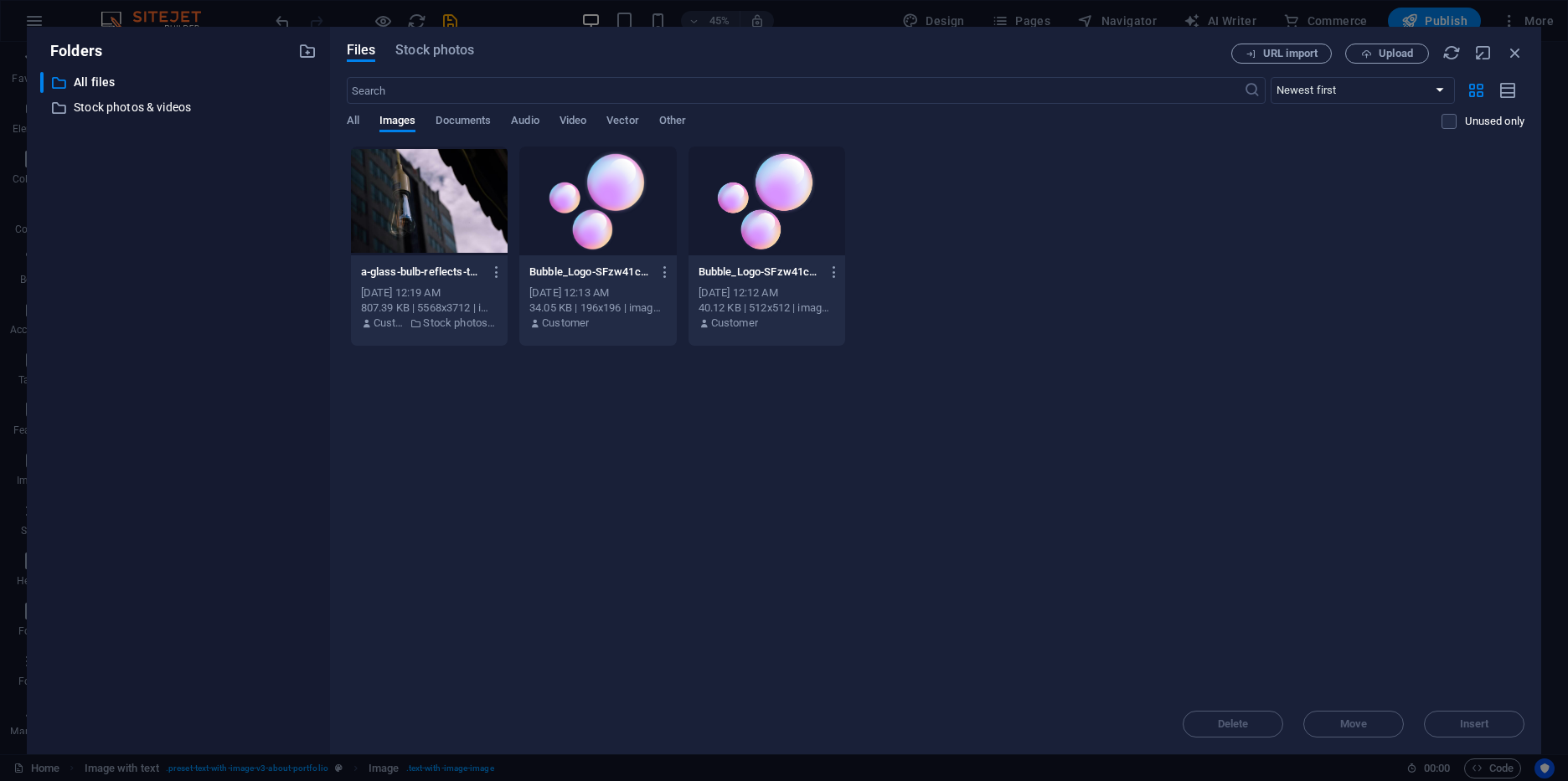
click at [581, 185] on div at bounding box center [598, 200] width 156 height 109
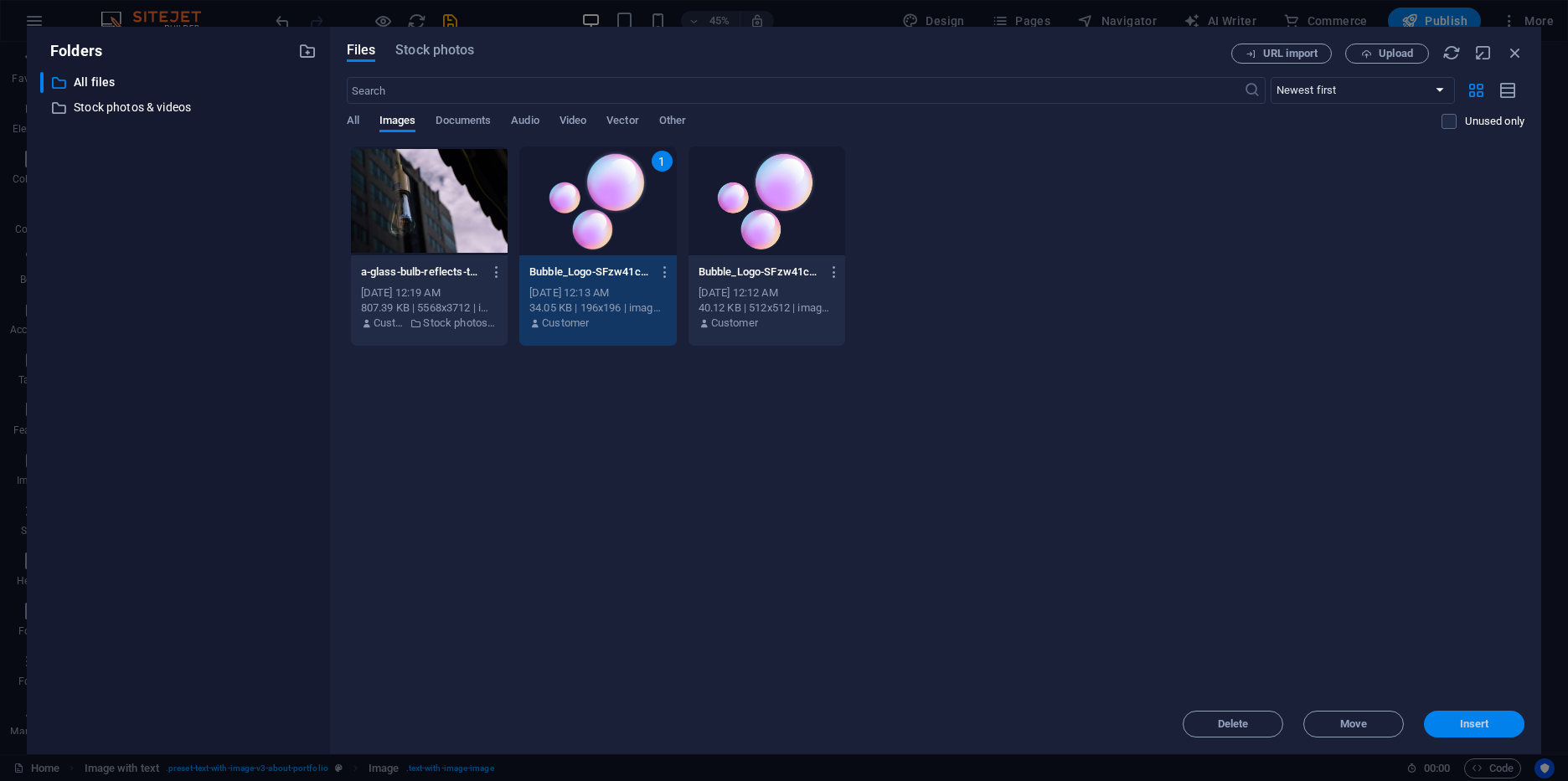
click at [1462, 717] on button "Insert" at bounding box center [1474, 724] width 101 height 27
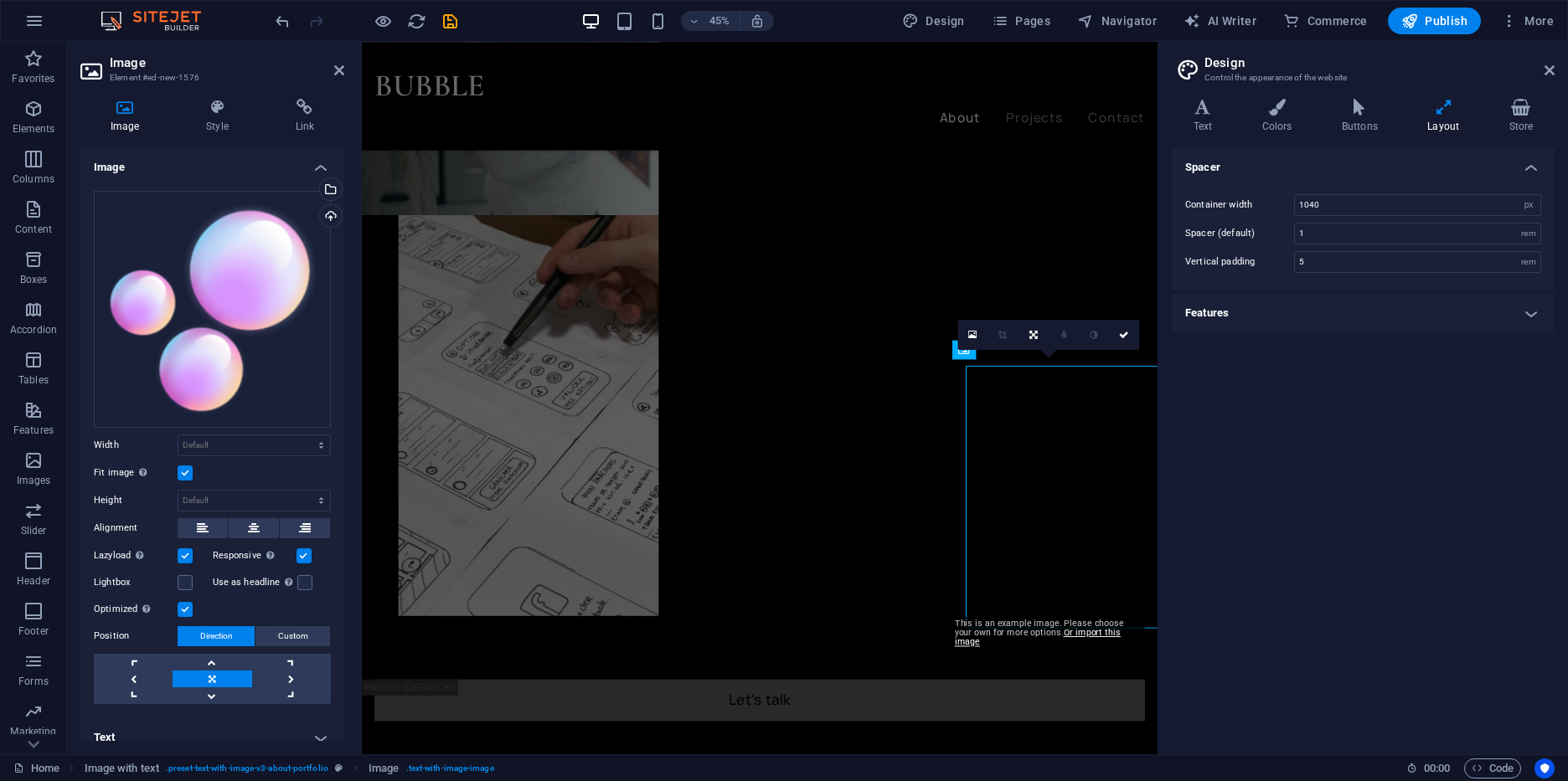
click at [1463, 719] on div "Spacer Container width 1040 rem px Spacer (default) 1 rem Vertical padding 5 re…" at bounding box center [1363, 444] width 383 height 594
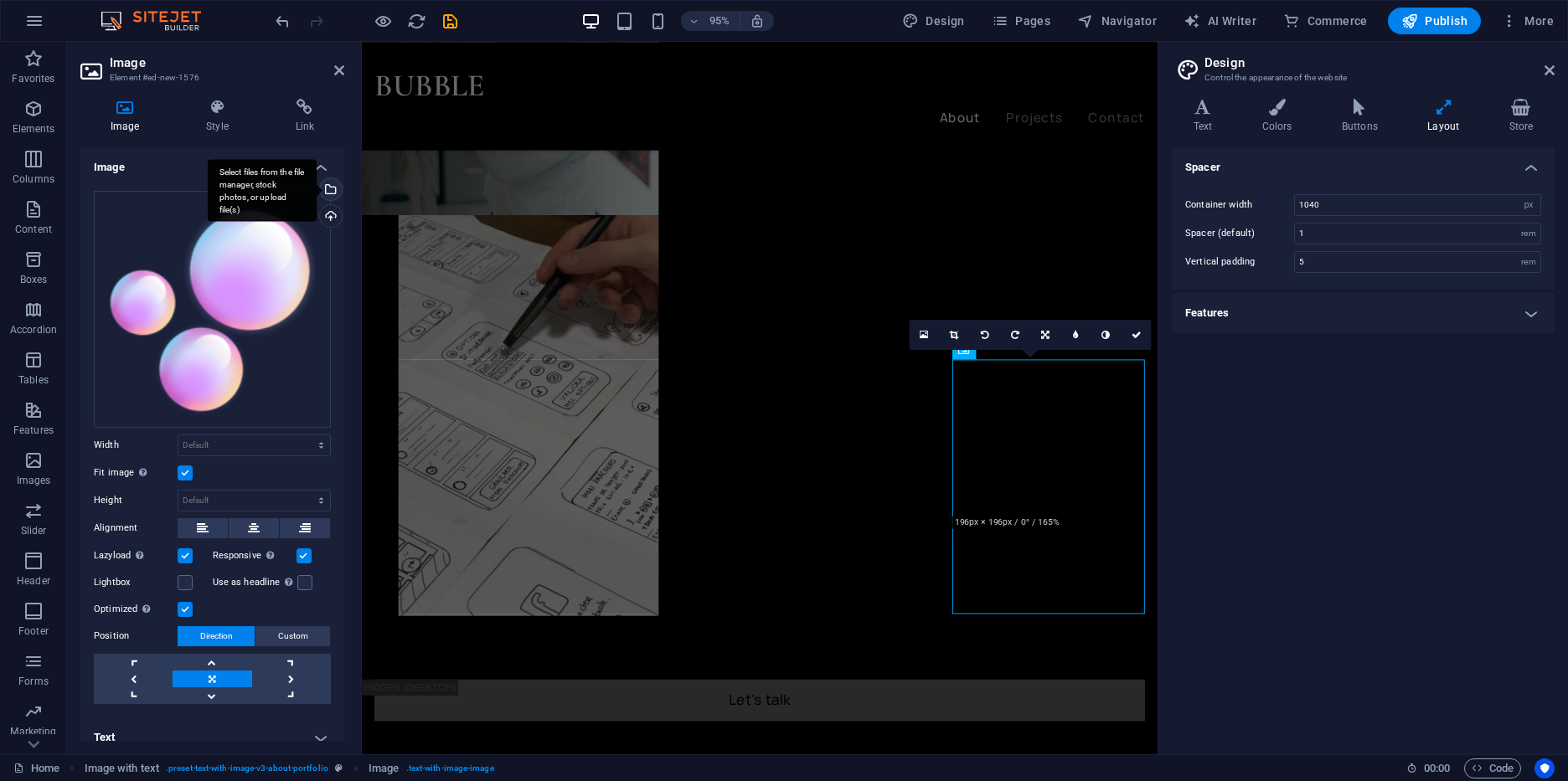
click at [316, 194] on div "Select files from the file manager, stock photos, or upload file(s)" at bounding box center [262, 191] width 109 height 63
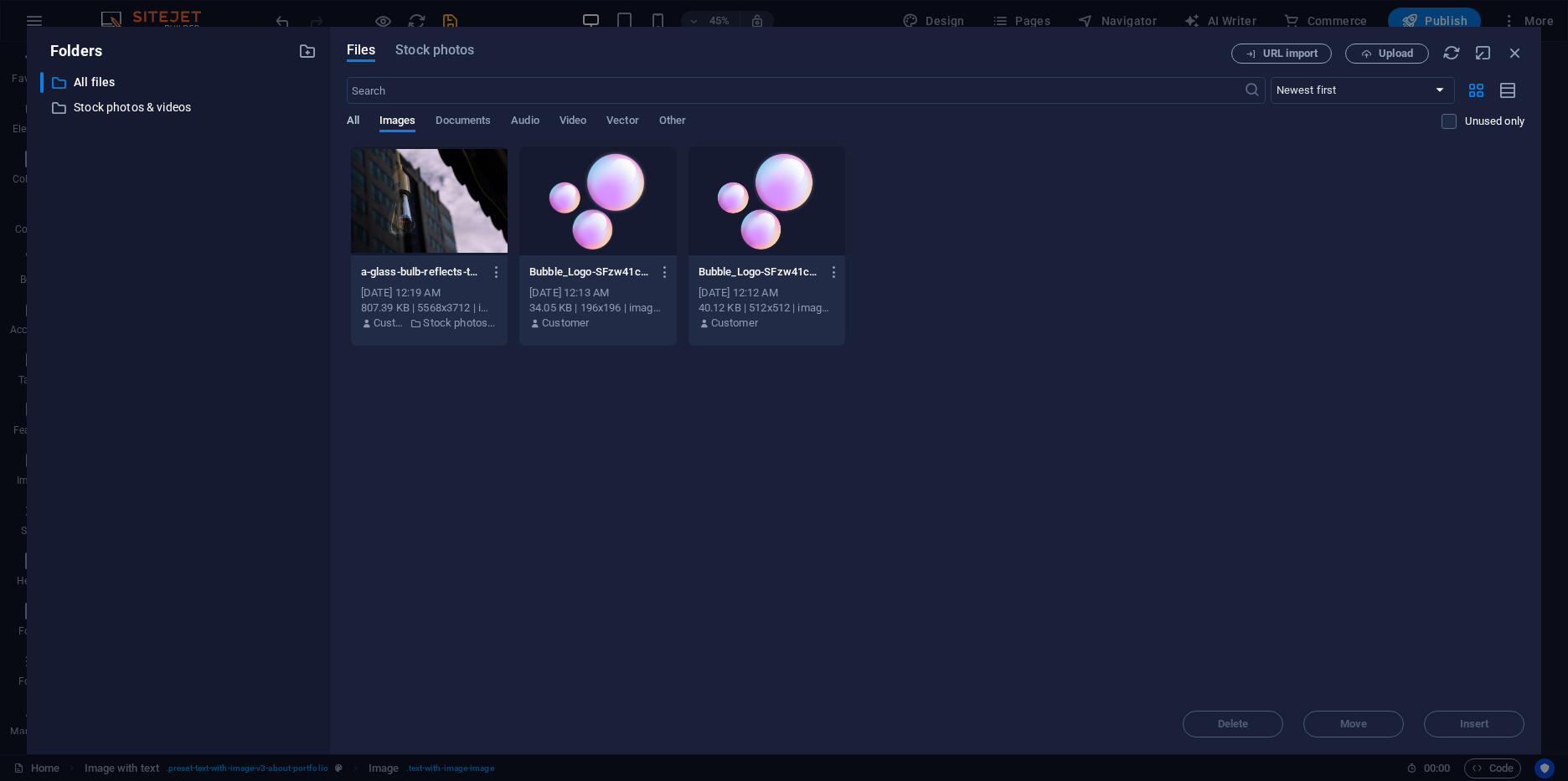
click at [353, 117] on span "All" at bounding box center [353, 122] width 13 height 23
click at [1357, 50] on span "Upload" at bounding box center [1387, 54] width 68 height 11
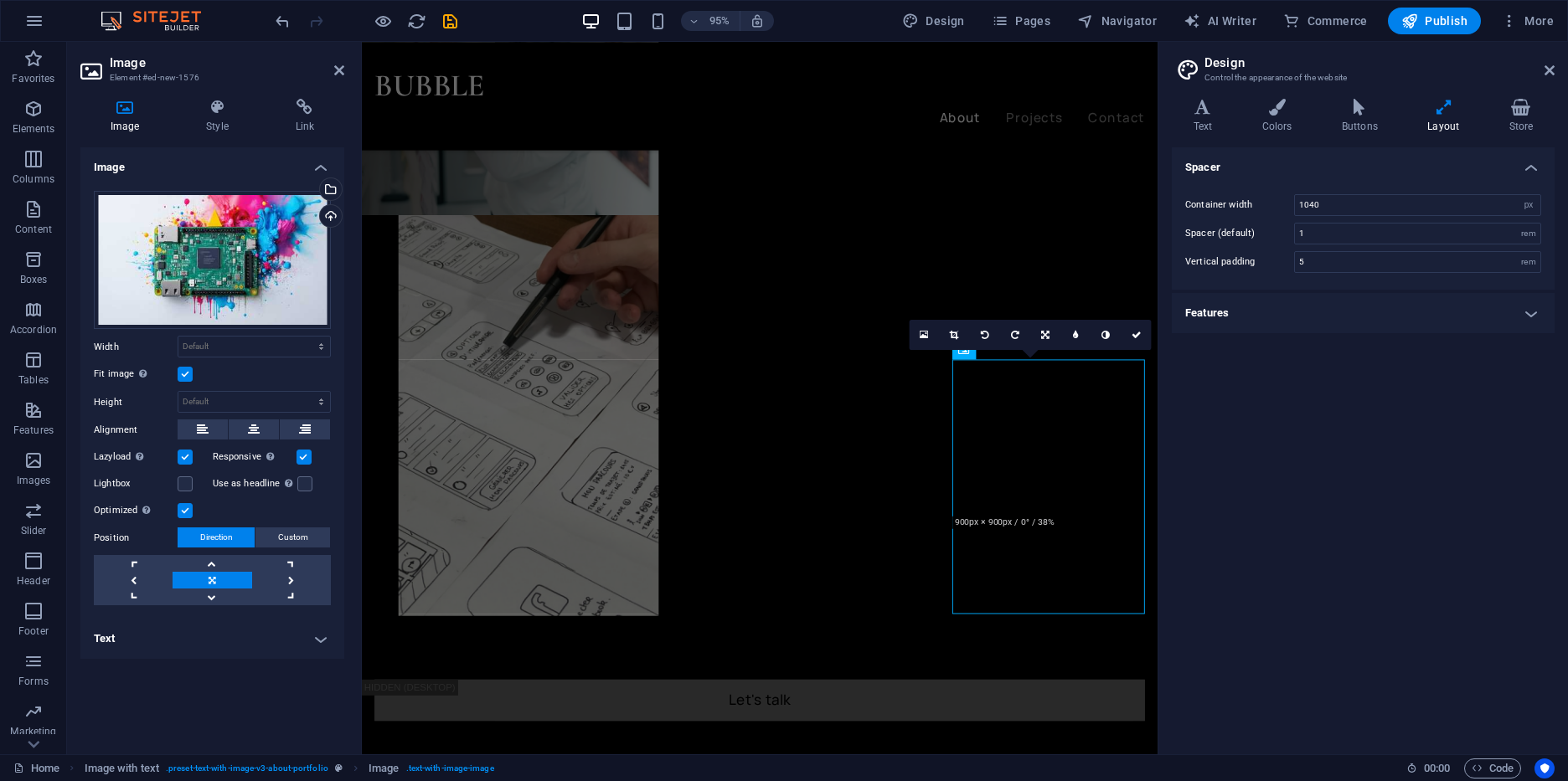
click at [1241, 611] on div "Spacer Container width 1040 rem px Spacer (default) 1 rem Vertical padding 5 re…" at bounding box center [1363, 444] width 383 height 594
click at [223, 596] on link at bounding box center [212, 597] width 79 height 17
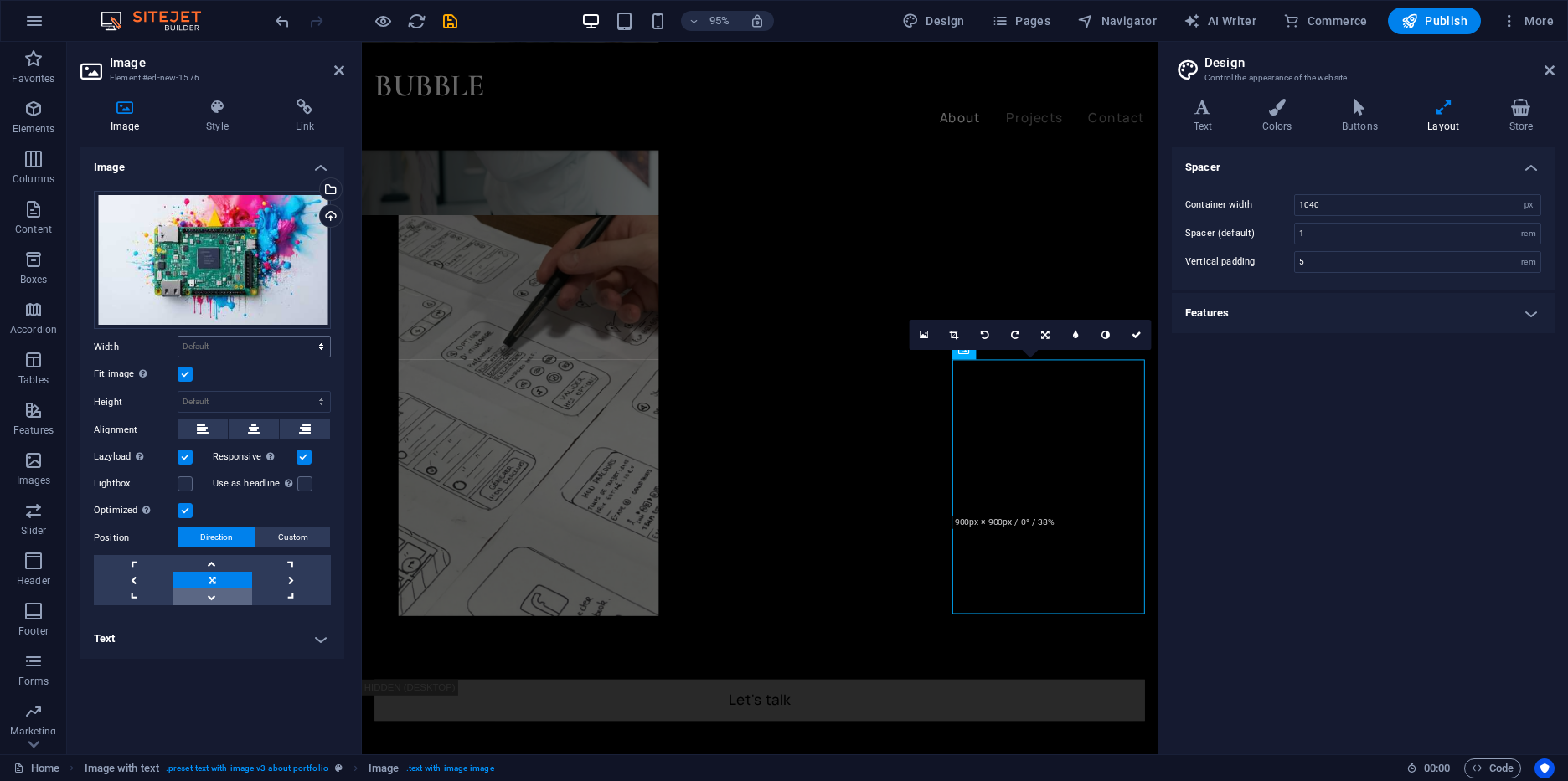
click at [223, 596] on link at bounding box center [212, 597] width 79 height 17
click at [292, 581] on link at bounding box center [291, 580] width 79 height 17
click at [334, 75] on icon at bounding box center [339, 70] width 10 height 13
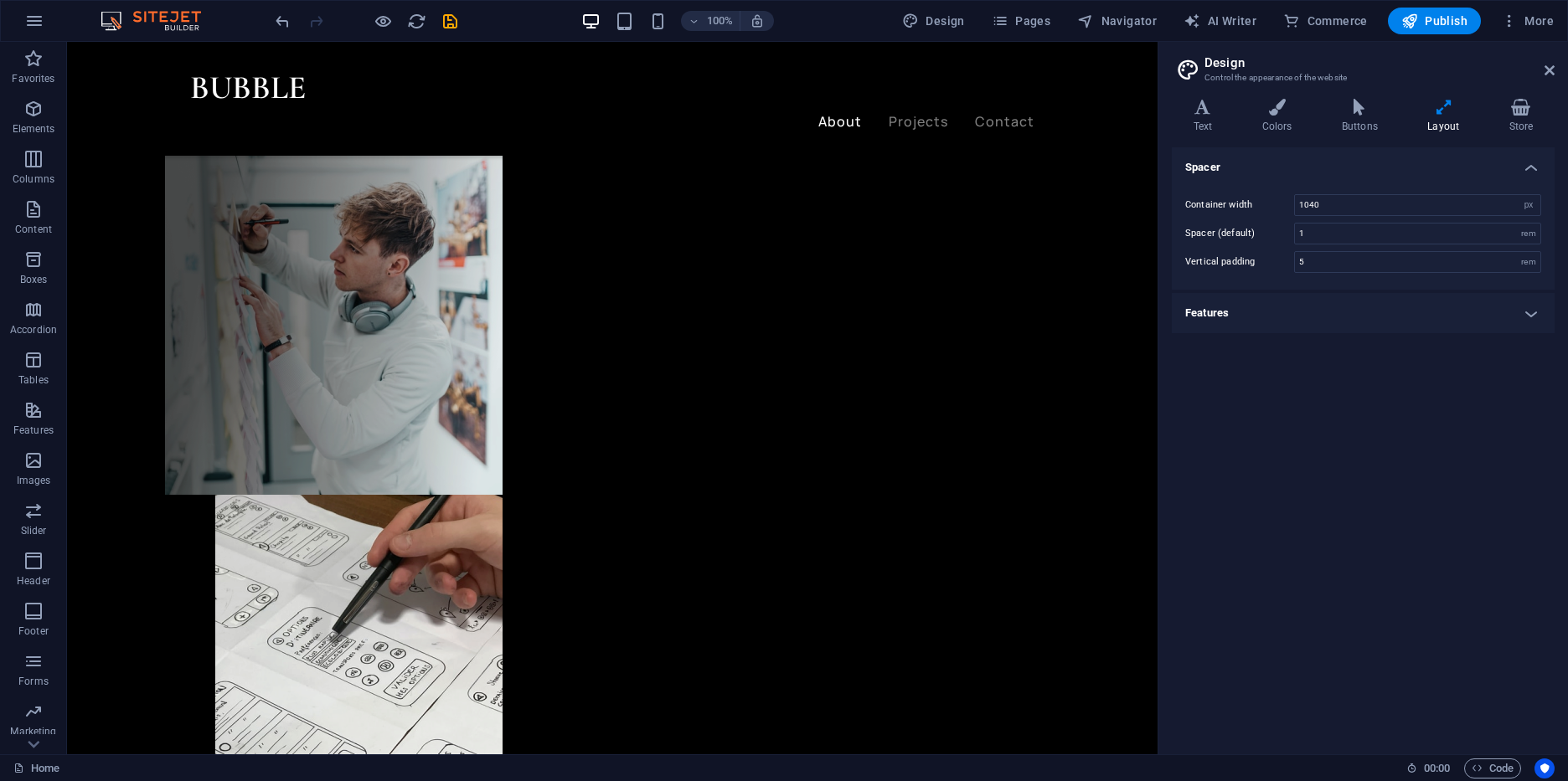
scroll to position [664, 0]
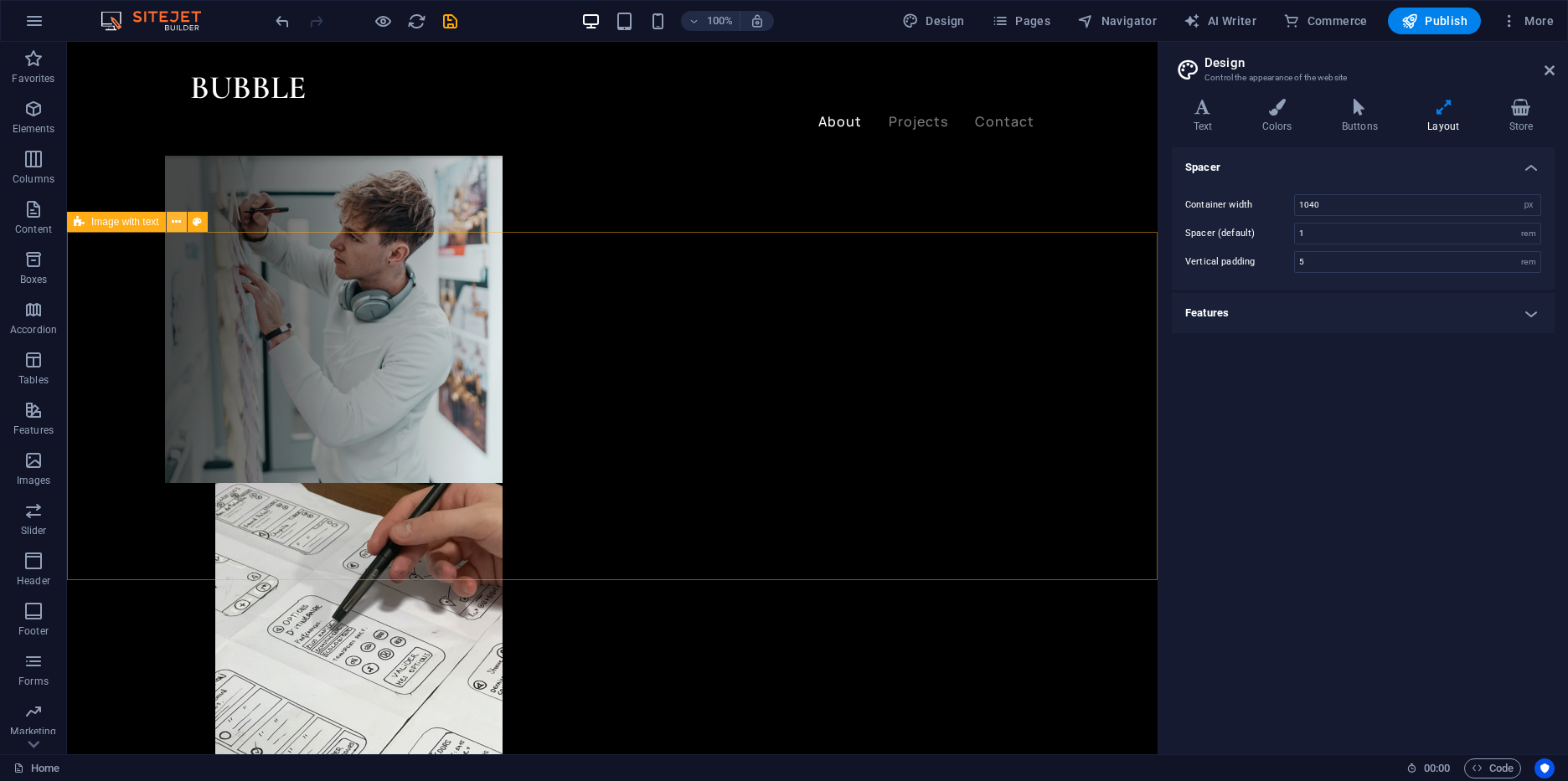
click at [171, 226] on button at bounding box center [176, 222] width 20 height 20
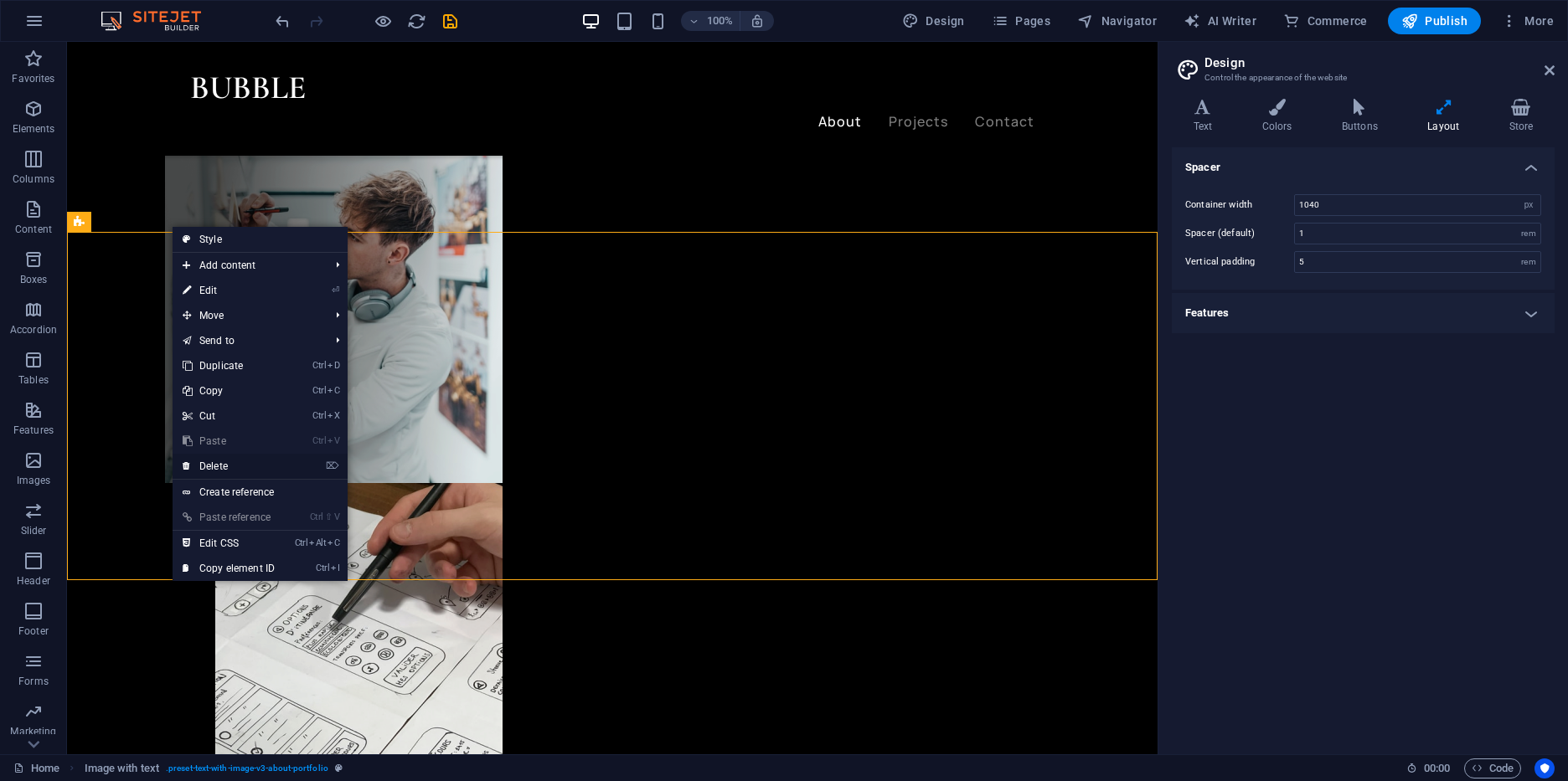
click at [236, 469] on link "⌦ Delete" at bounding box center [228, 466] width 112 height 25
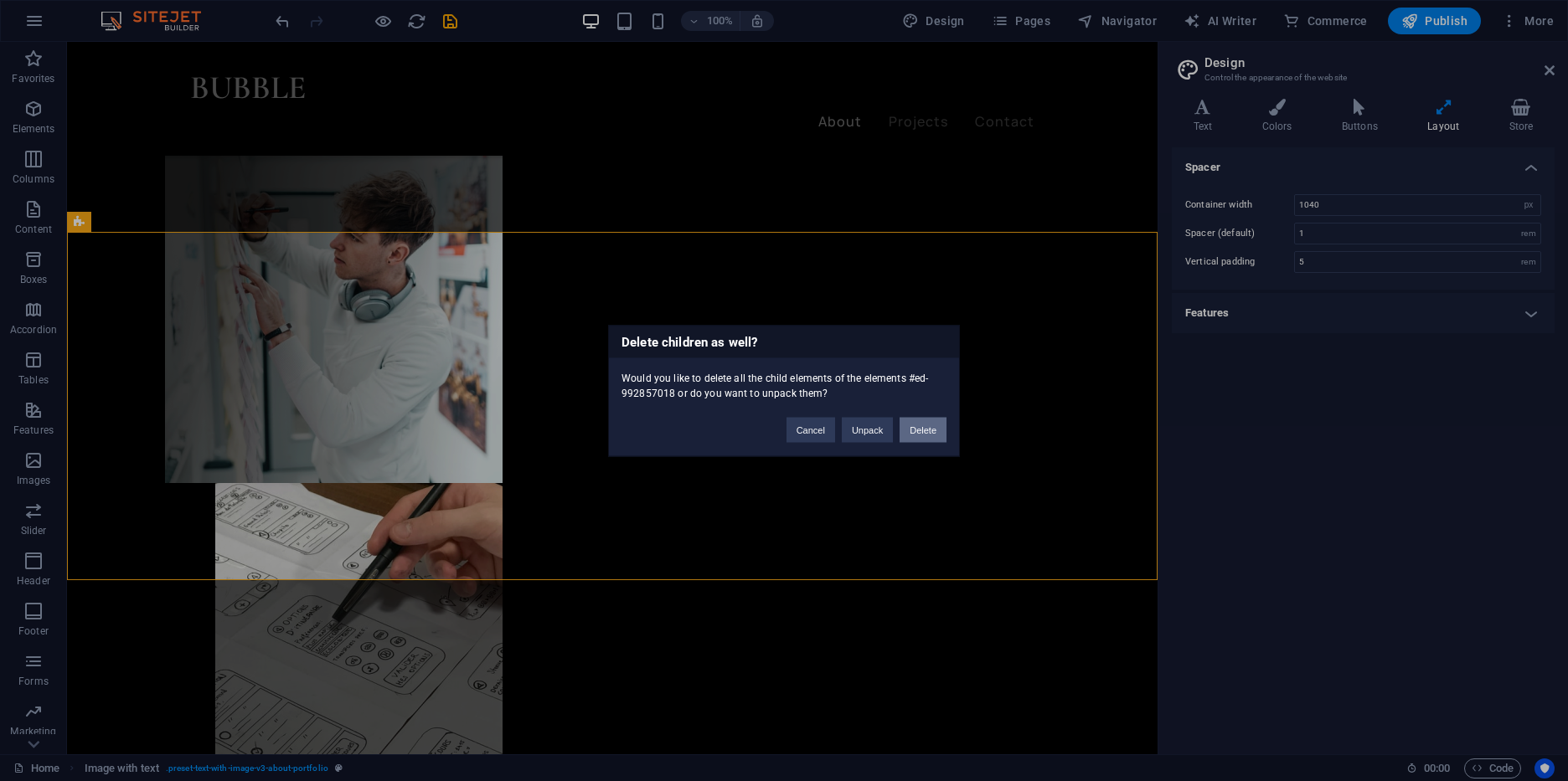
click at [926, 424] on button "Delete" at bounding box center [923, 430] width 47 height 25
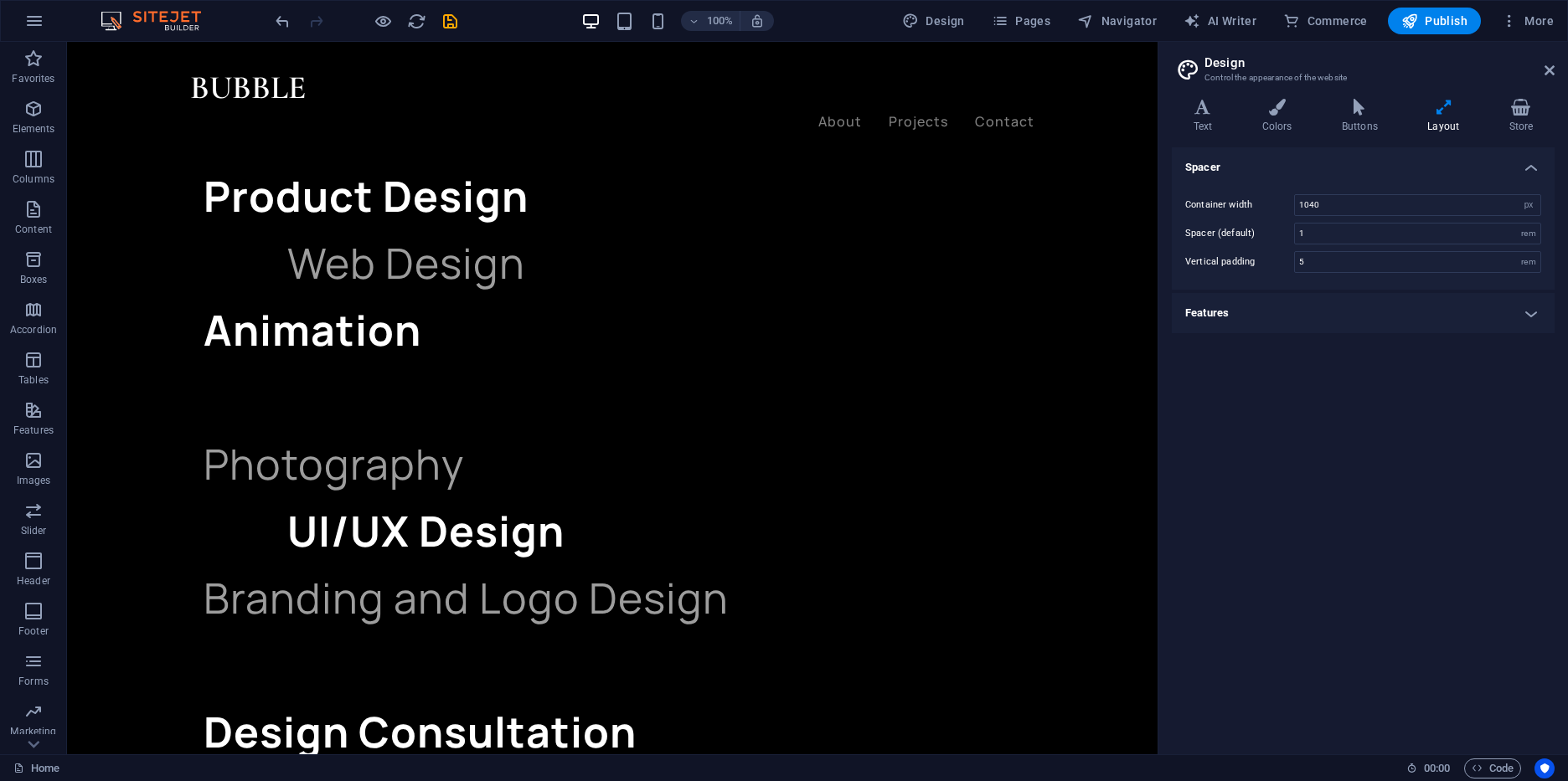
scroll to position [3506, 0]
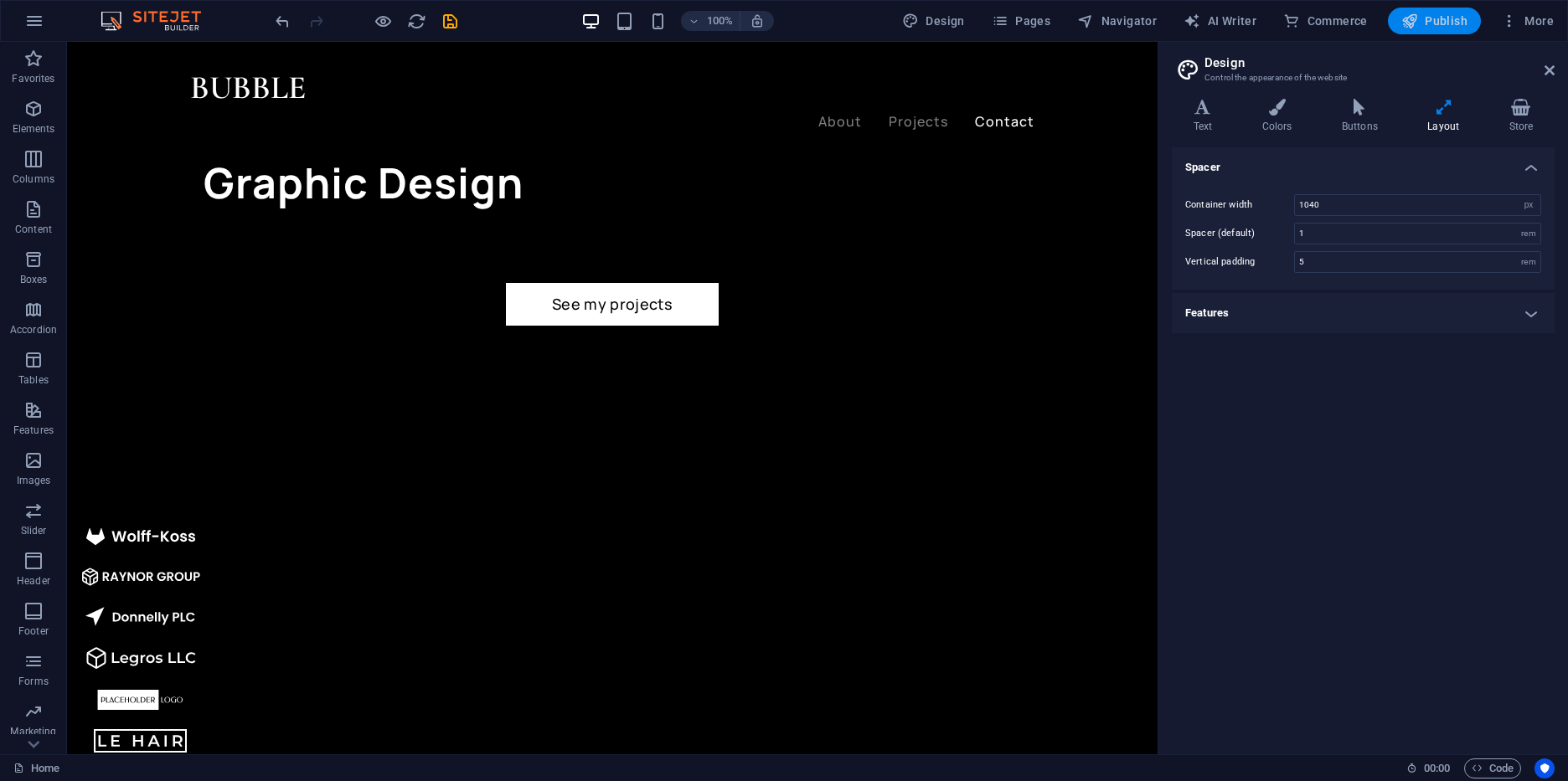
click at [1444, 19] on span "Publish" at bounding box center [1435, 21] width 67 height 17
click at [1430, 24] on span "Publish" at bounding box center [1435, 21] width 67 height 17
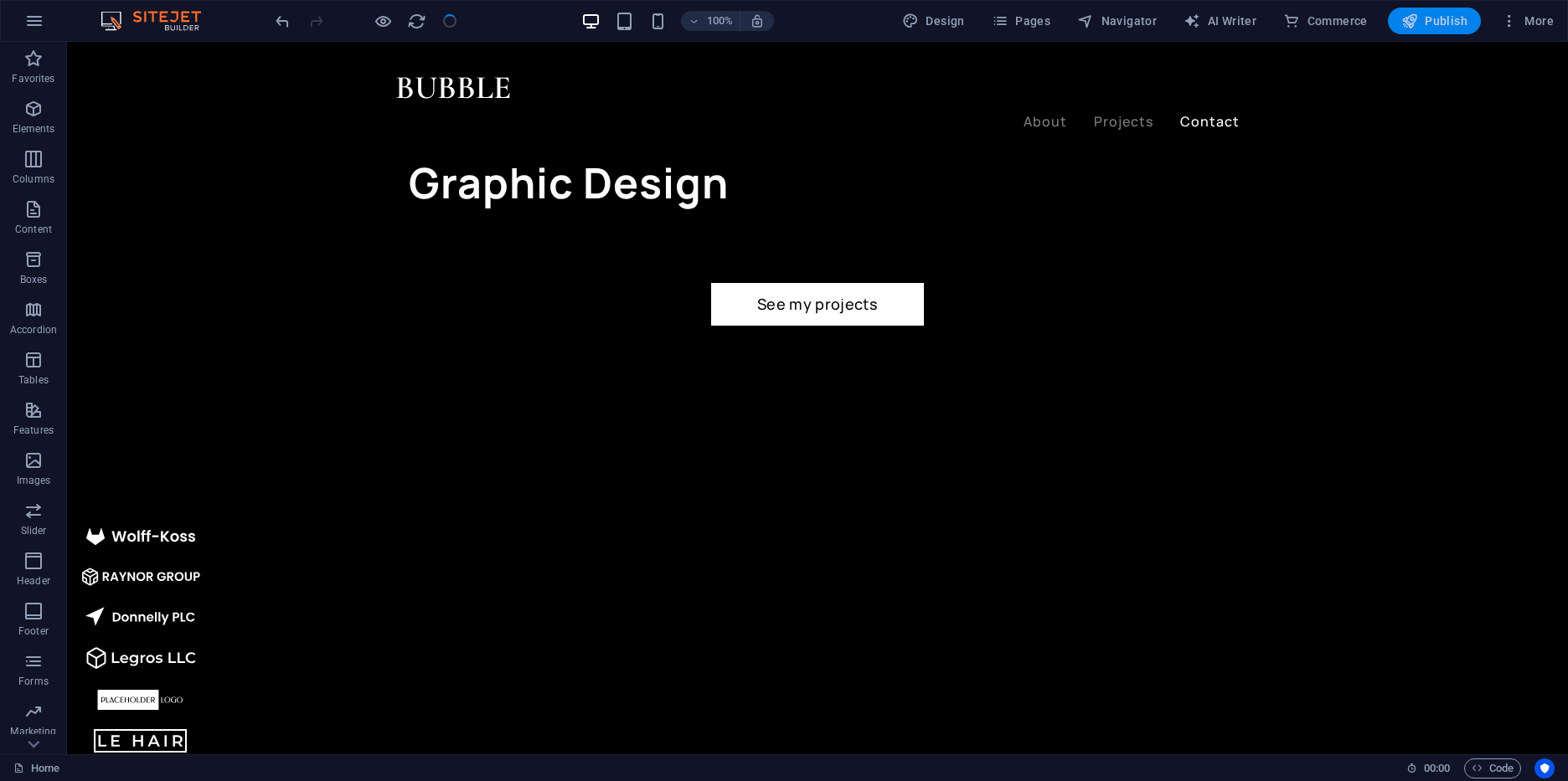
checkbox input "false"
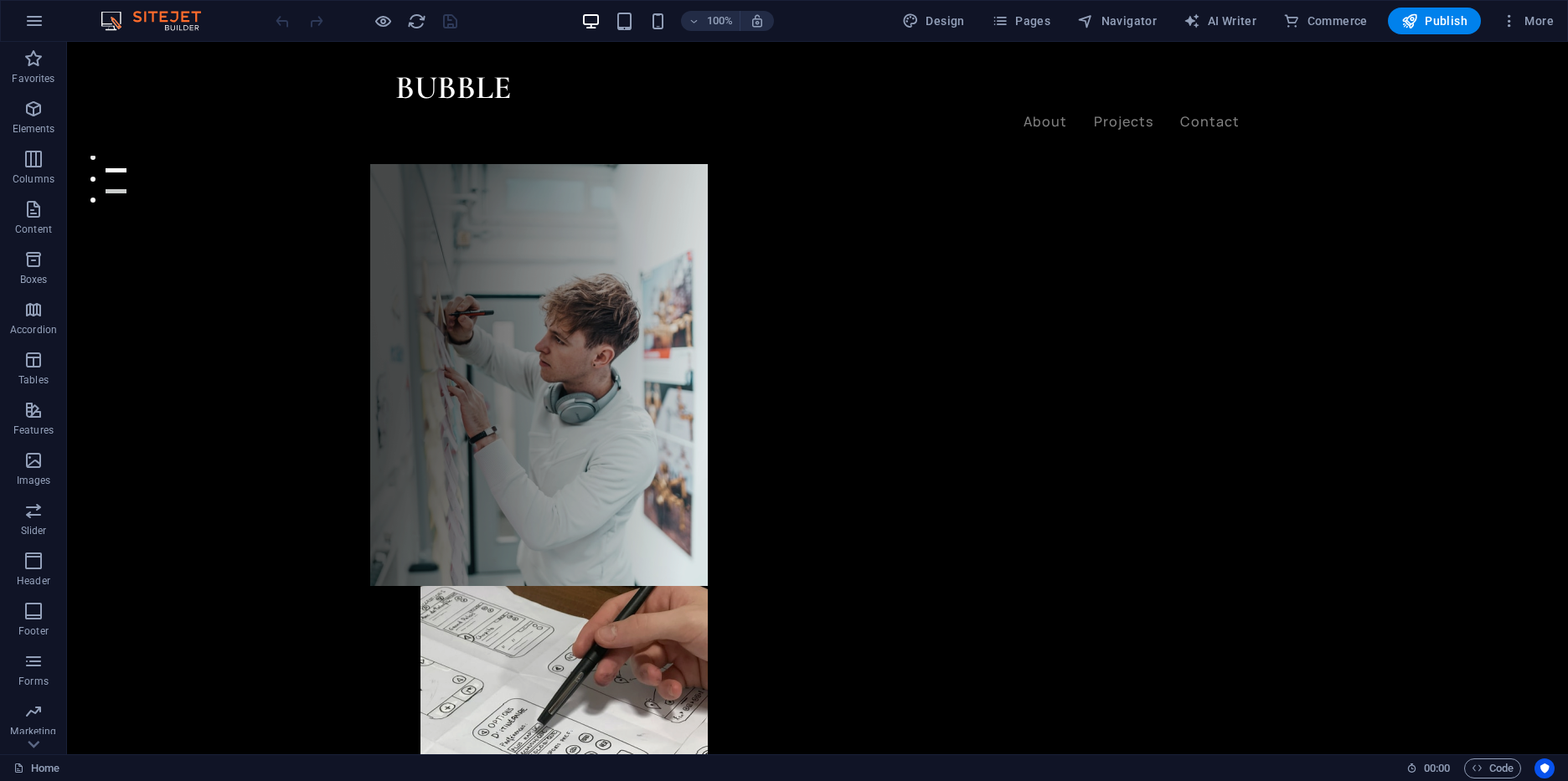
scroll to position [551, 0]
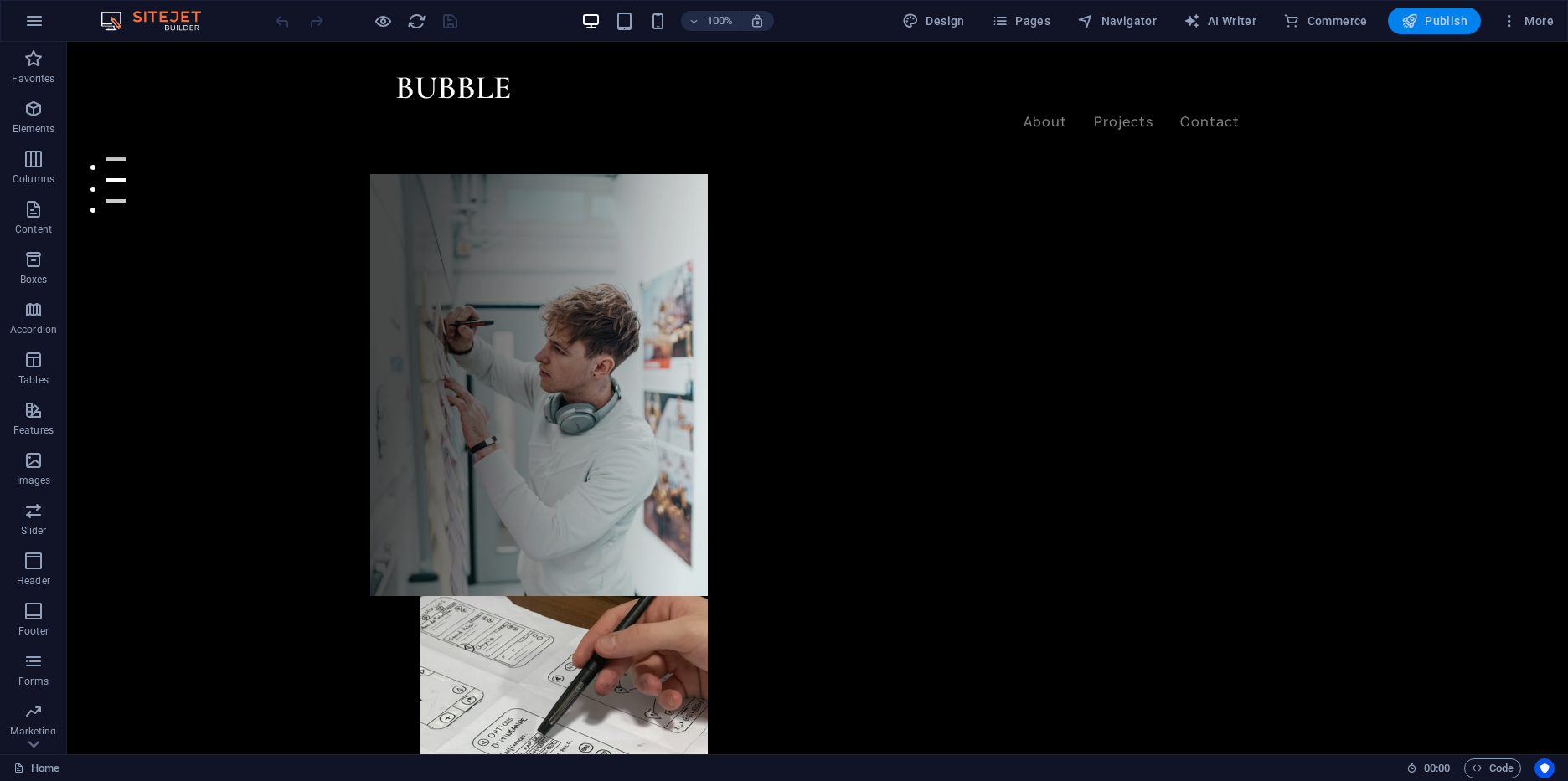
click at [1430, 23] on span "Publish" at bounding box center [1435, 21] width 67 height 17
